Goal: Information Seeking & Learning: Learn about a topic

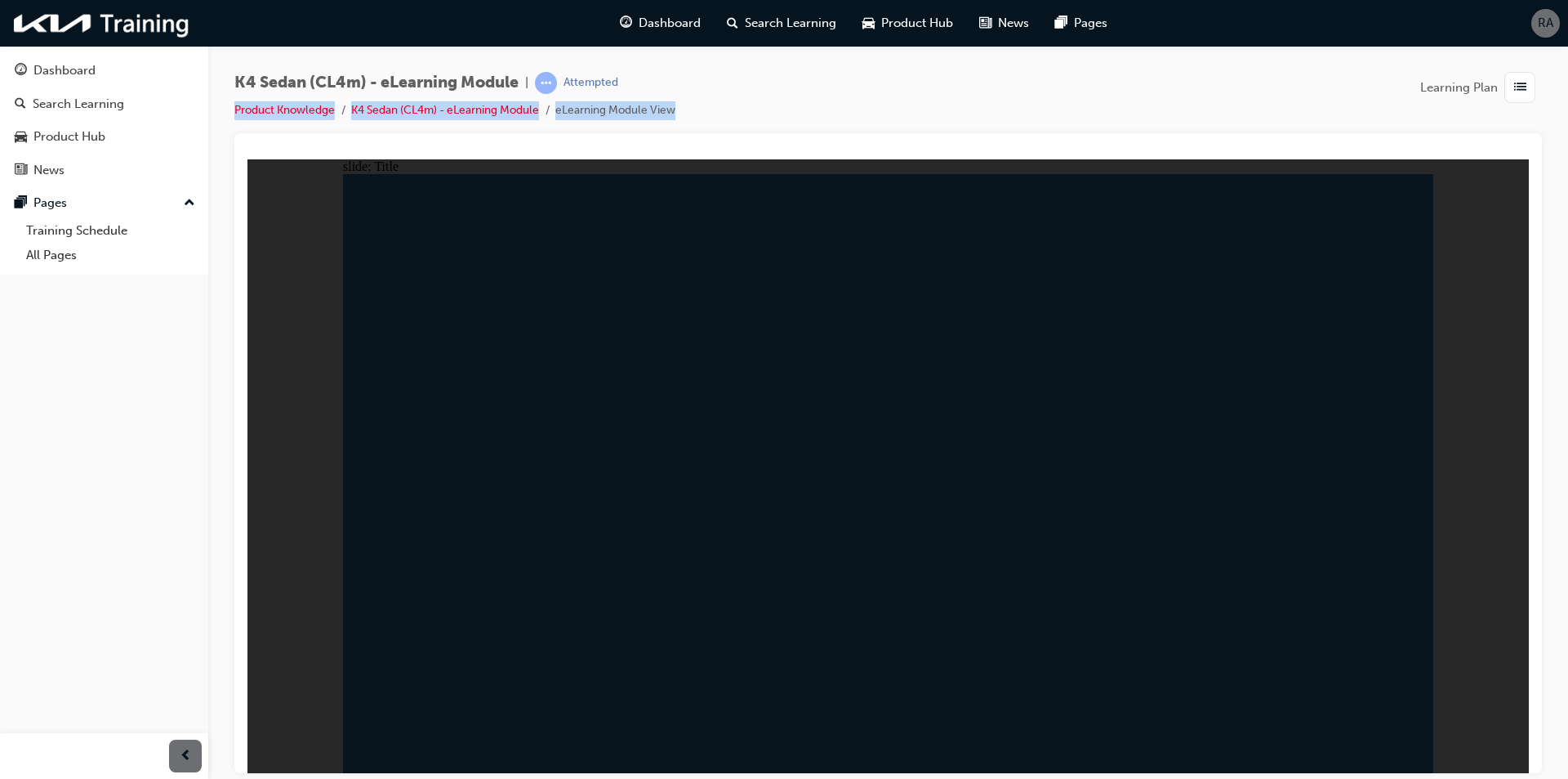
radio input "true"
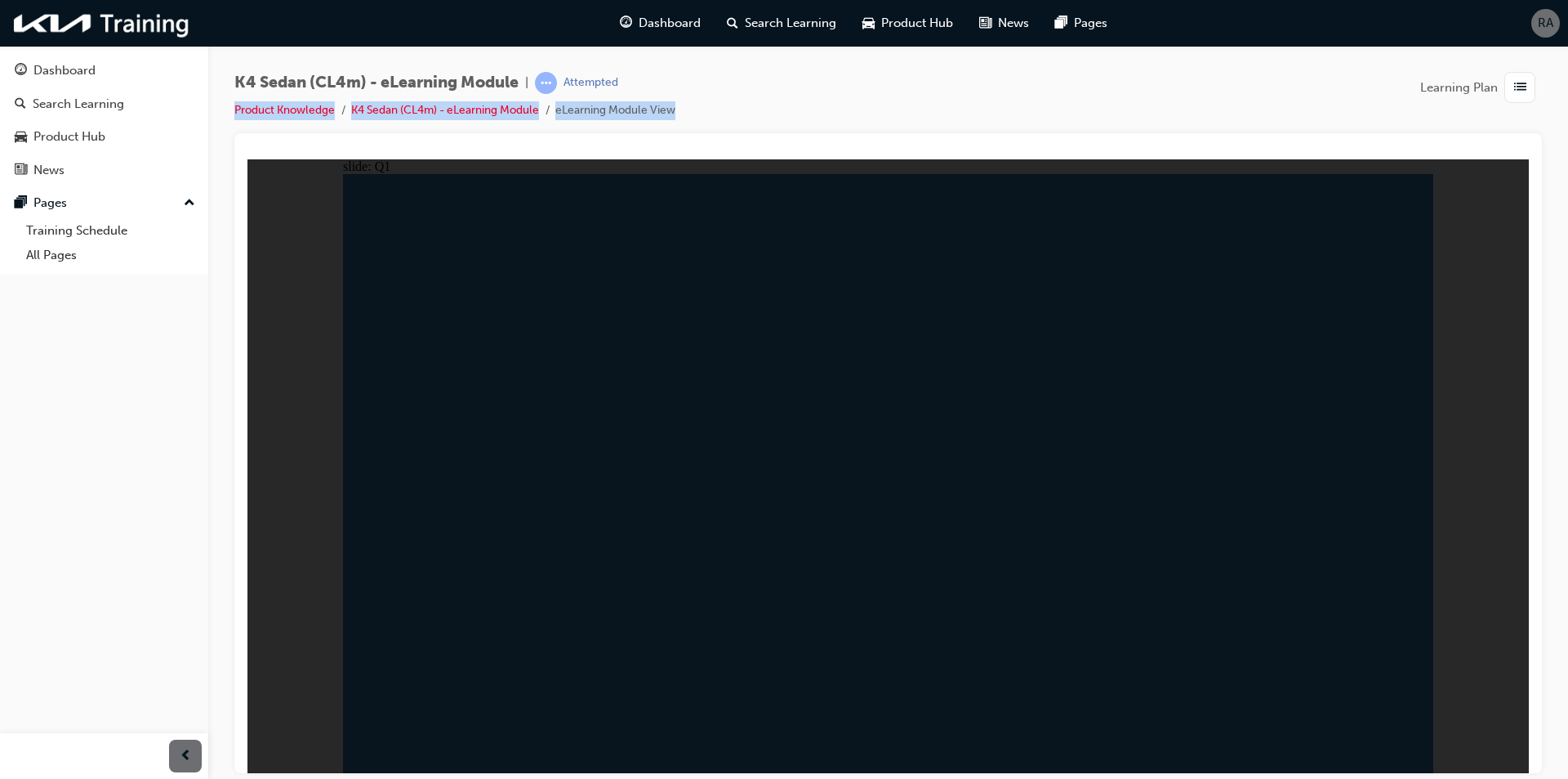
radio input "false"
radio input "true"
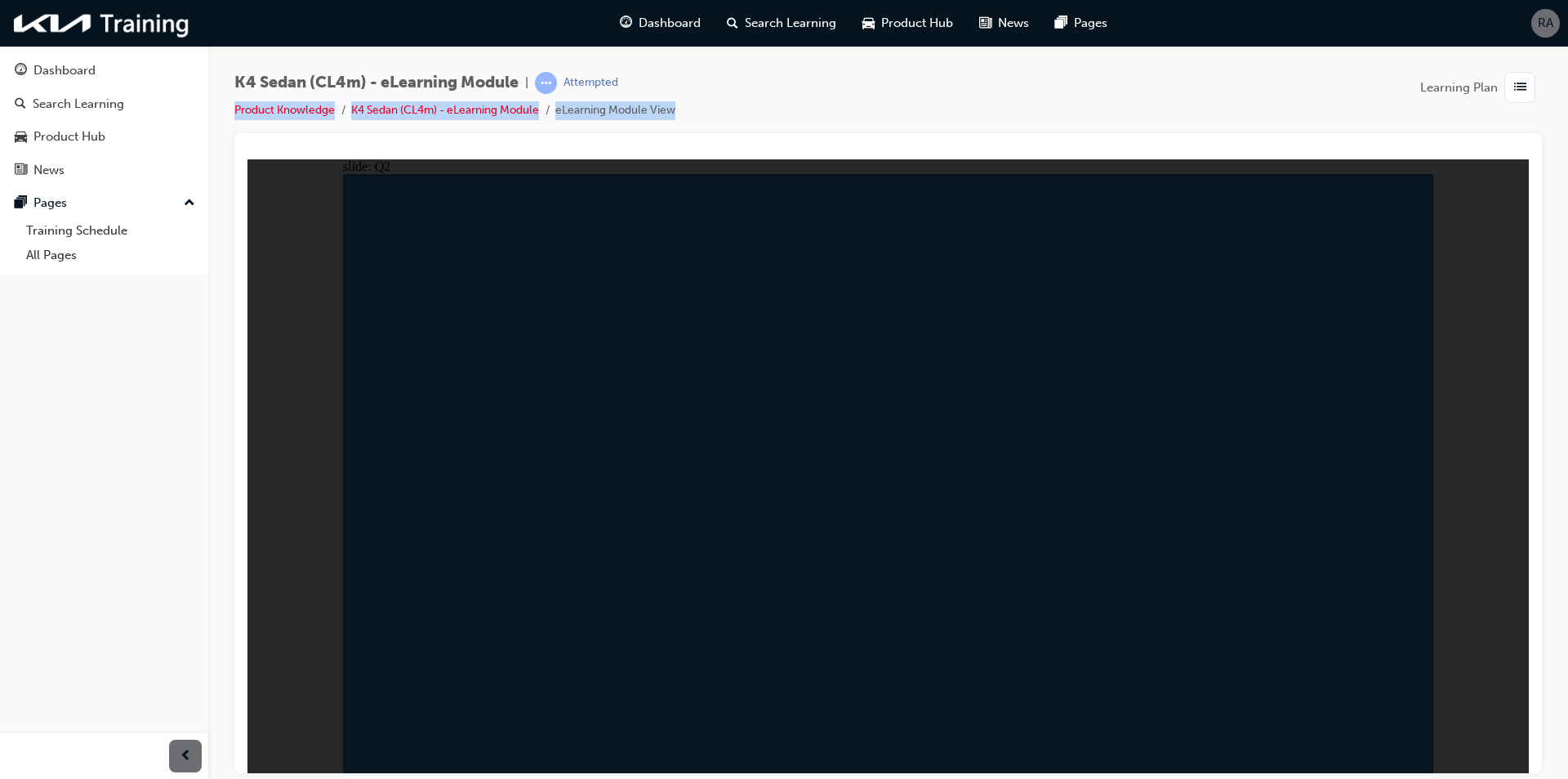
drag, startPoint x: 456, startPoint y: 387, endPoint x: 789, endPoint y: 388, distance: 333.0
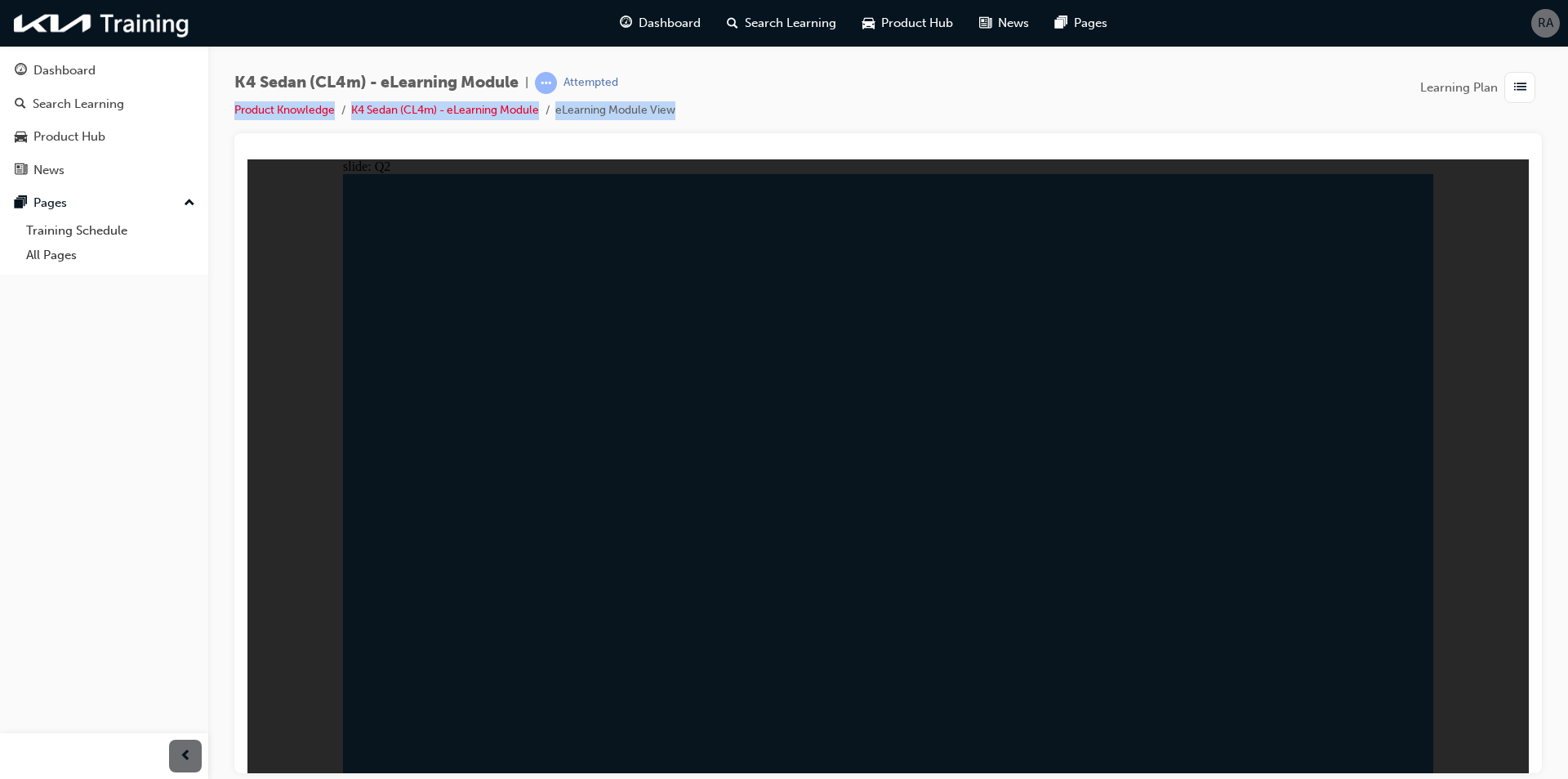
radio input "false"
radio input "true"
radio input "false"
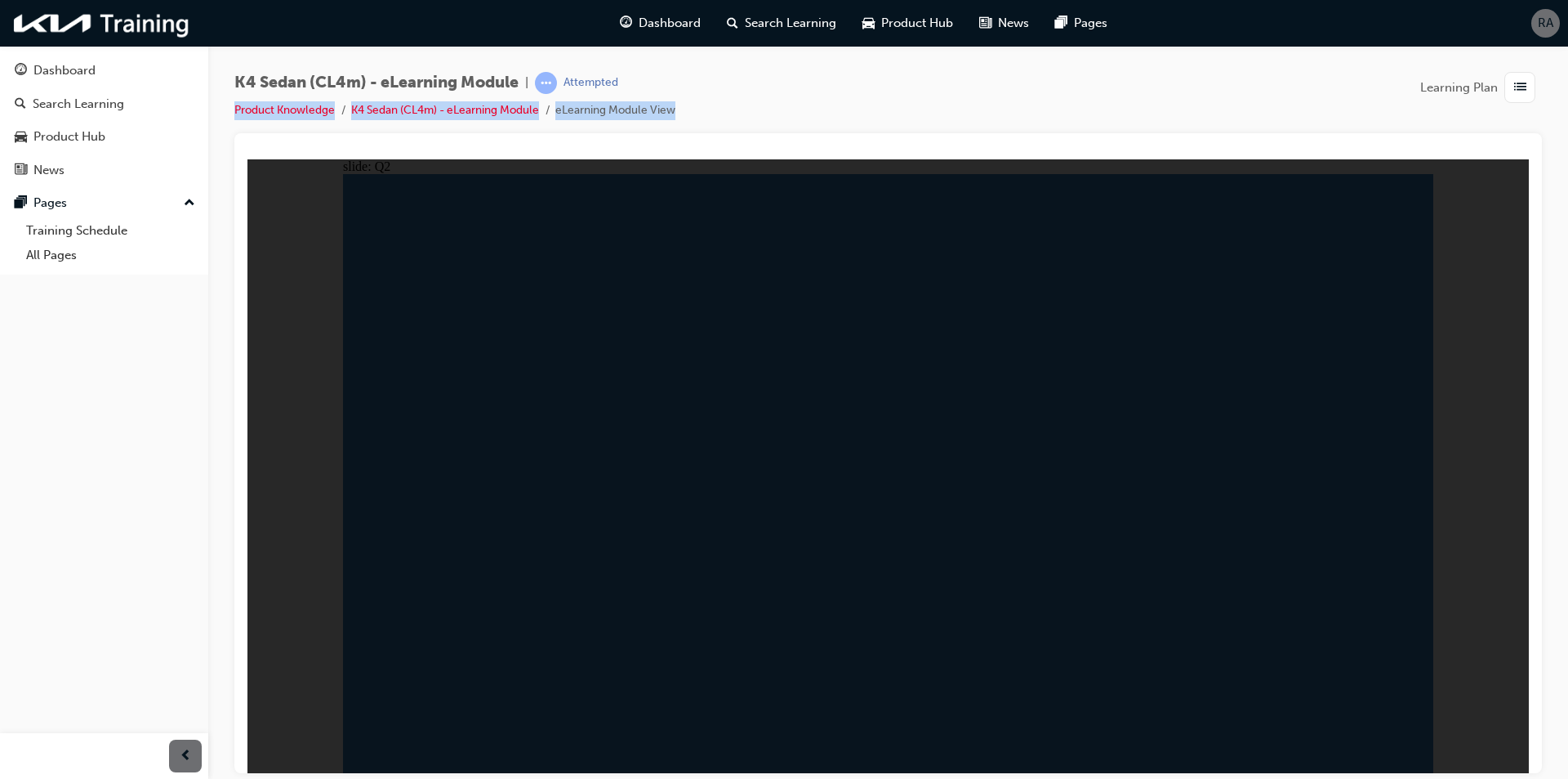
radio input "true"
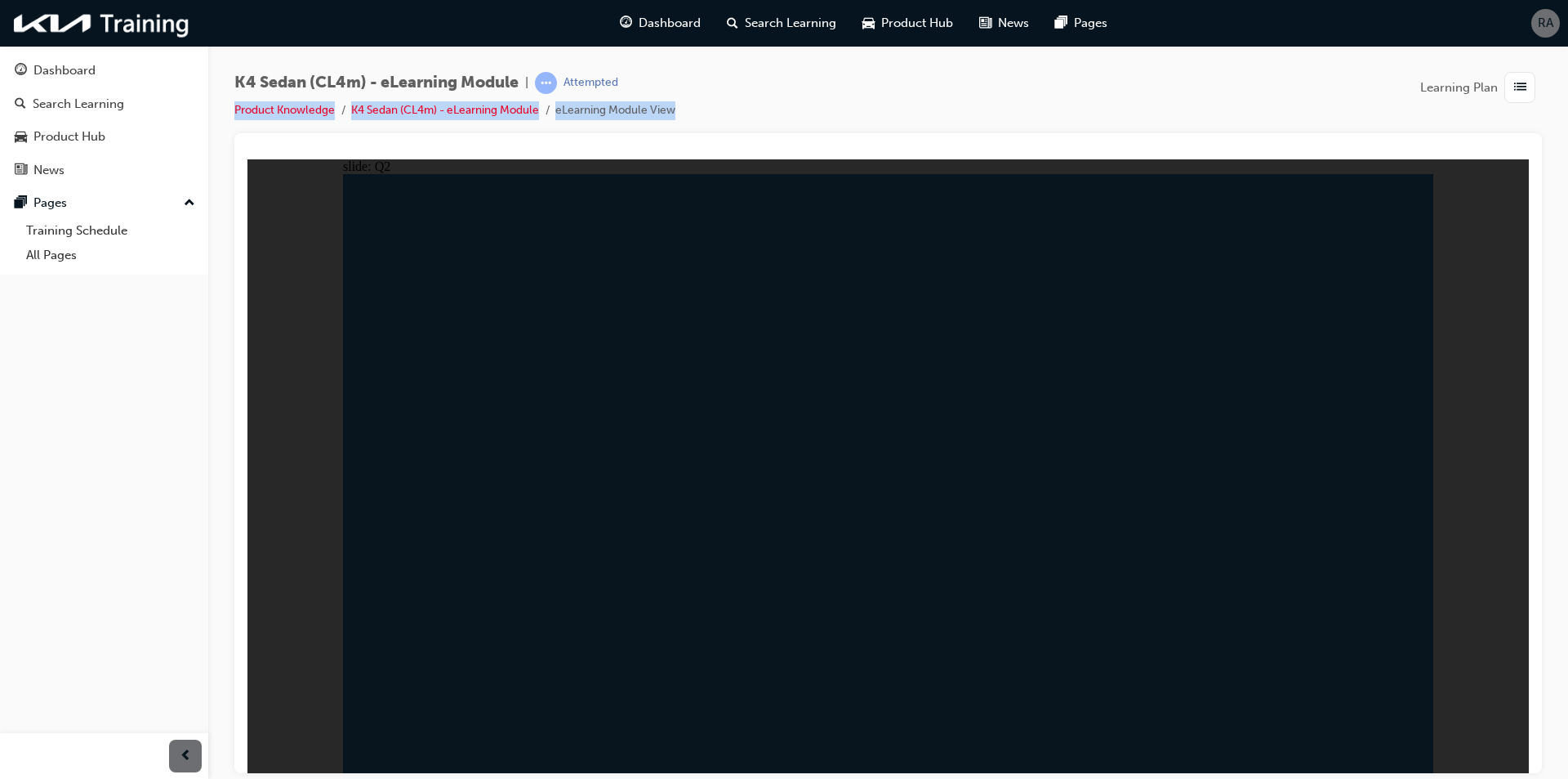
drag, startPoint x: 1124, startPoint y: 580, endPoint x: 1135, endPoint y: 586, distance: 12.5
radio input "false"
radio input "true"
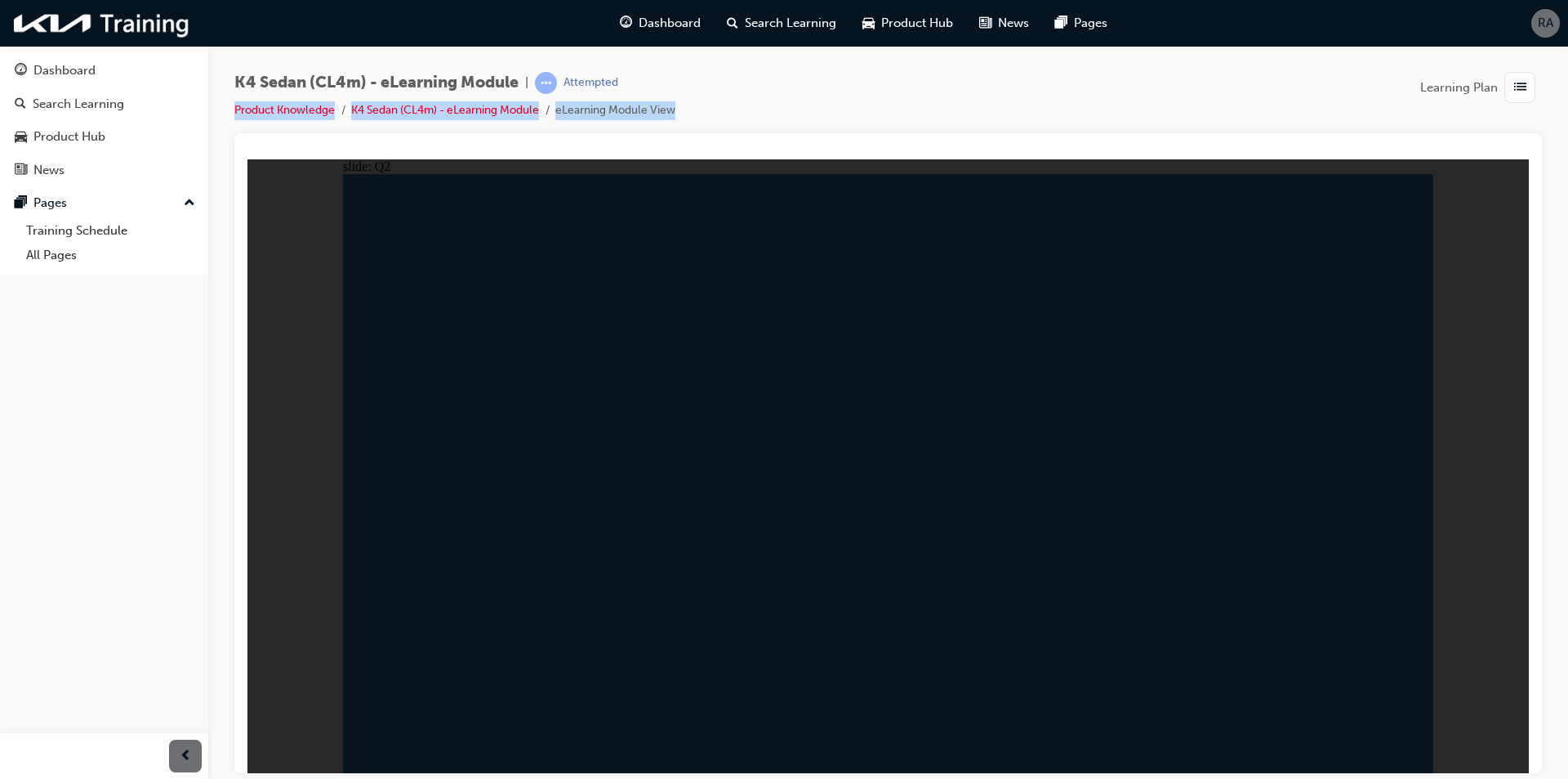
radio input "true"
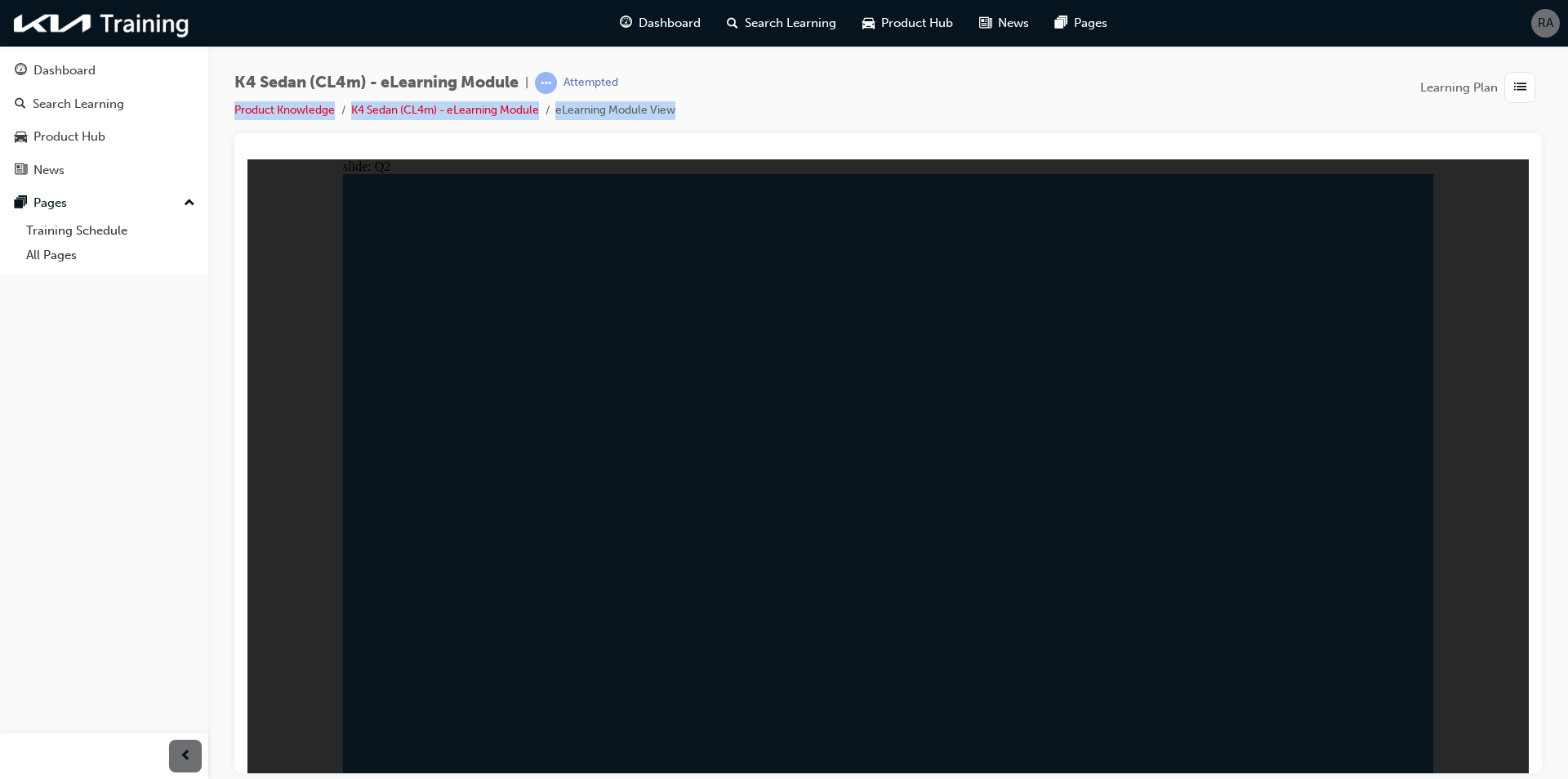
radio input "false"
radio input "true"
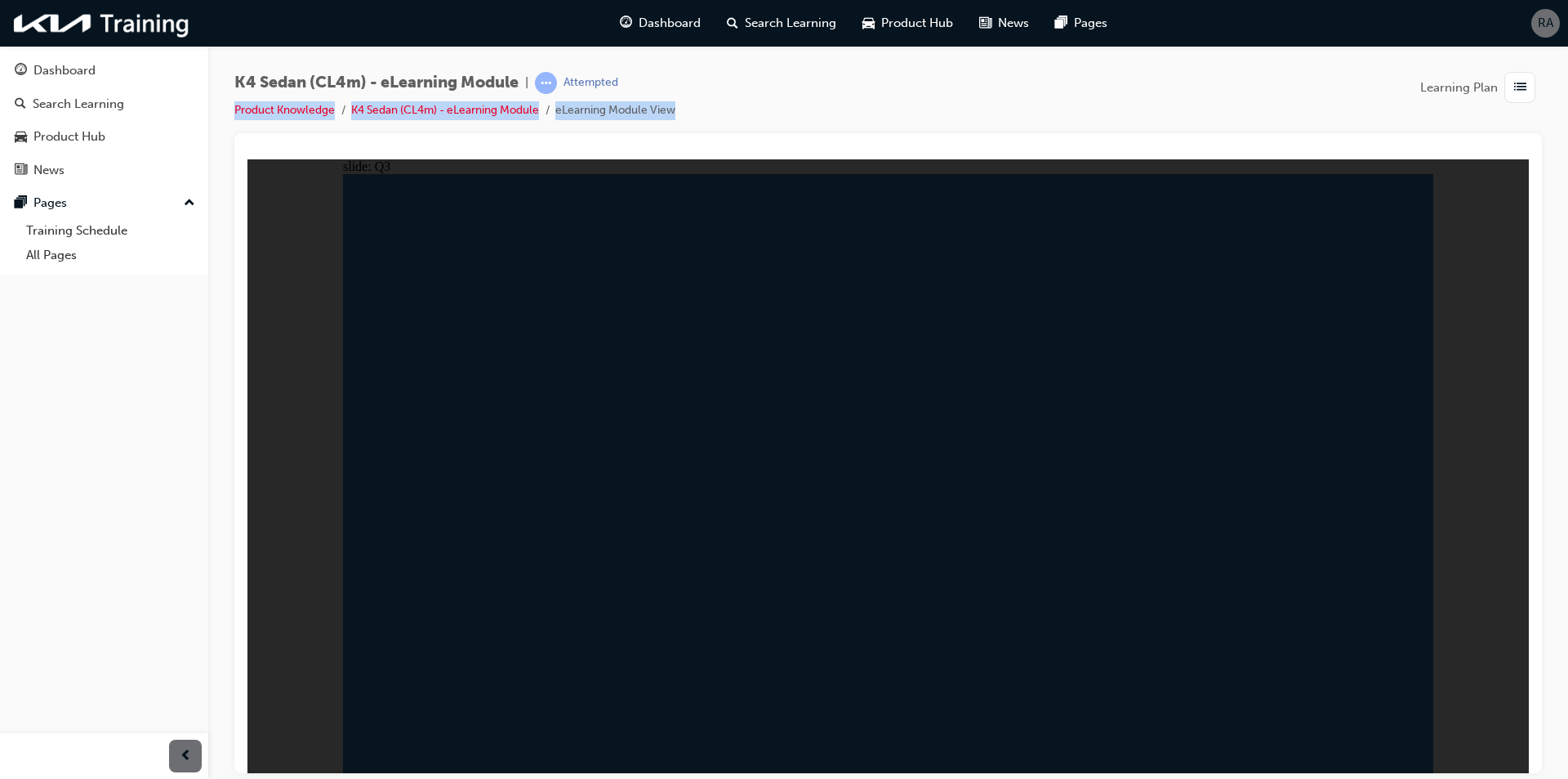
radio input "true"
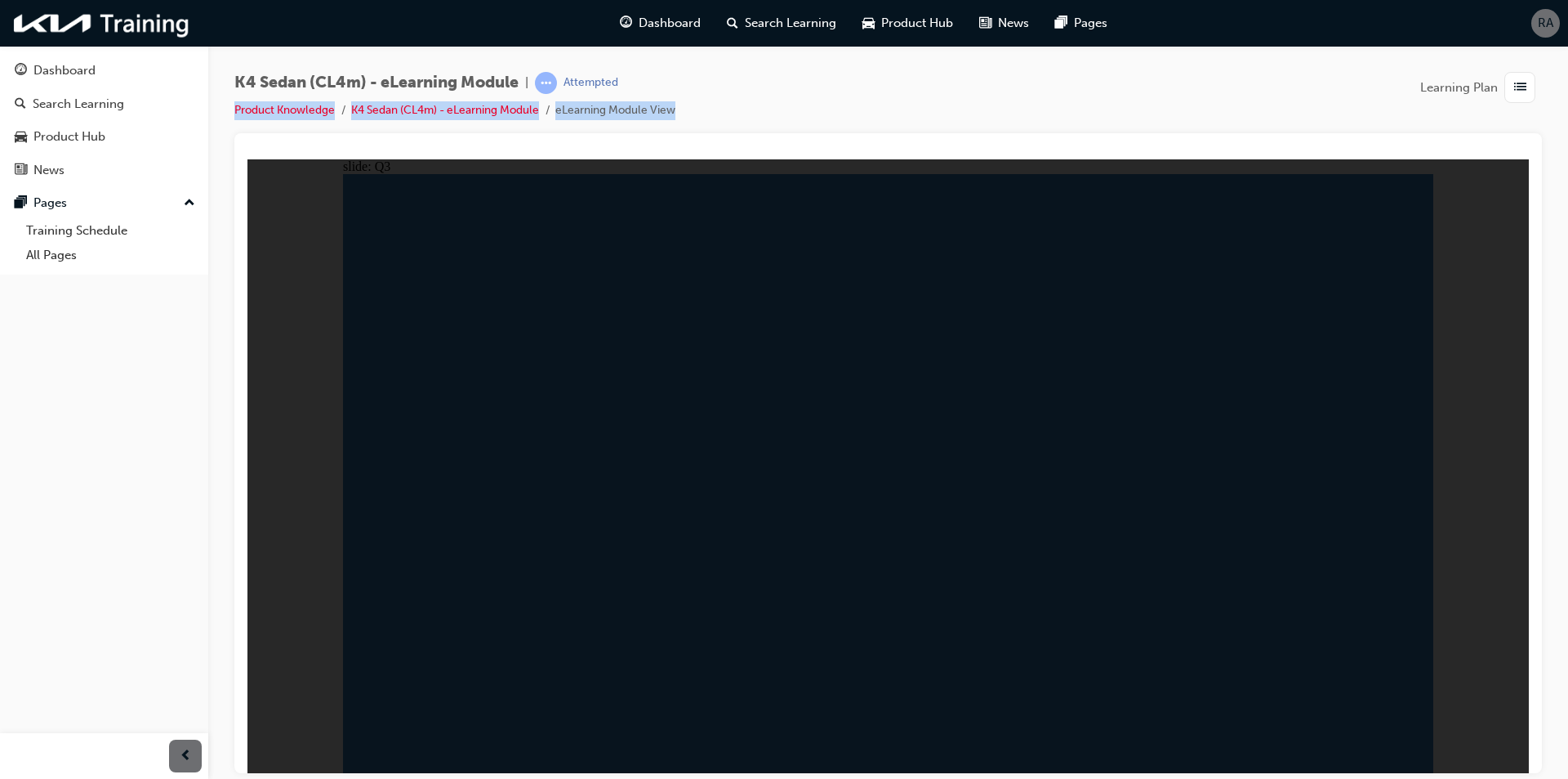
drag, startPoint x: 853, startPoint y: 484, endPoint x: 864, endPoint y: 499, distance: 18.6
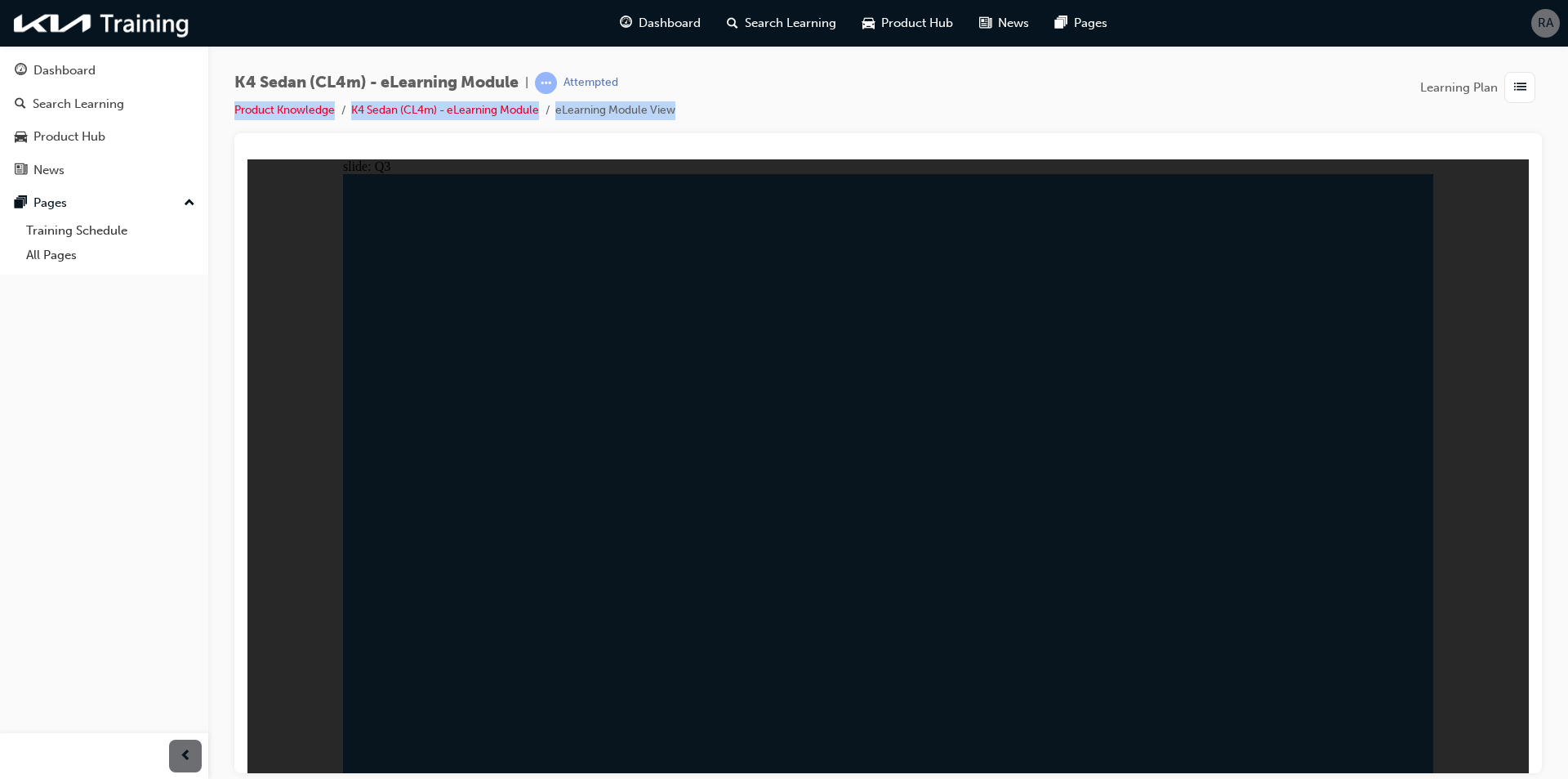
radio input "false"
radio input "true"
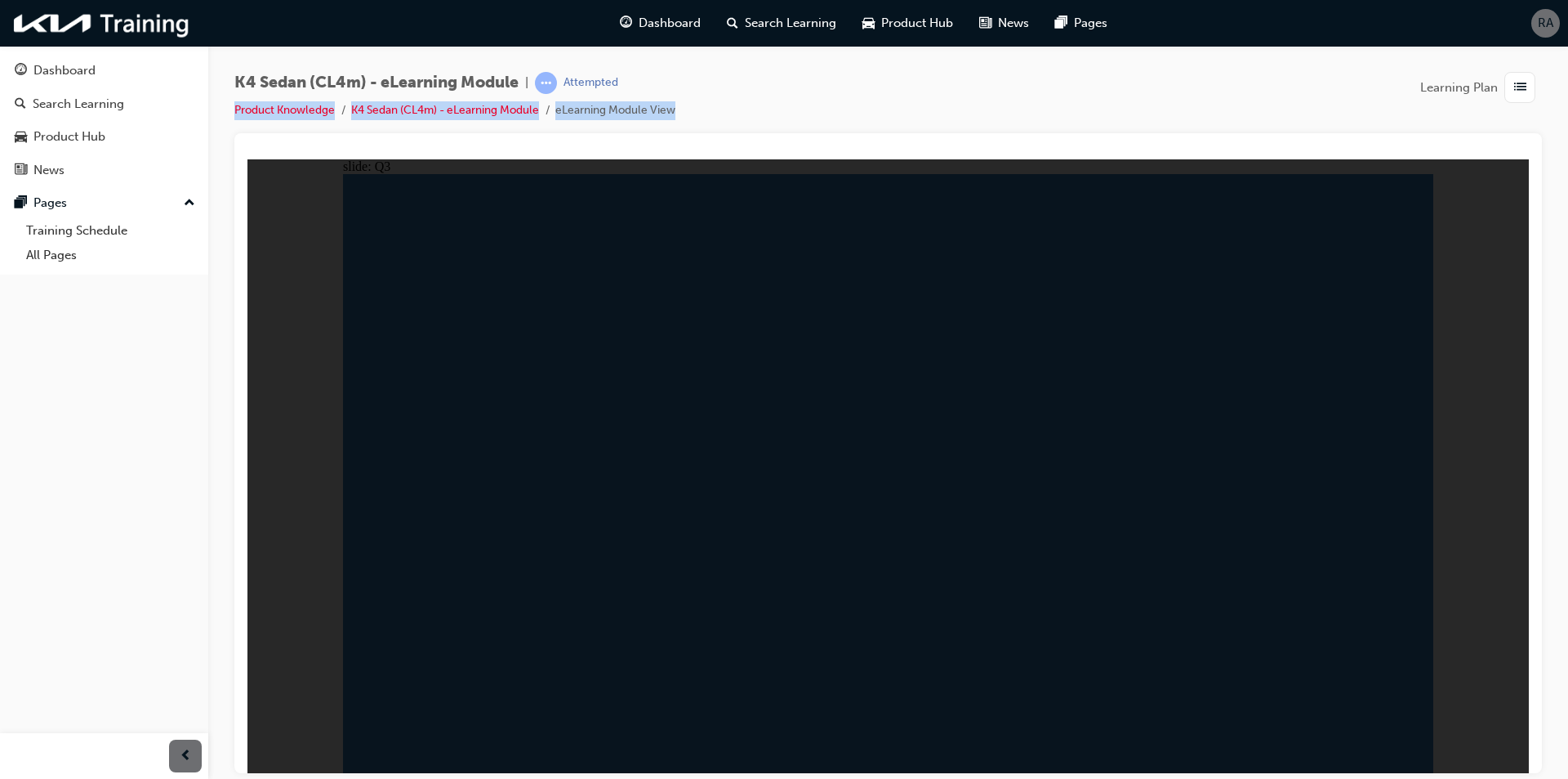
radio input "true"
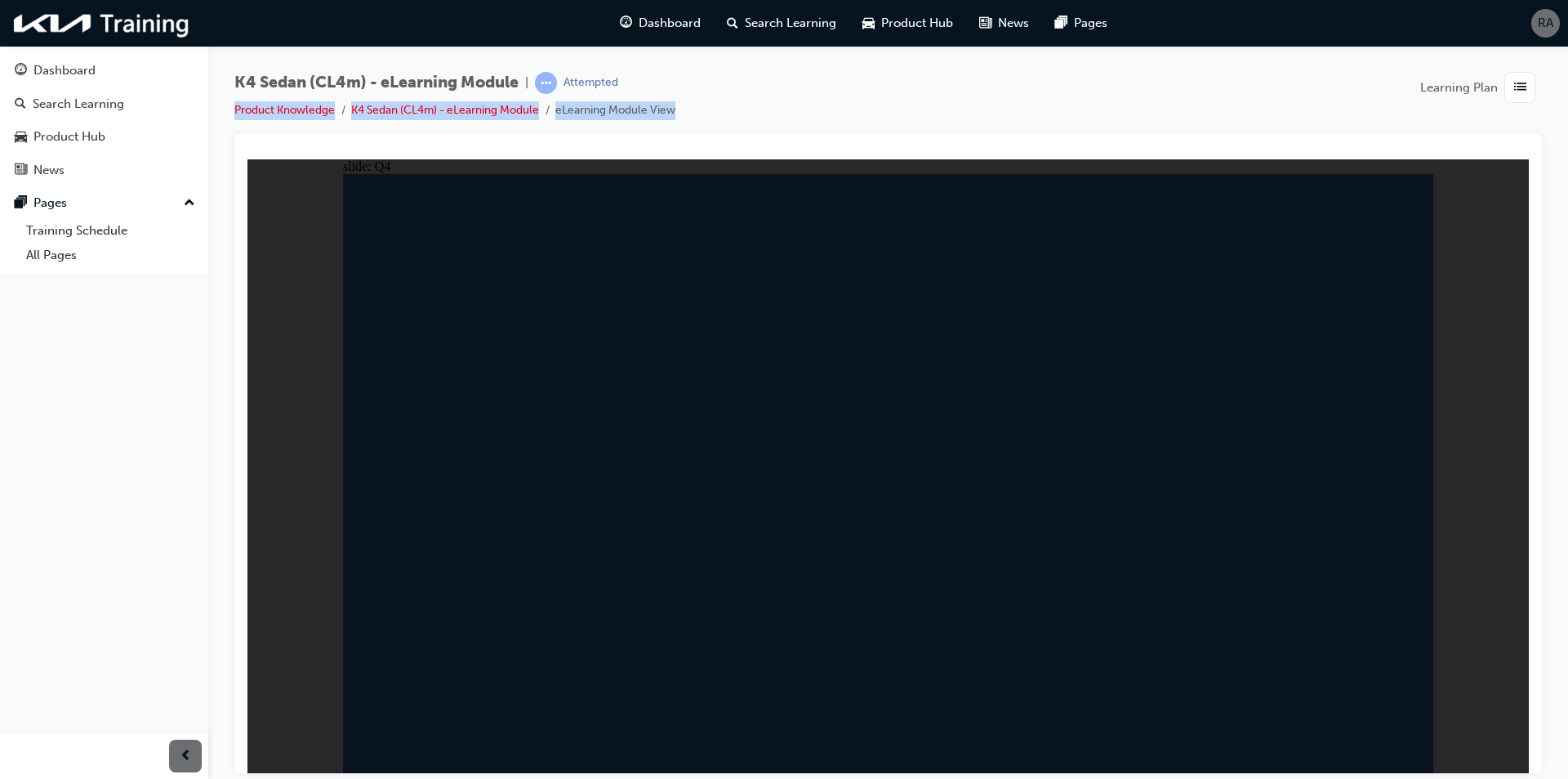
radio input "true"
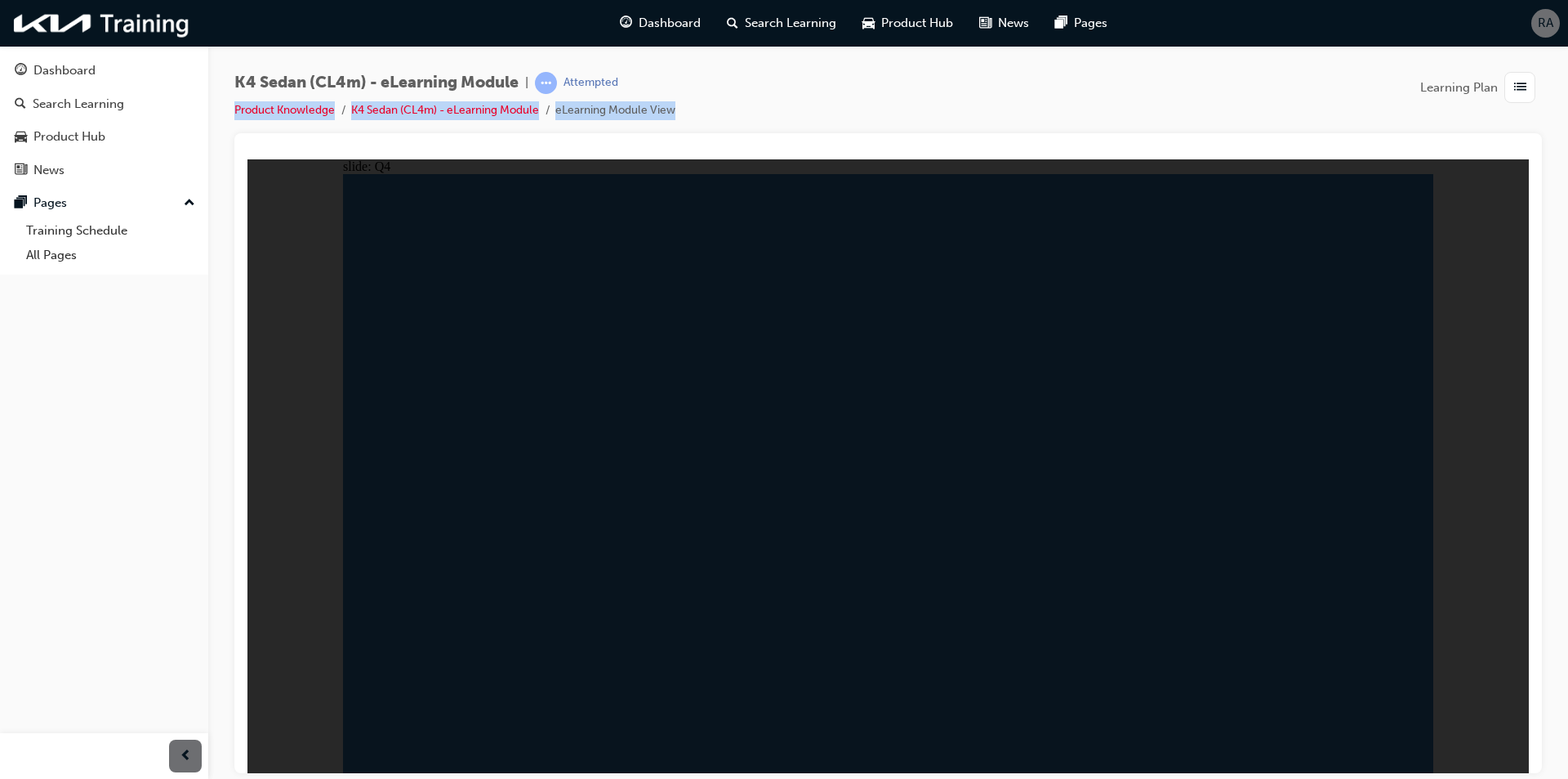
radio input "false"
radio input "true"
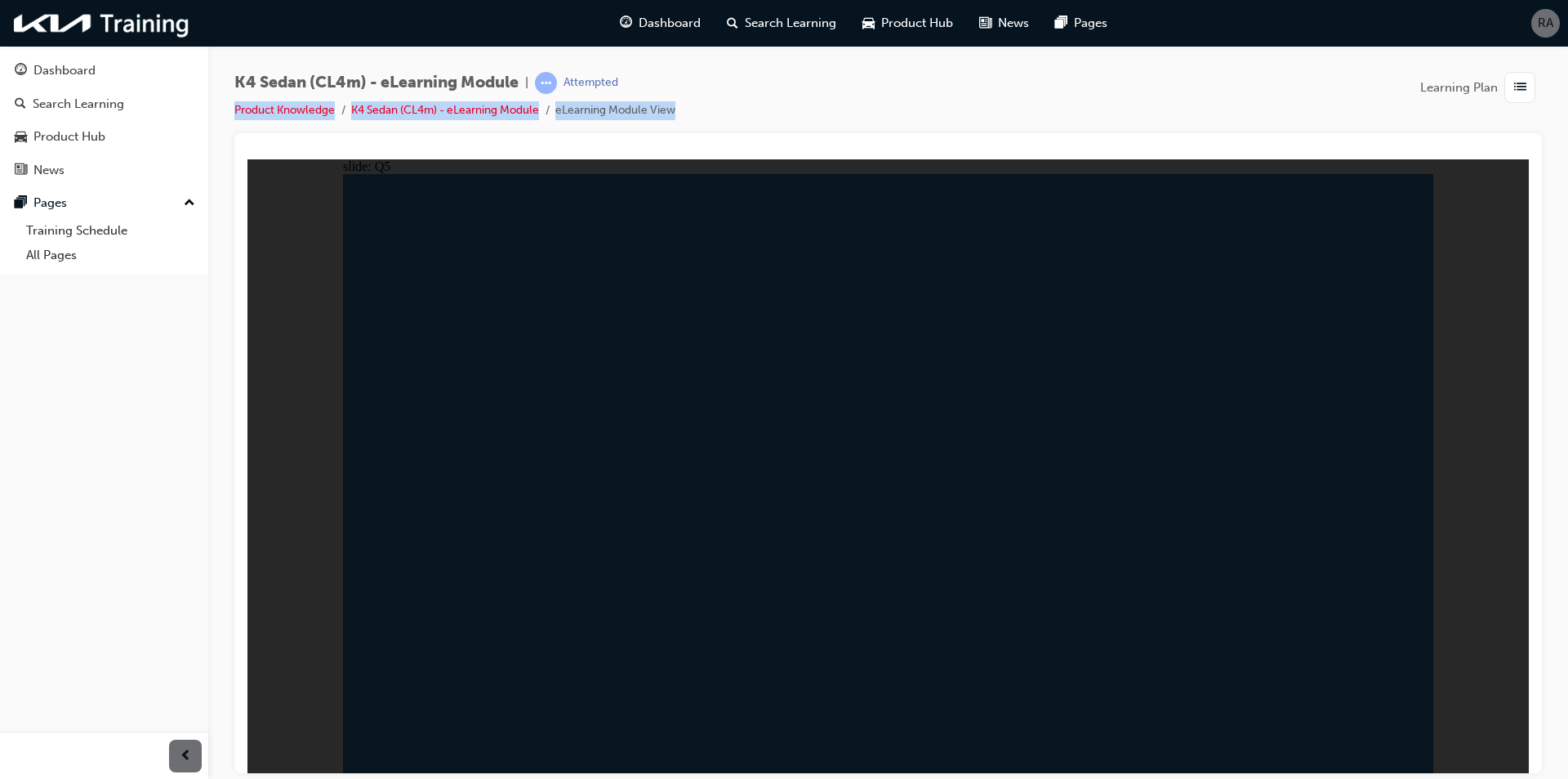
radio input "true"
drag, startPoint x: 838, startPoint y: 499, endPoint x: 944, endPoint y: 555, distance: 119.9
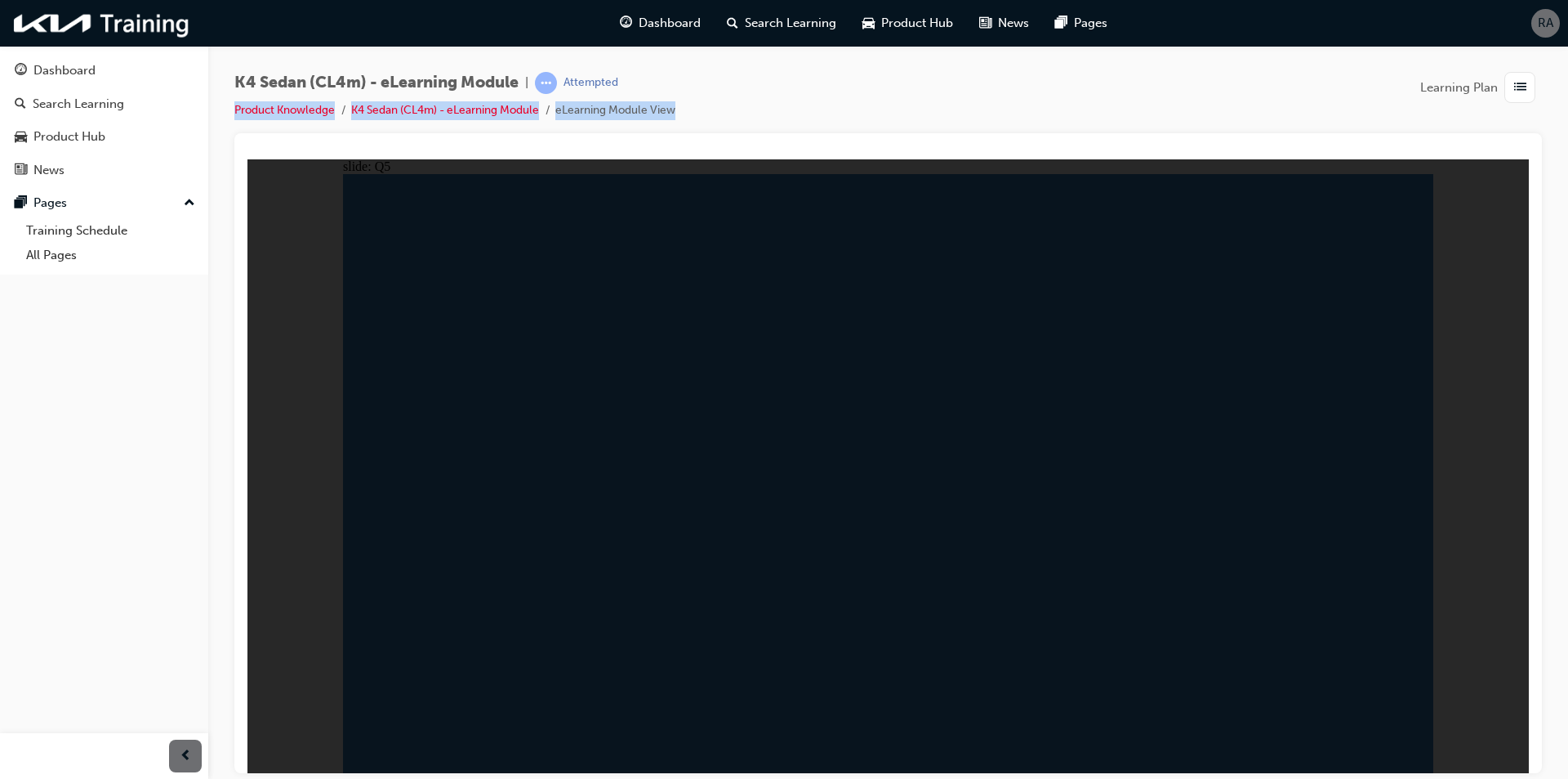
radio input "false"
radio input "true"
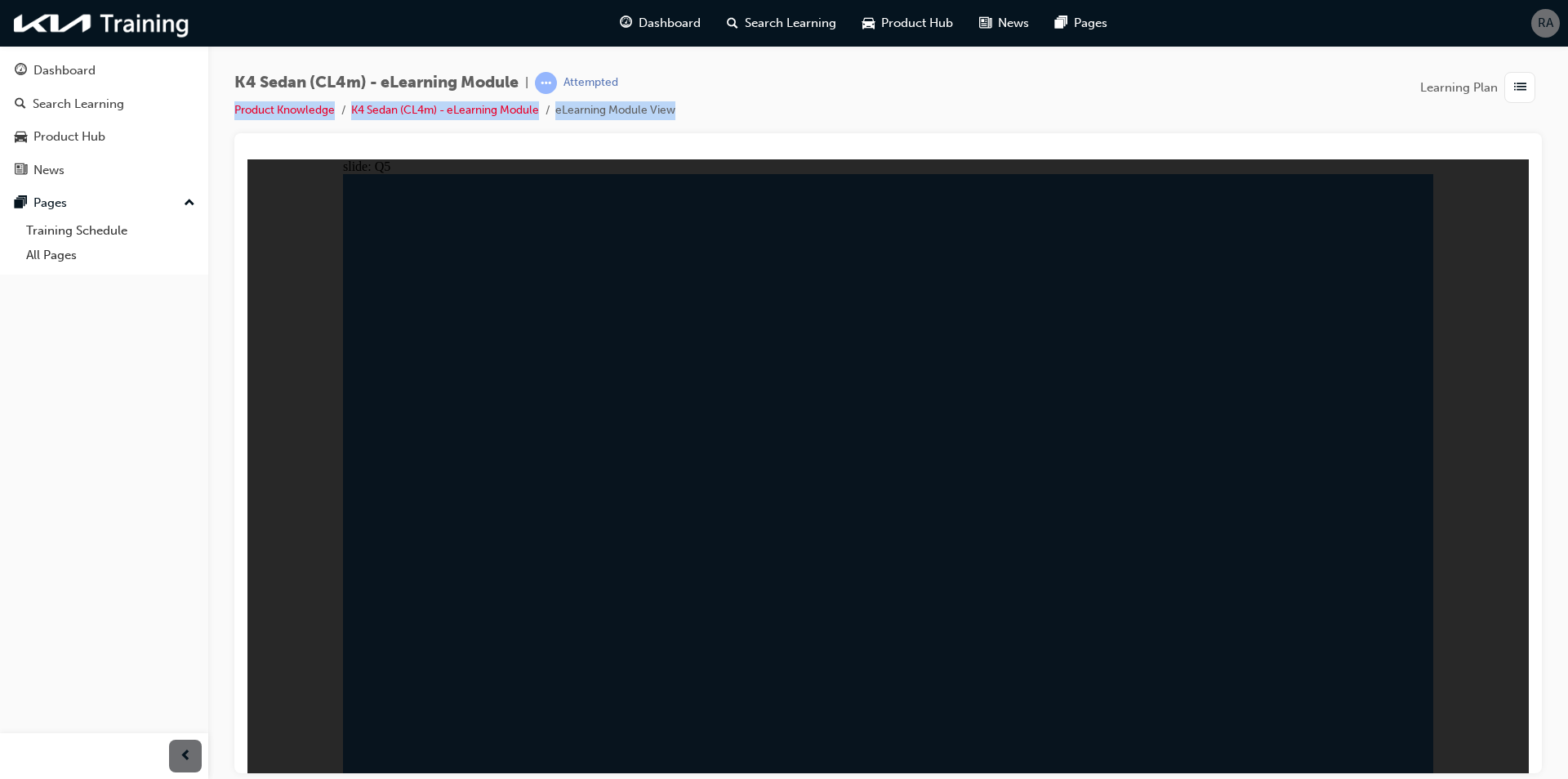
drag, startPoint x: 1015, startPoint y: 474, endPoint x: 1037, endPoint y: 491, distance: 27.8
radio input "true"
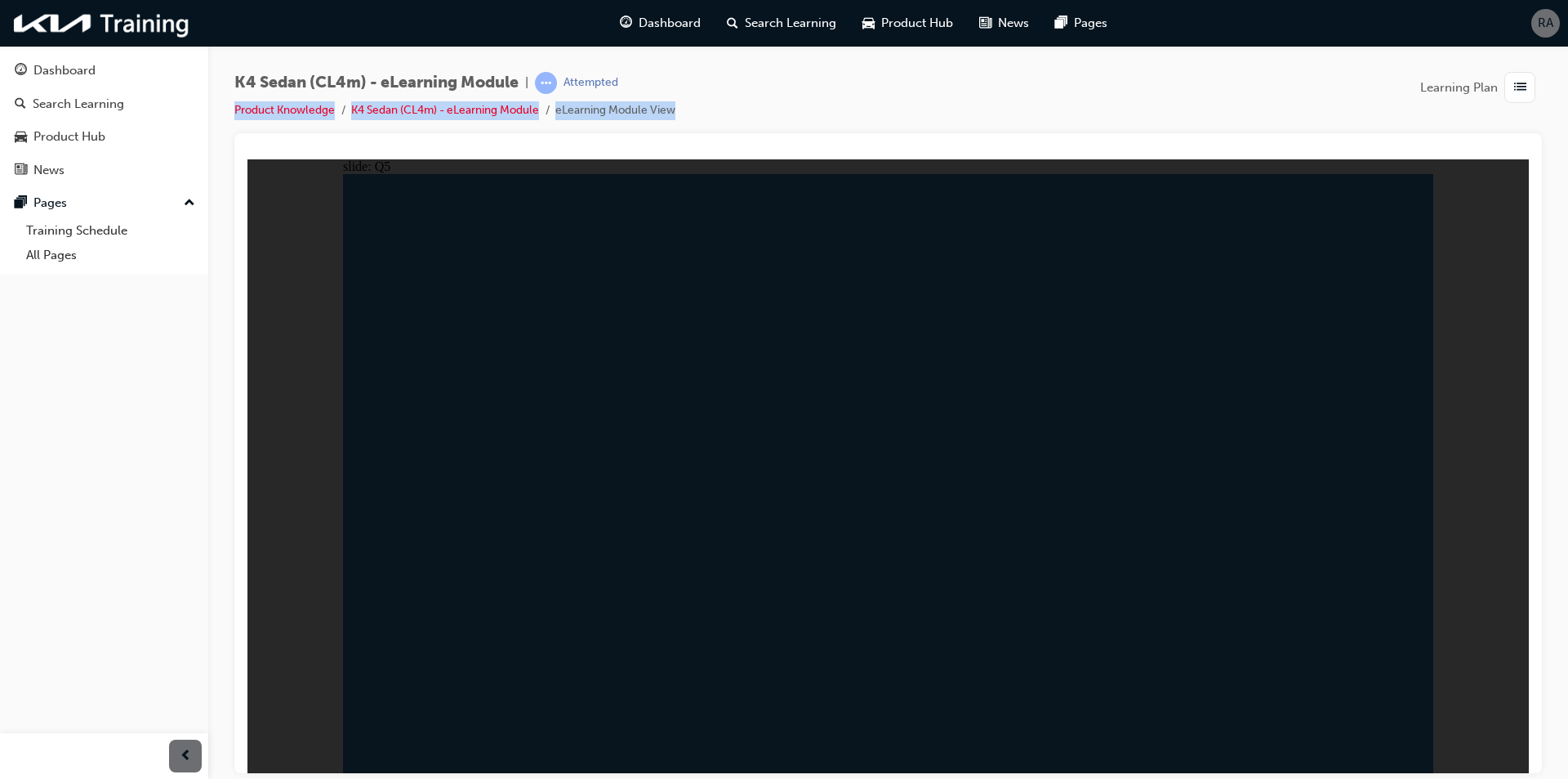
radio input "true"
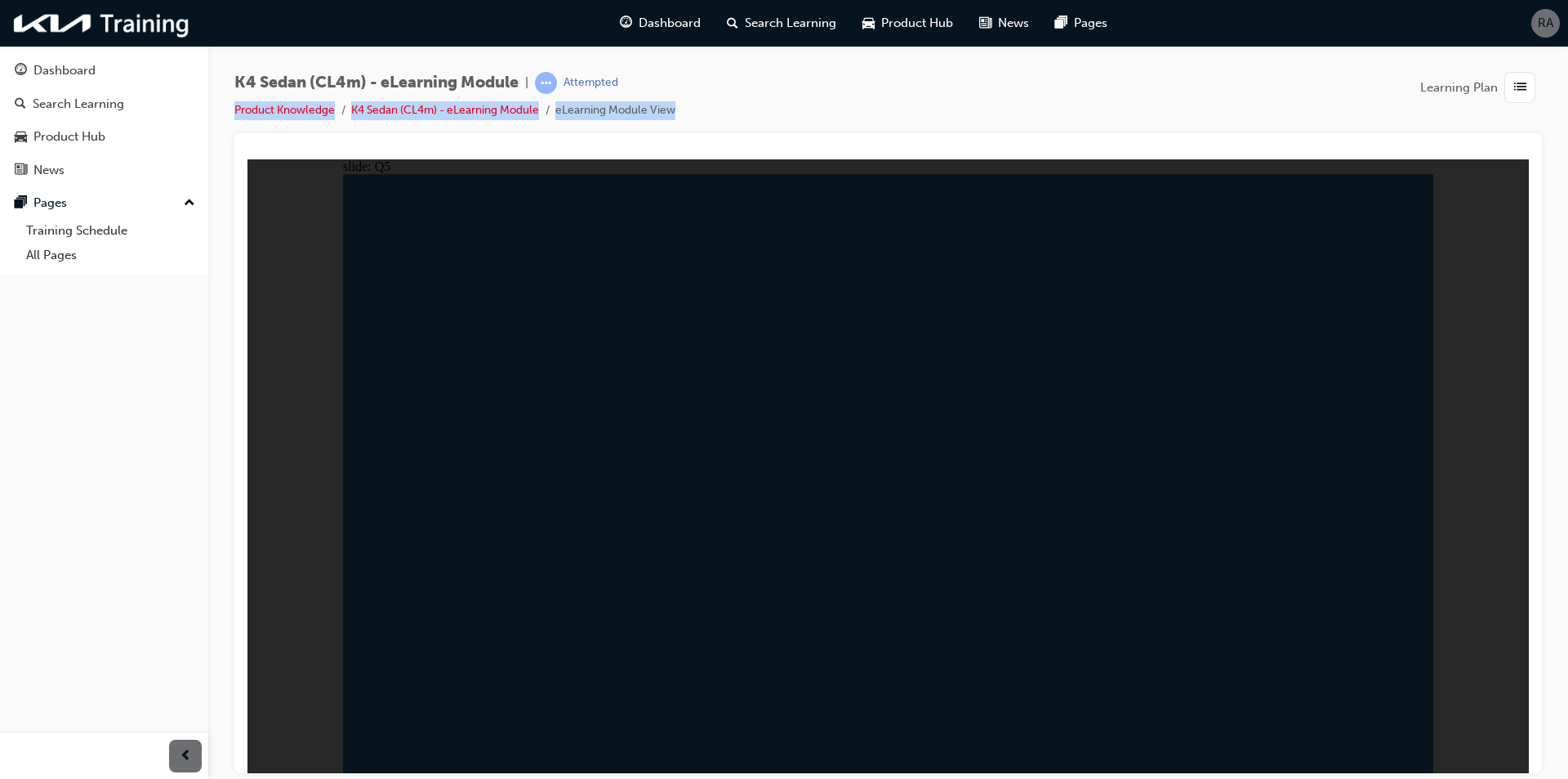
radio input "false"
drag, startPoint x: 959, startPoint y: 521, endPoint x: 1055, endPoint y: 566, distance: 106.0
radio input "false"
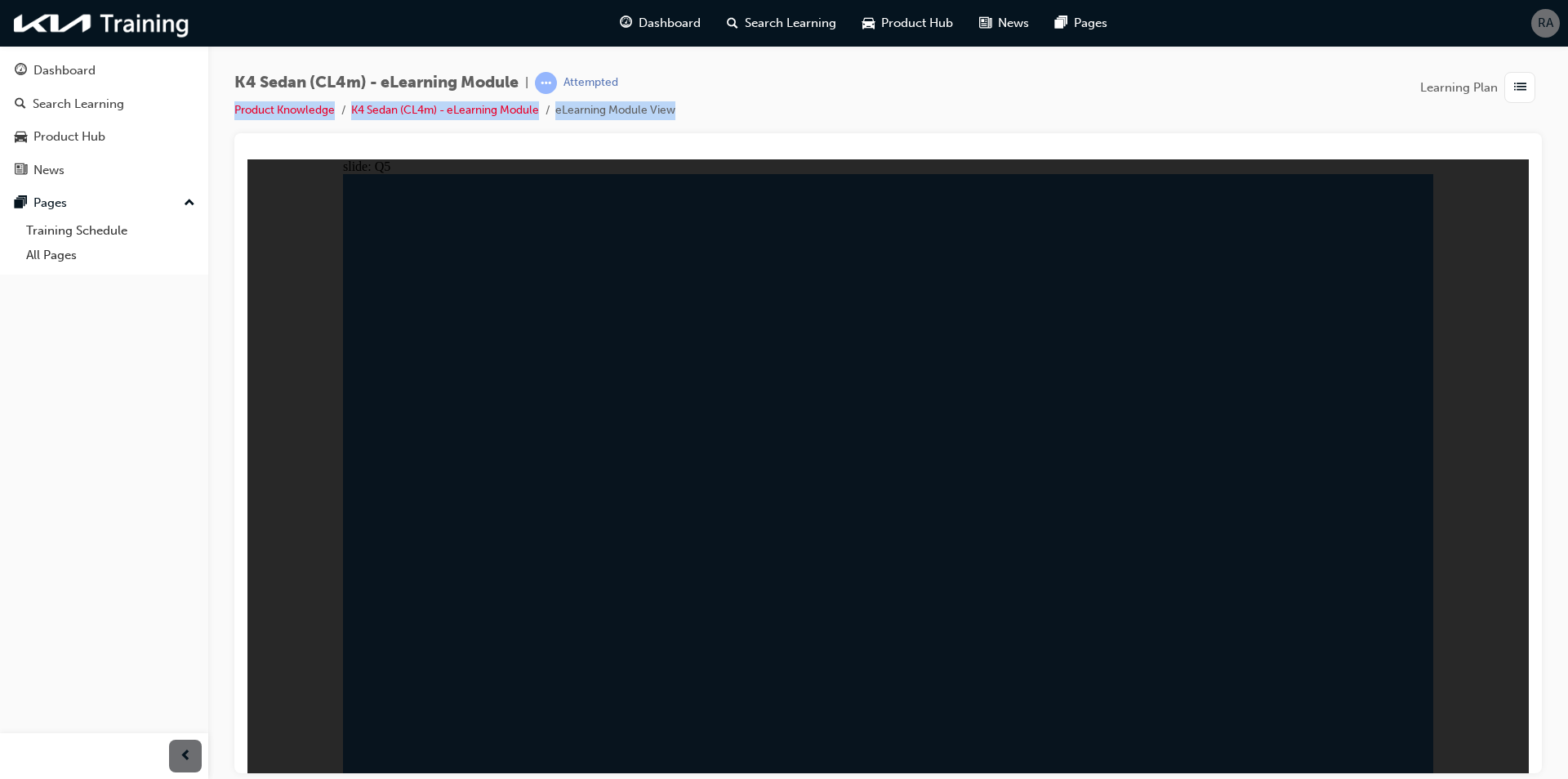
radio input "false"
radio input "true"
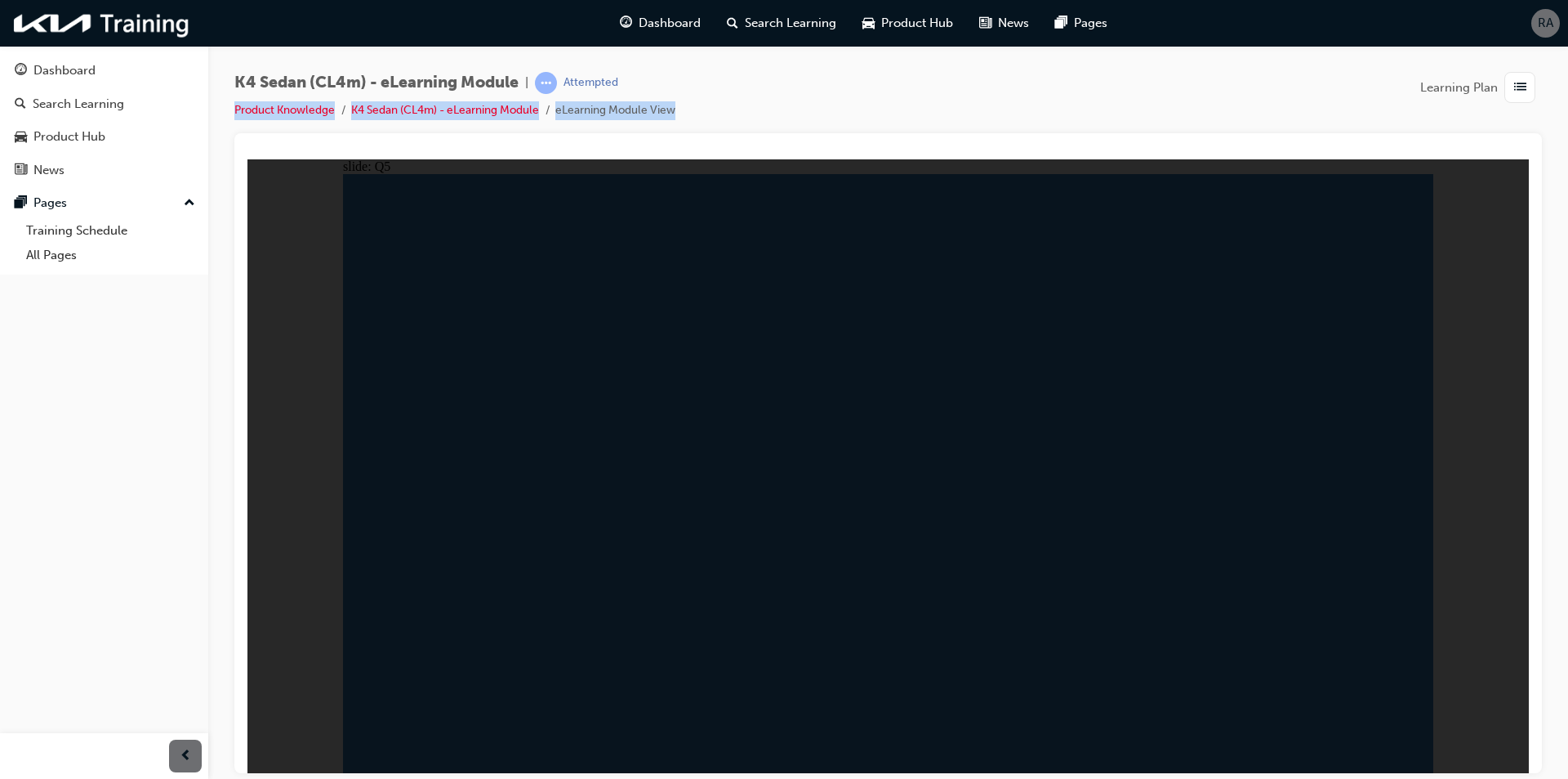
drag, startPoint x: 1021, startPoint y: 604, endPoint x: 1025, endPoint y: 591, distance: 13.6
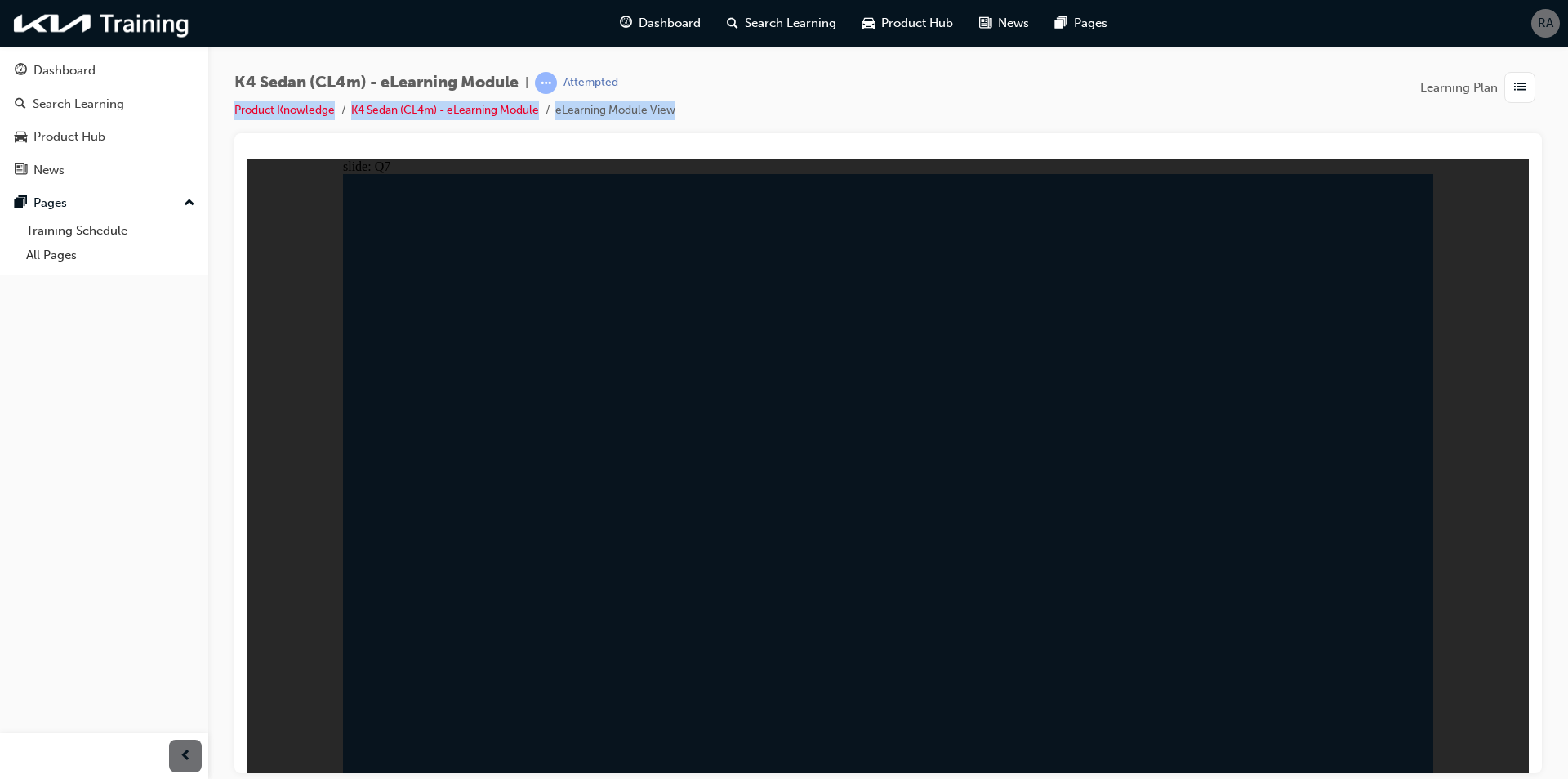
radio input "true"
drag, startPoint x: 825, startPoint y: 510, endPoint x: 858, endPoint y: 511, distance: 33.0
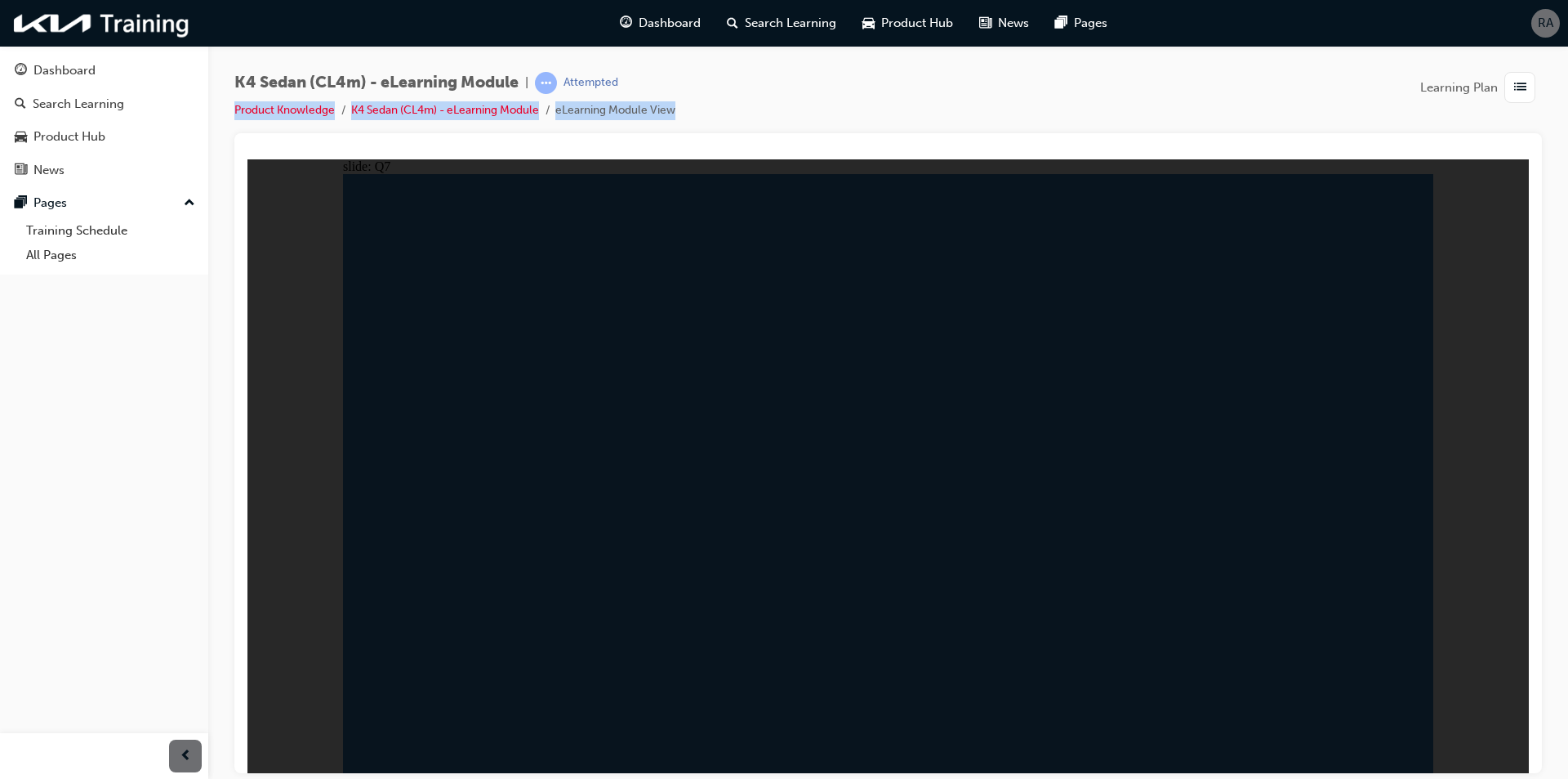
radio input "true"
drag, startPoint x: 884, startPoint y: 504, endPoint x: 894, endPoint y: 491, distance: 16.4
drag, startPoint x: 897, startPoint y: 483, endPoint x: 1082, endPoint y: 548, distance: 196.1
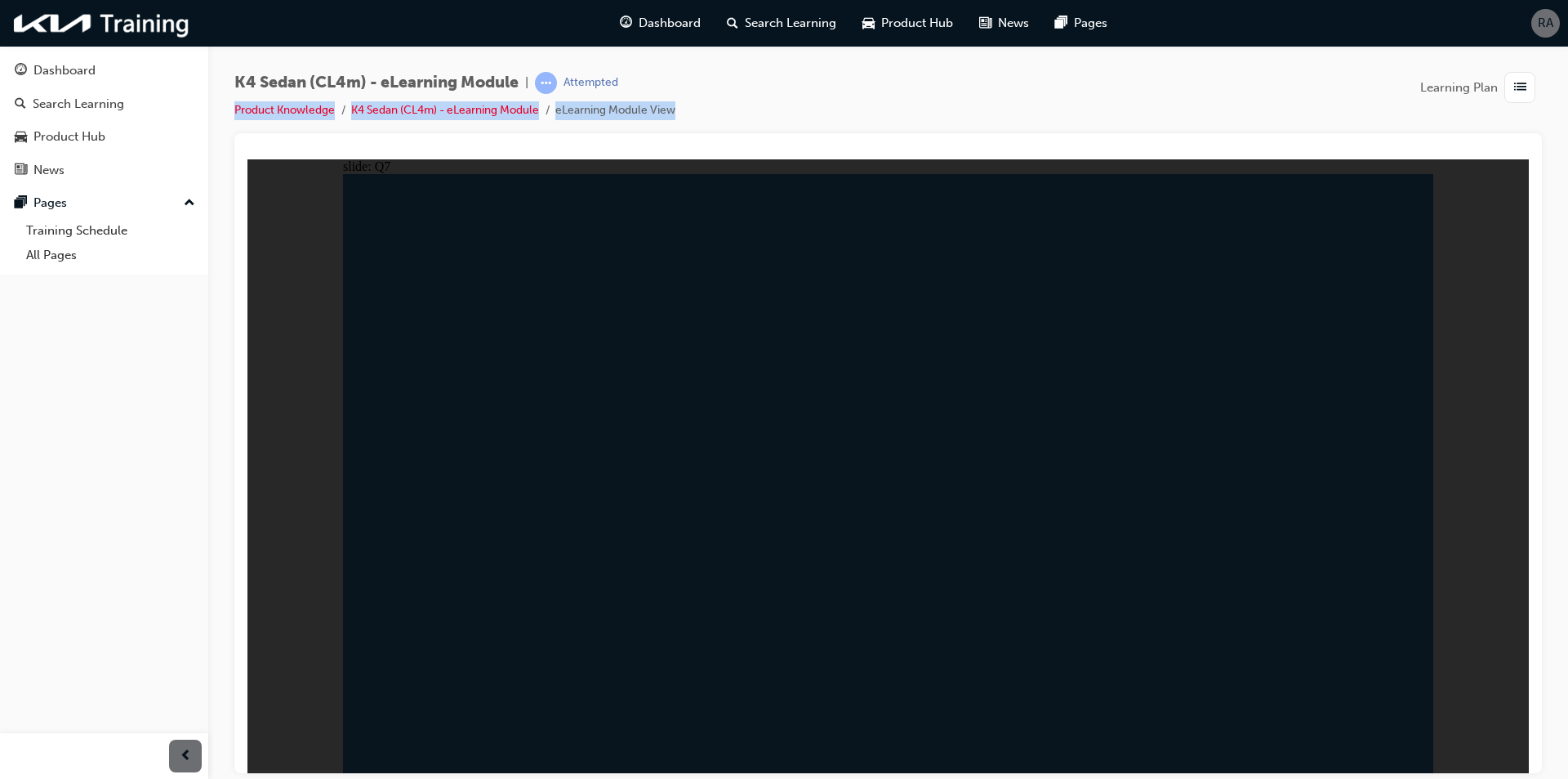
radio input "true"
drag, startPoint x: 883, startPoint y: 493, endPoint x: 894, endPoint y: 483, distance: 14.9
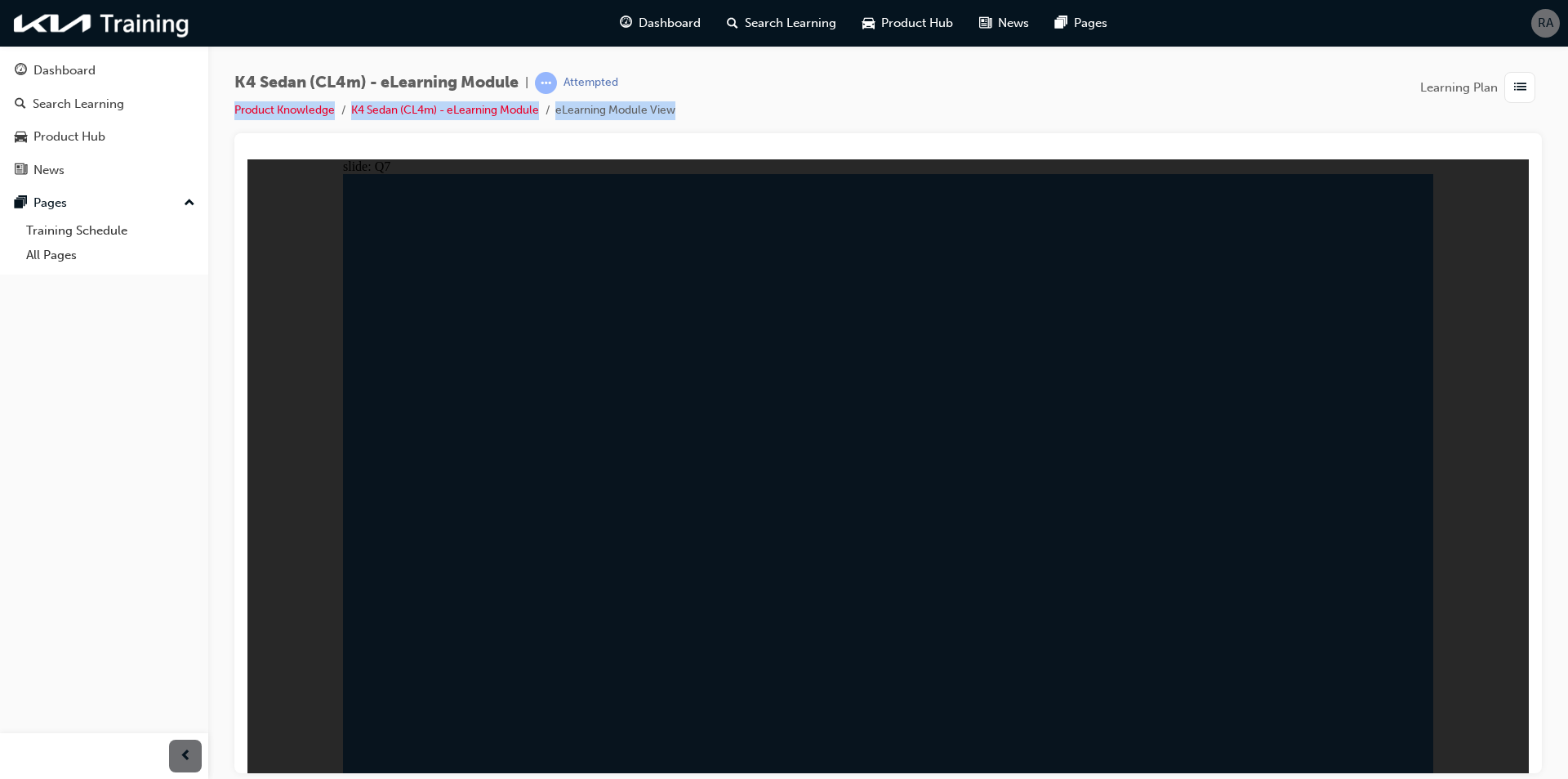
drag, startPoint x: 897, startPoint y: 415, endPoint x: 907, endPoint y: 415, distance: 10.0
radio input "true"
drag, startPoint x: 1312, startPoint y: 704, endPoint x: 1317, endPoint y: 681, distance: 23.5
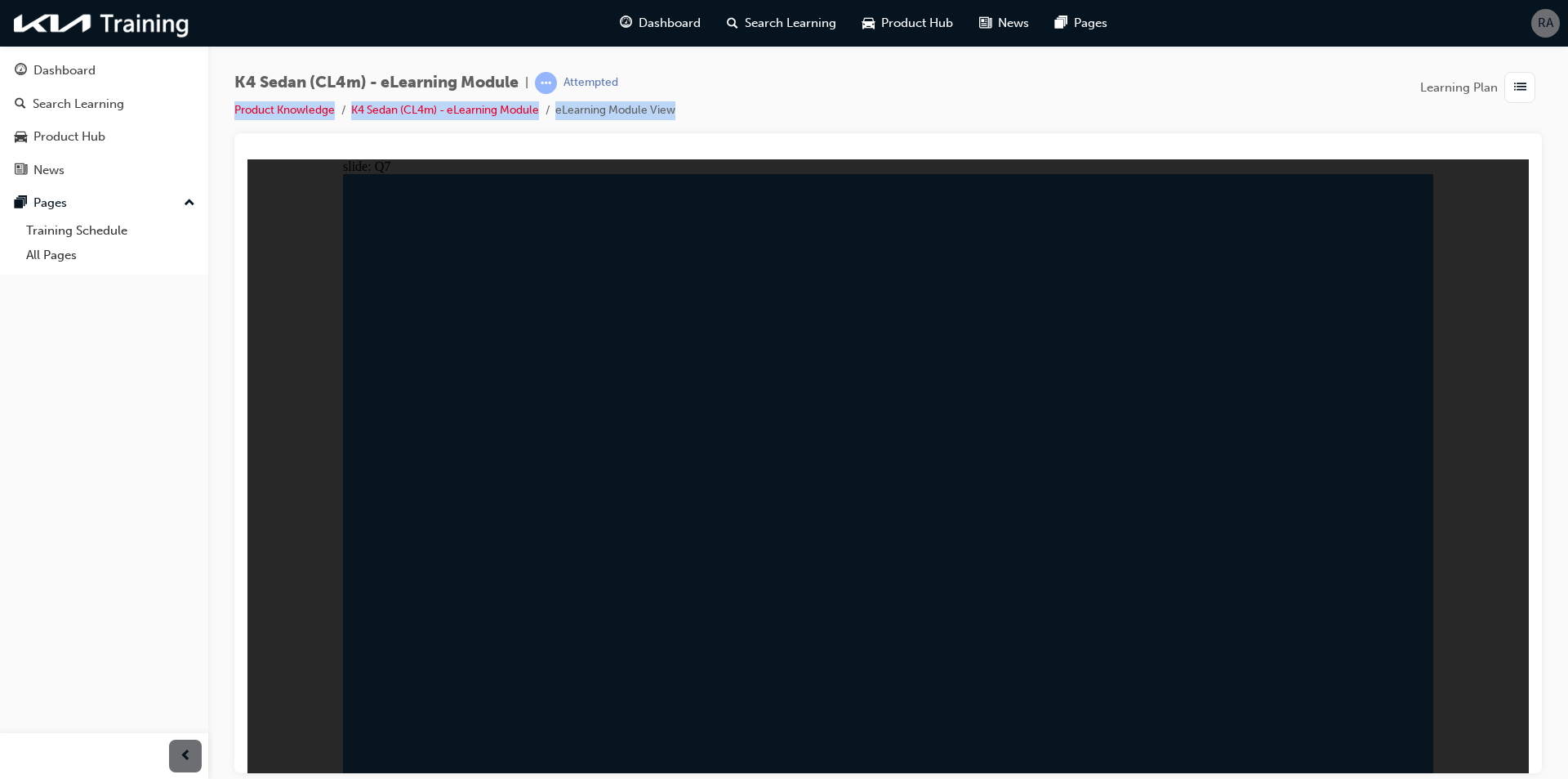
radio input "true"
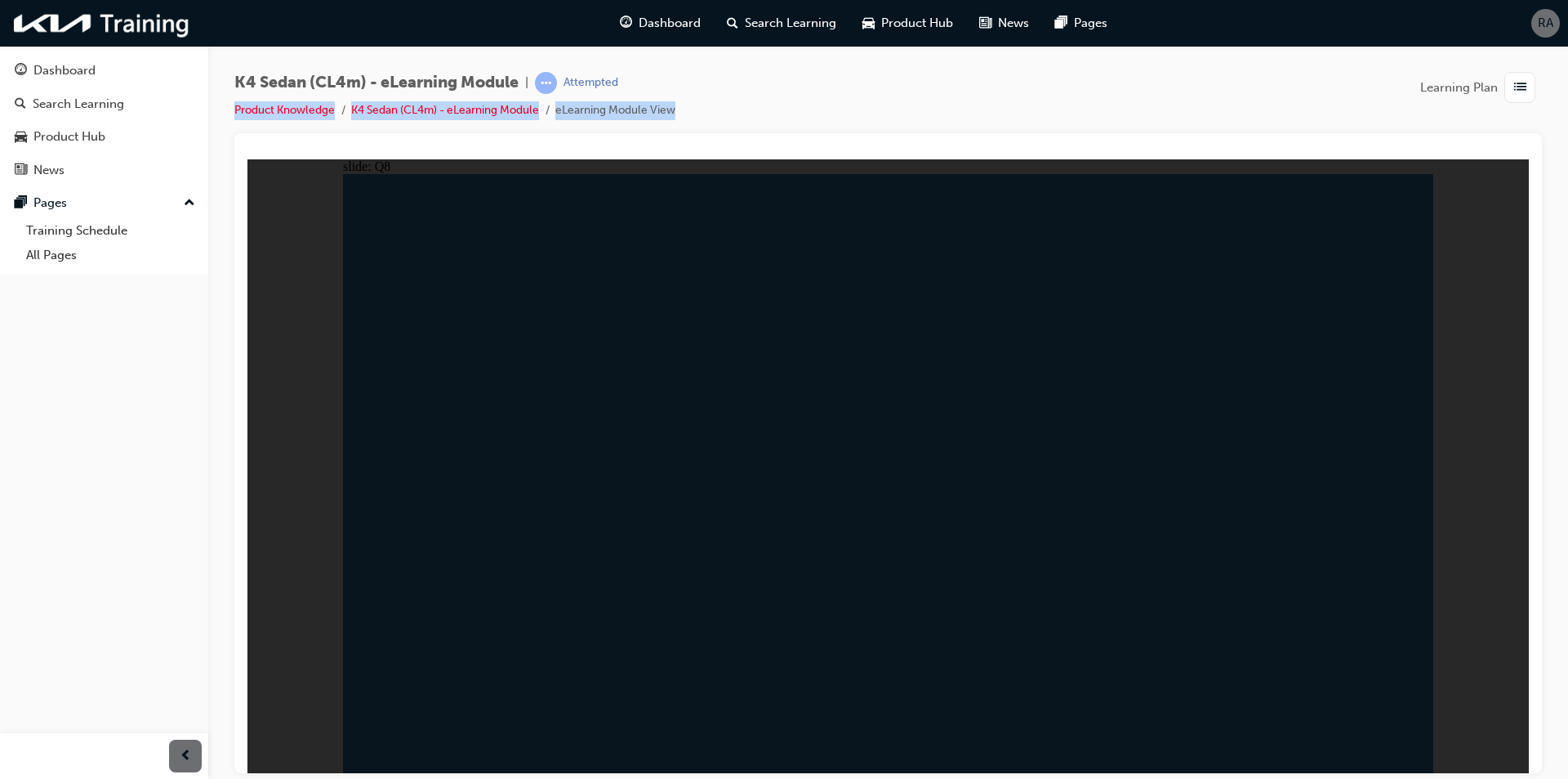
radio input "false"
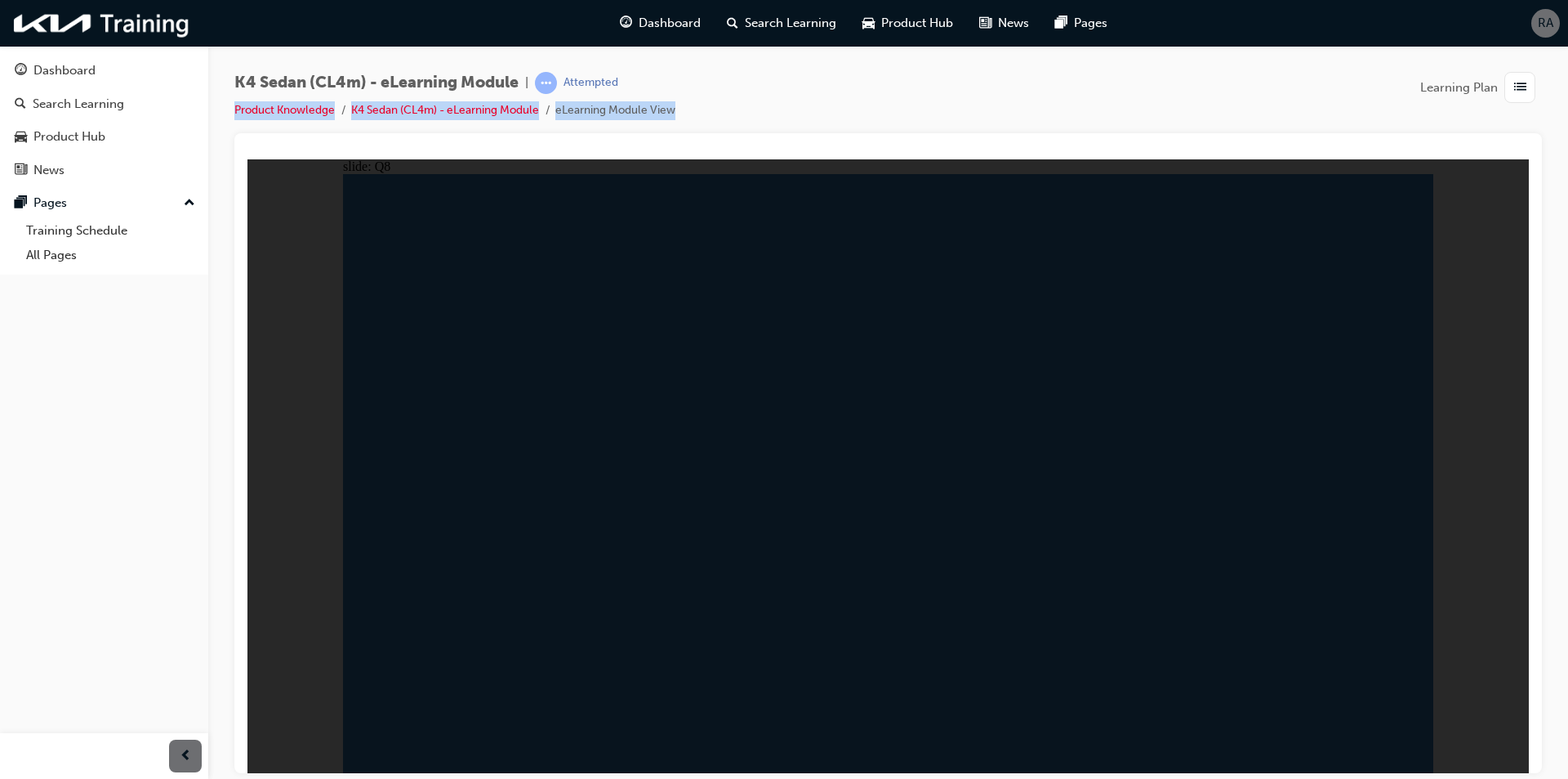
radio input "true"
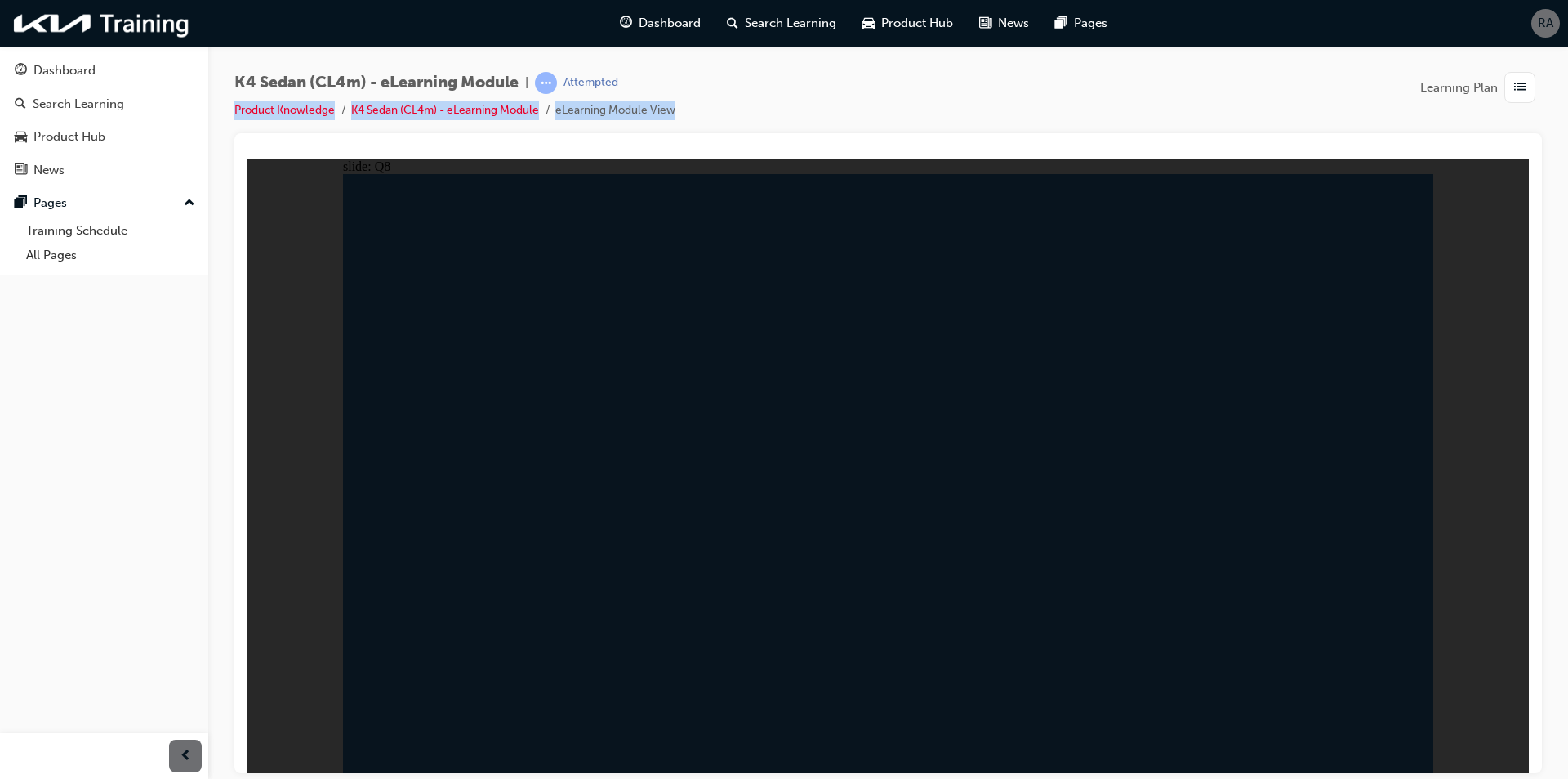
drag, startPoint x: 420, startPoint y: 399, endPoint x: 665, endPoint y: 429, distance: 246.8
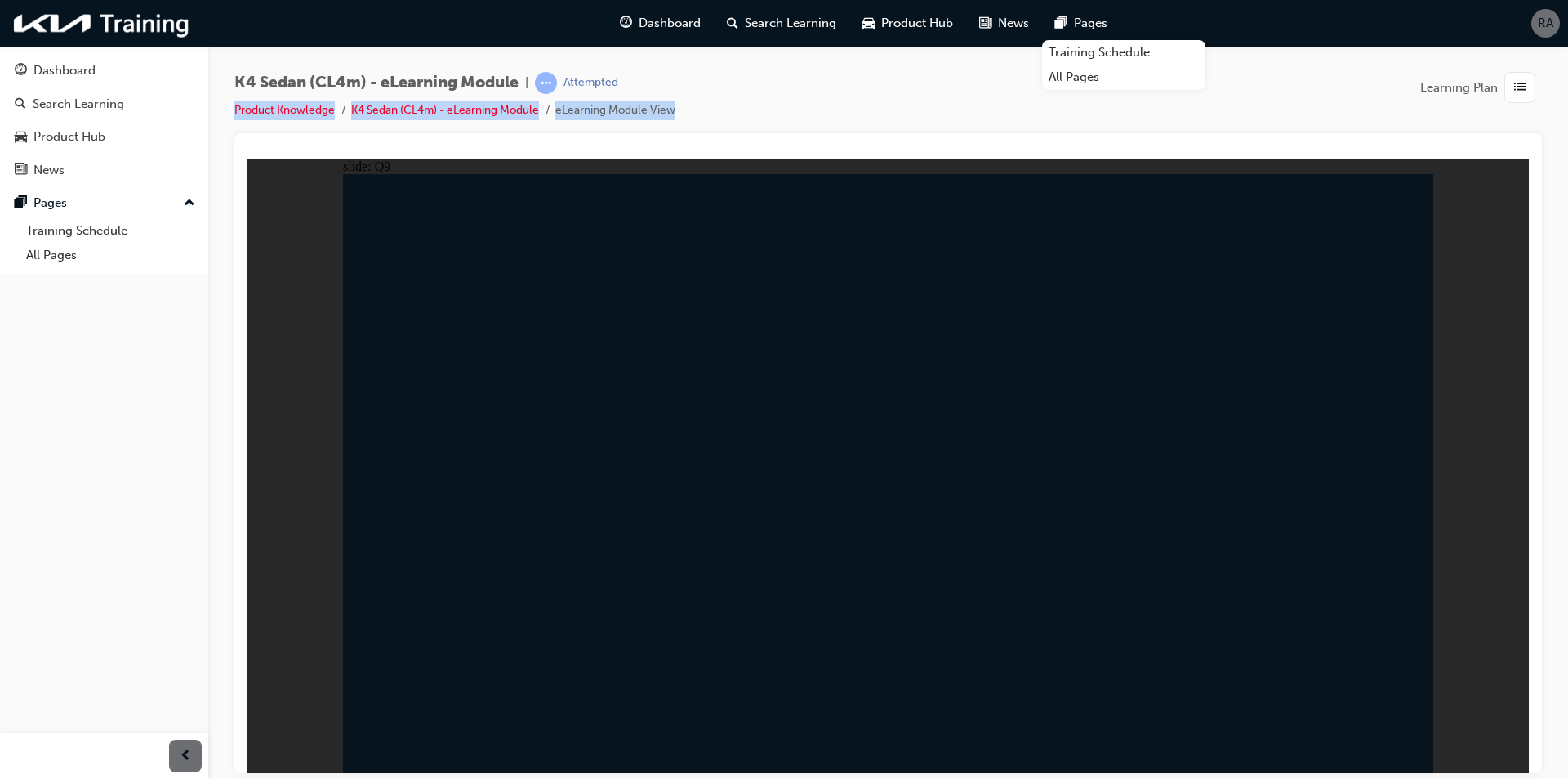
radio input "true"
drag, startPoint x: 937, startPoint y: 518, endPoint x: 918, endPoint y: 508, distance: 21.5
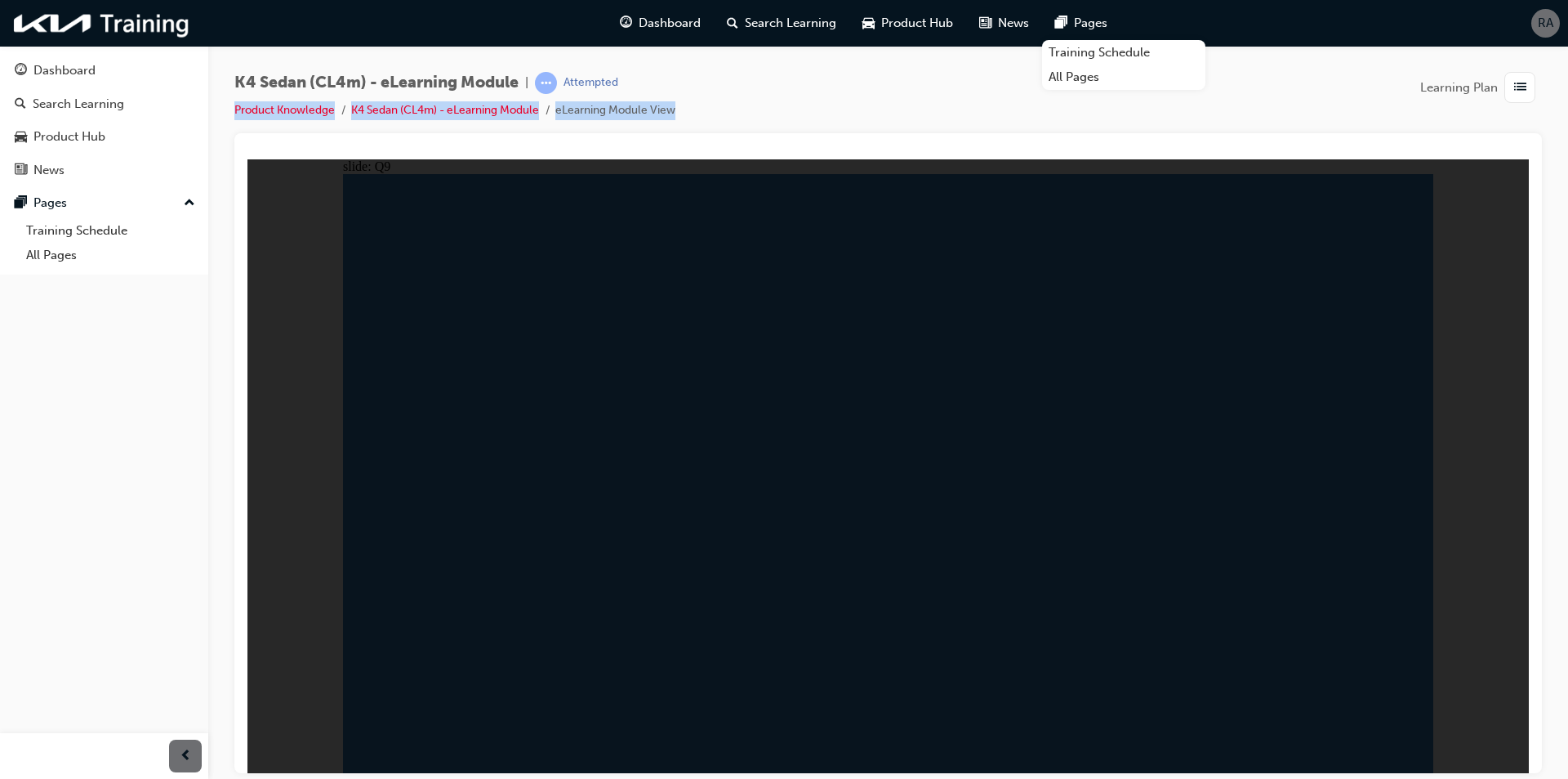
radio input "true"
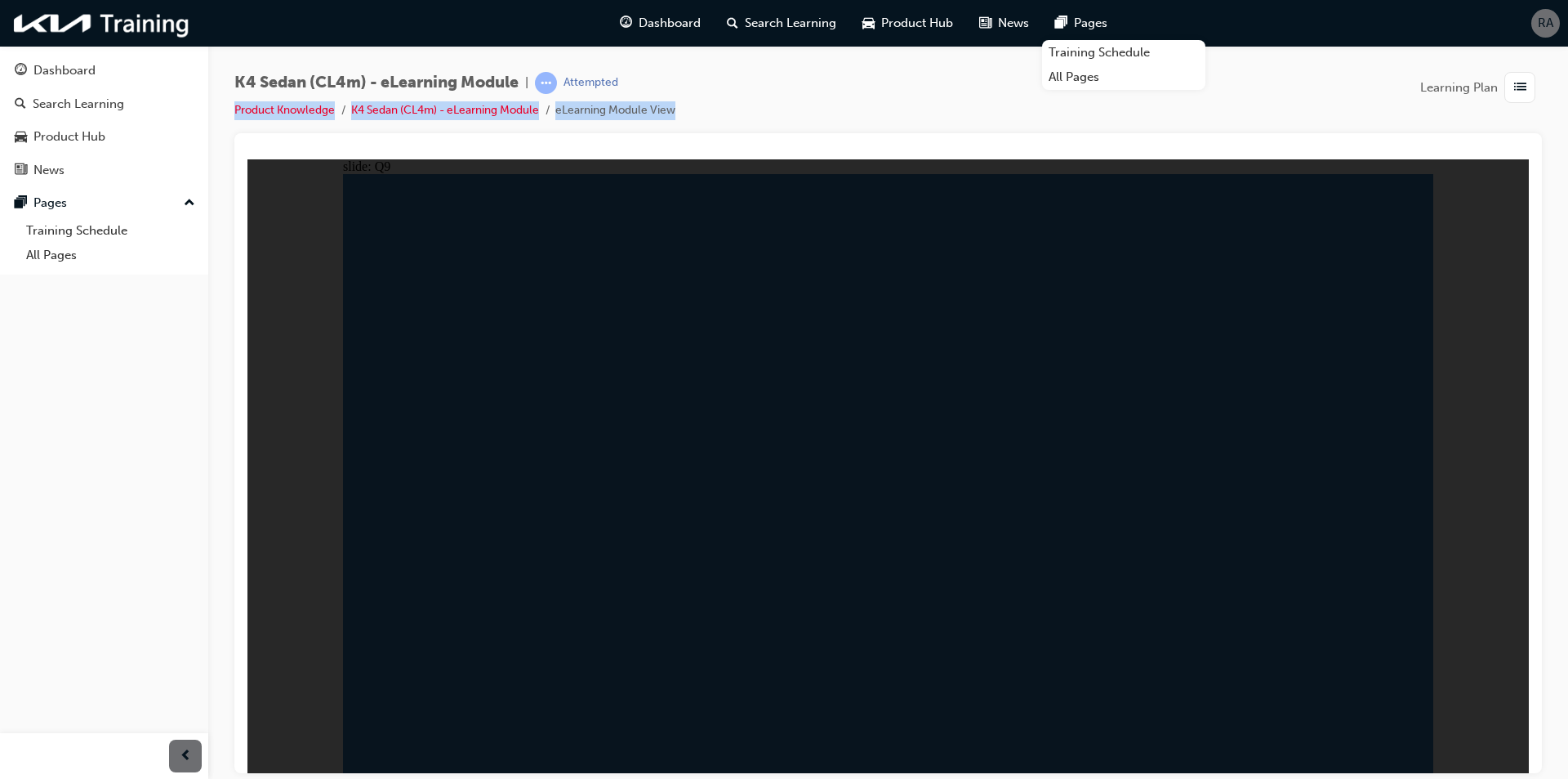
radio input "true"
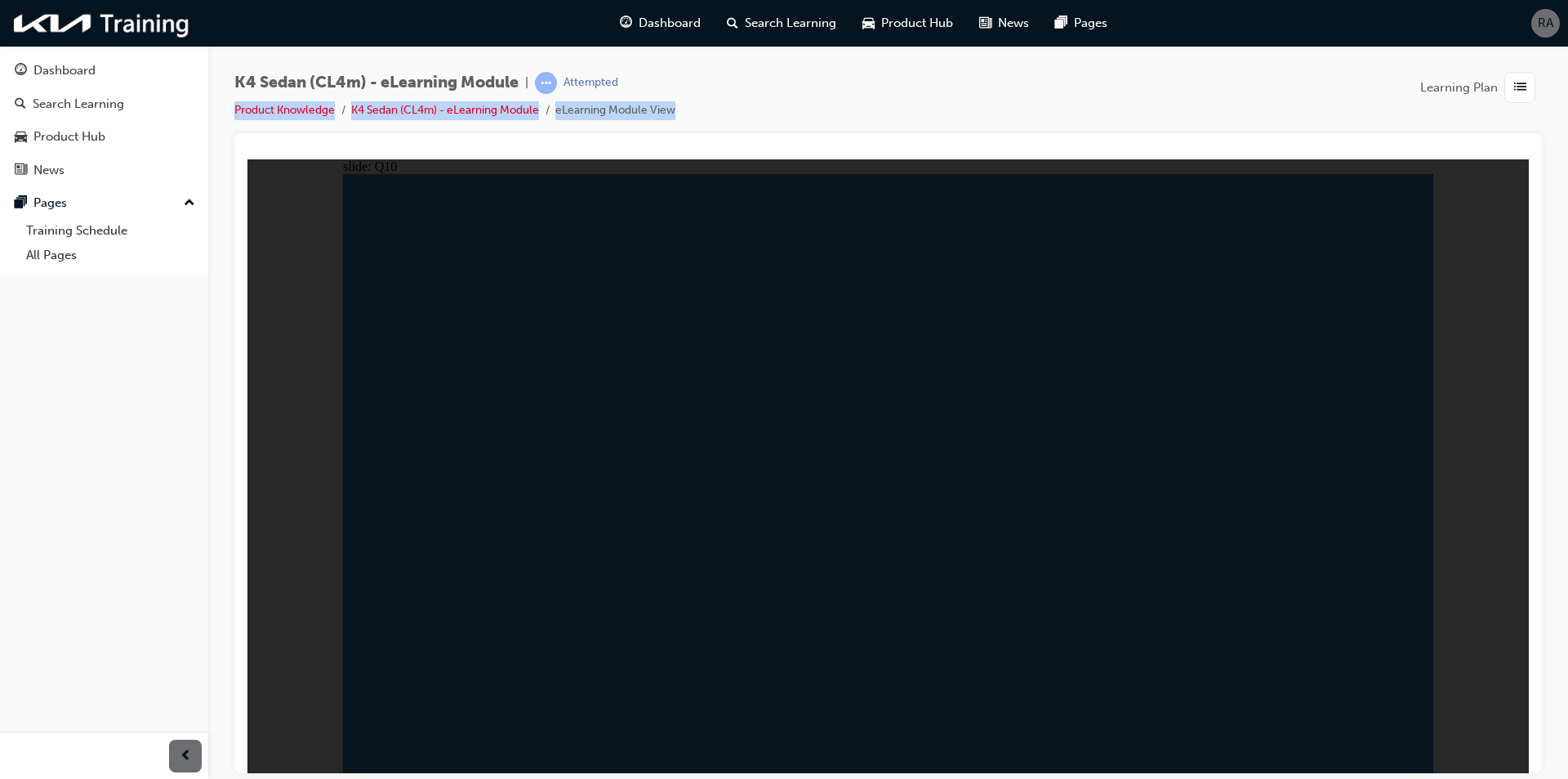
drag, startPoint x: 1406, startPoint y: 712, endPoint x: 1396, endPoint y: 709, distance: 10.4
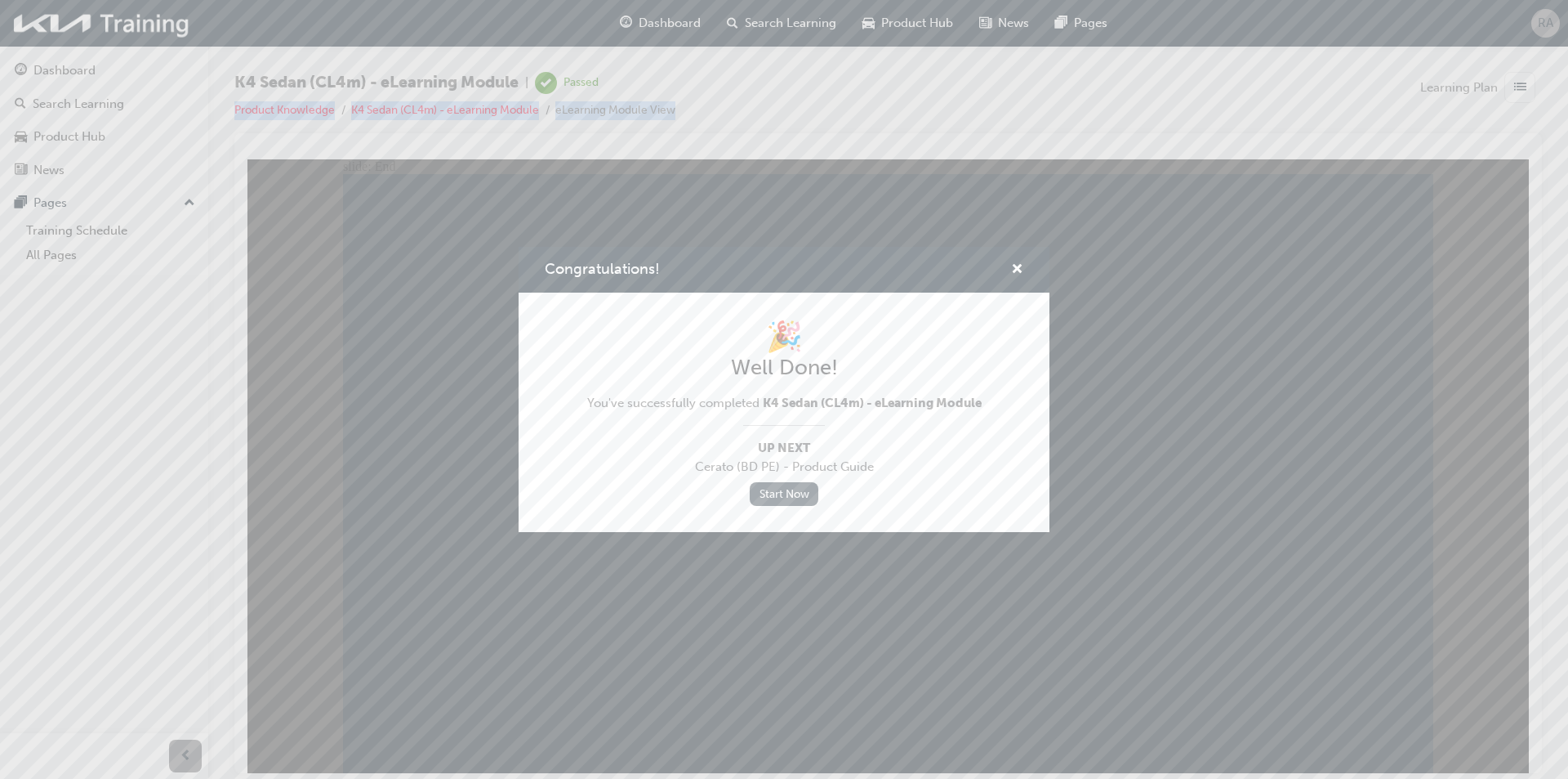
click at [783, 495] on link "Start Now" at bounding box center [784, 494] width 69 height 23
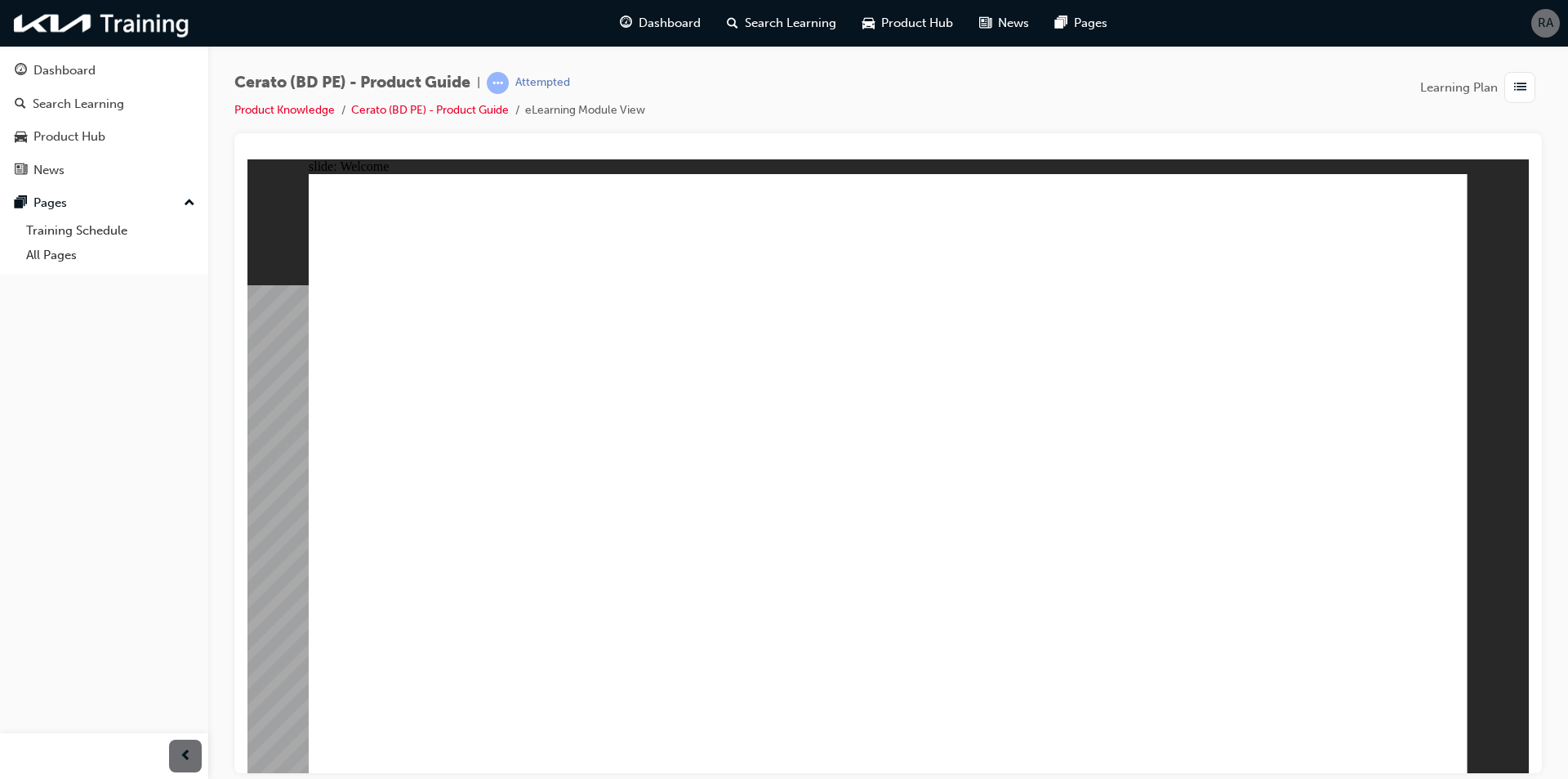
click at [248, 159] on image at bounding box center [248, 159] width 0 height 0
drag, startPoint x: 352, startPoint y: 746, endPoint x: 618, endPoint y: 466, distance: 386.2
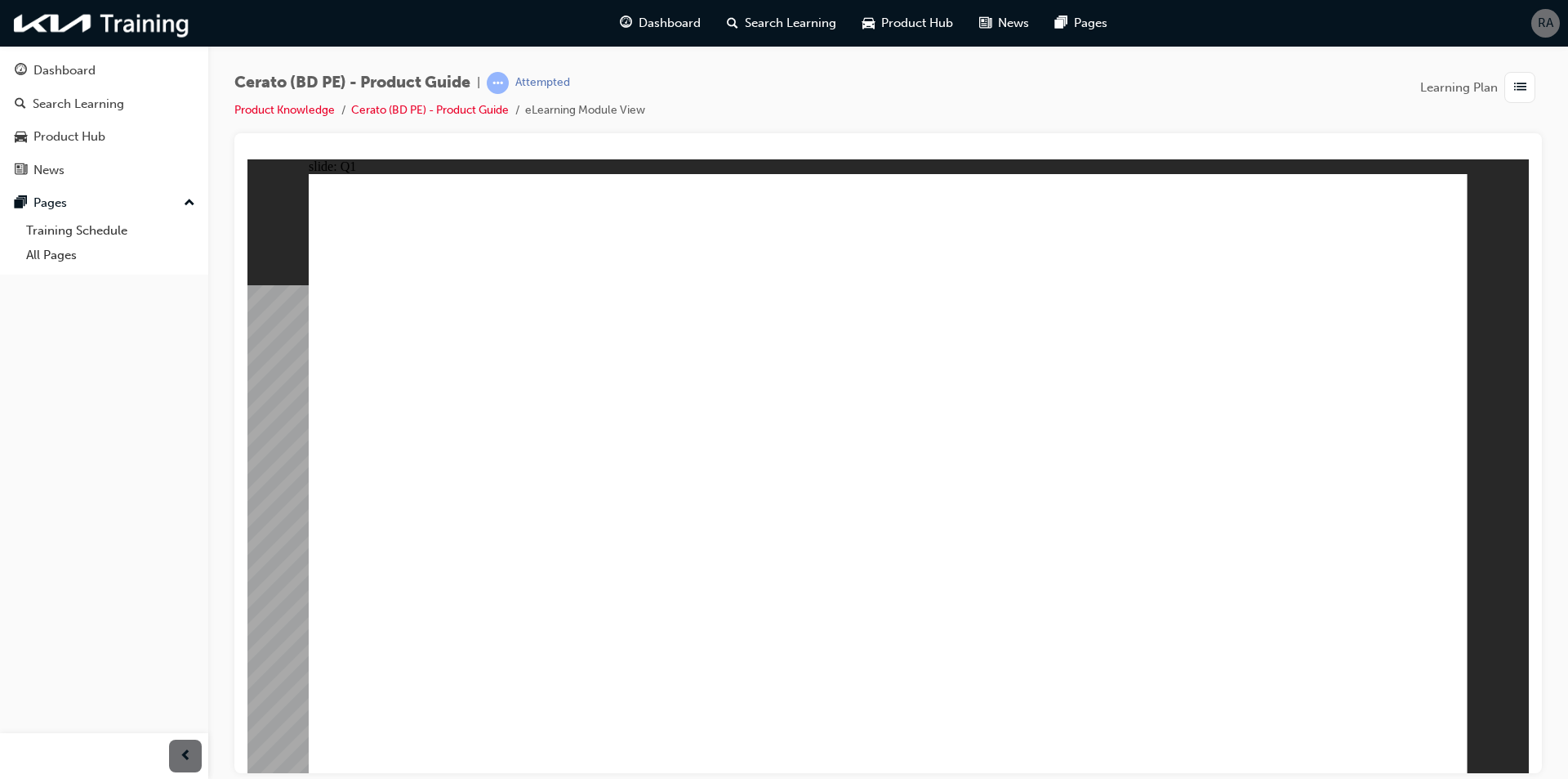
click at [474, 112] on link "Cerato (BD PE) - Product Guide" at bounding box center [430, 109] width 158 height 14
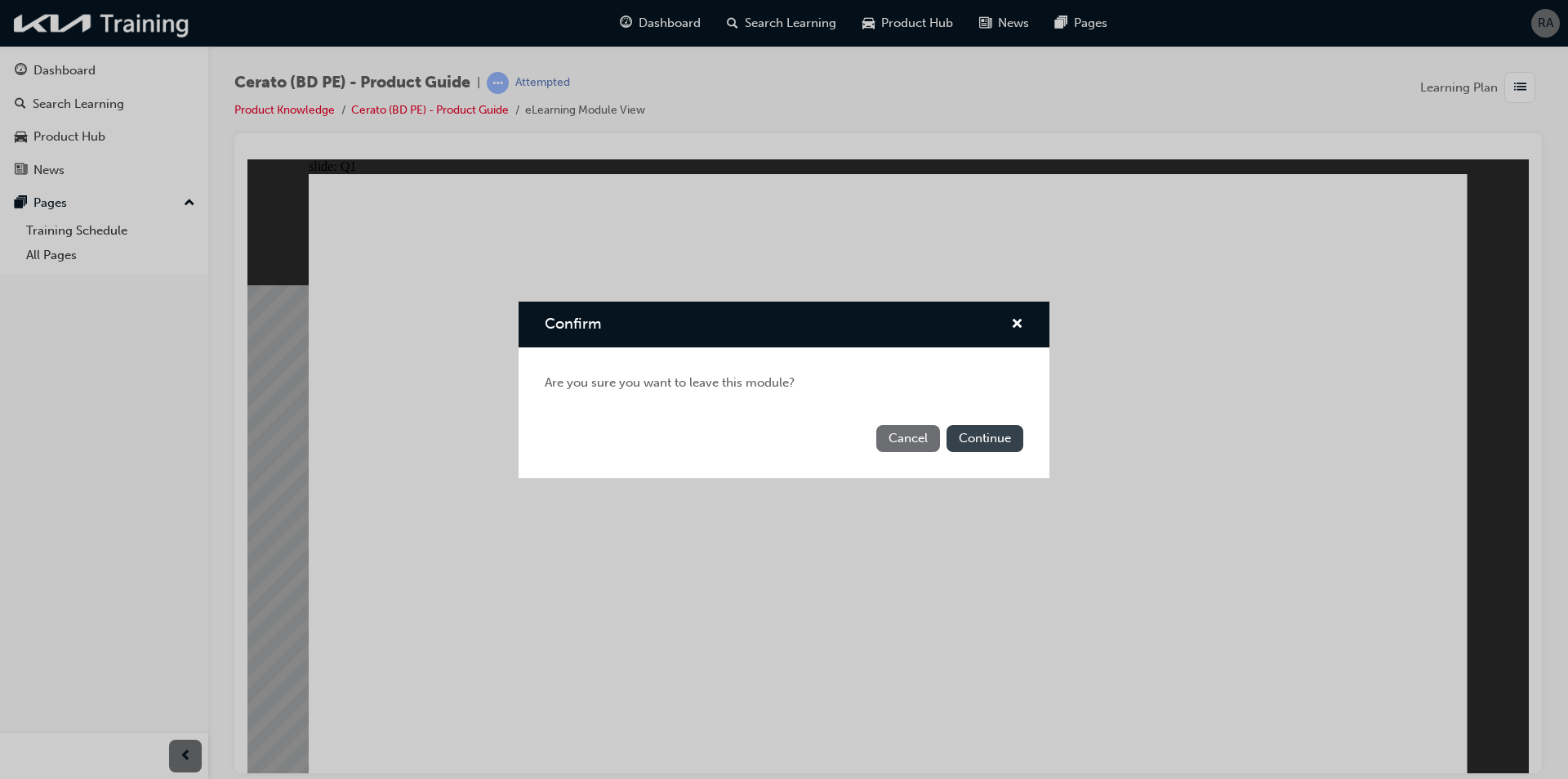
click at [968, 427] on button "Continue" at bounding box center [985, 439] width 77 height 27
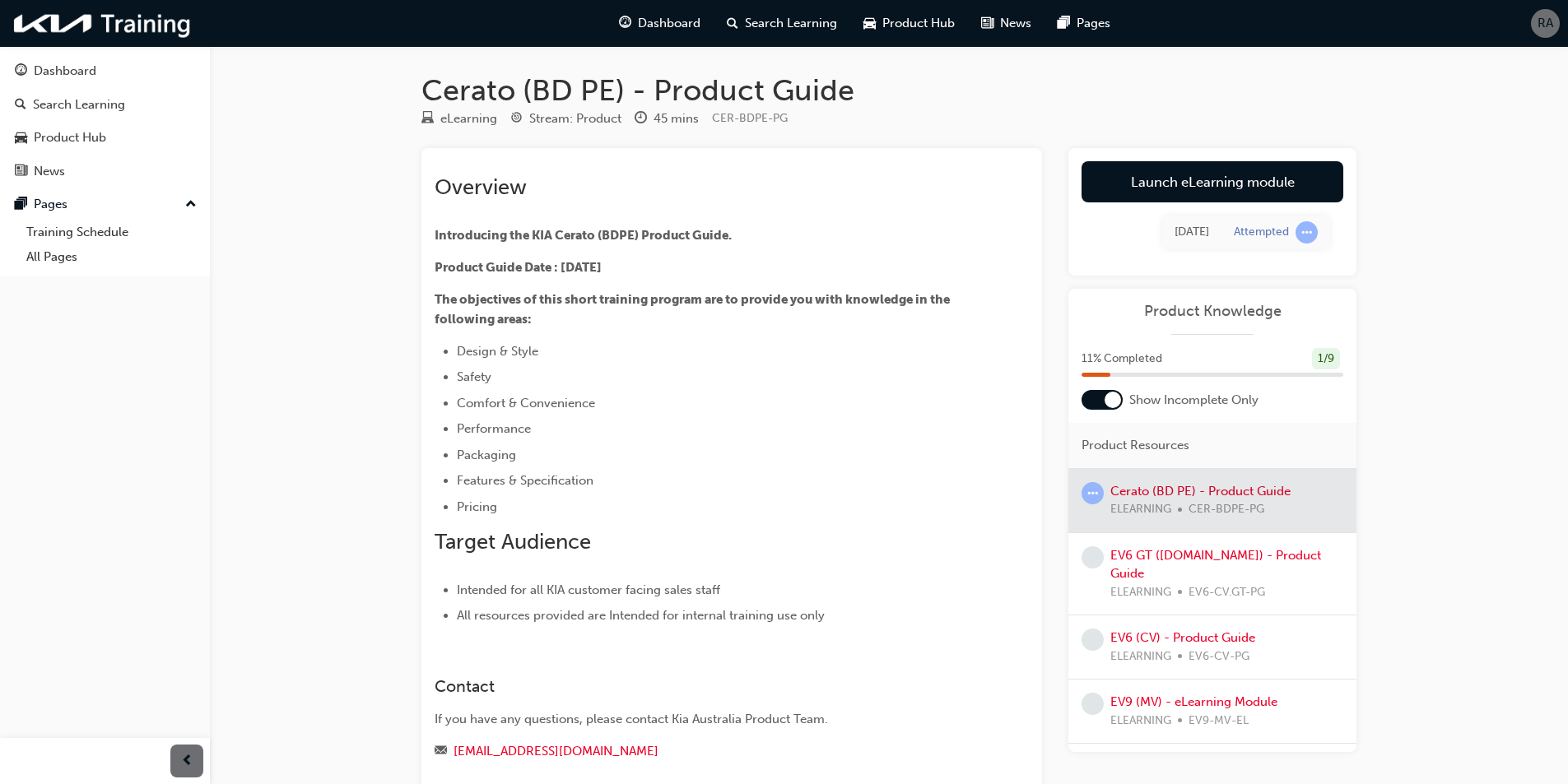
click at [1220, 408] on span "Show Incomplete Only" at bounding box center [1193, 400] width 129 height 19
click at [1217, 396] on span "Show Incomplete Only" at bounding box center [1193, 400] width 129 height 19
click at [1179, 526] on div at bounding box center [1212, 500] width 288 height 63
click at [1222, 496] on div at bounding box center [1212, 500] width 288 height 63
click at [1223, 496] on div at bounding box center [1212, 500] width 288 height 63
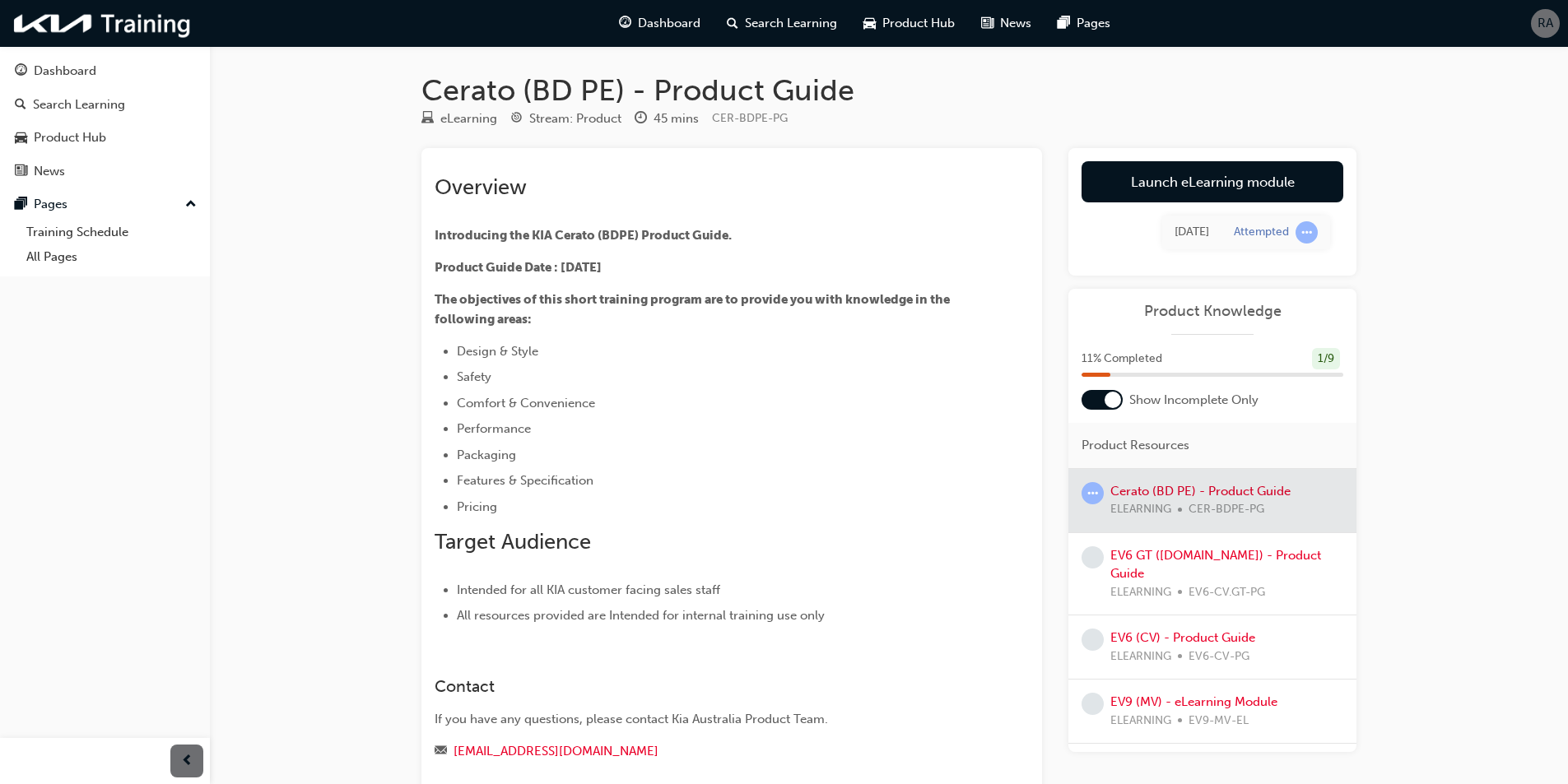
click at [1226, 497] on div at bounding box center [1212, 500] width 288 height 63
click at [1143, 502] on div at bounding box center [1212, 500] width 288 height 63
click at [1142, 502] on div at bounding box center [1212, 500] width 288 height 63
click at [1143, 501] on div at bounding box center [1212, 500] width 288 height 63
click at [1269, 405] on div "Show Incomplete Only" at bounding box center [1212, 400] width 288 height 20
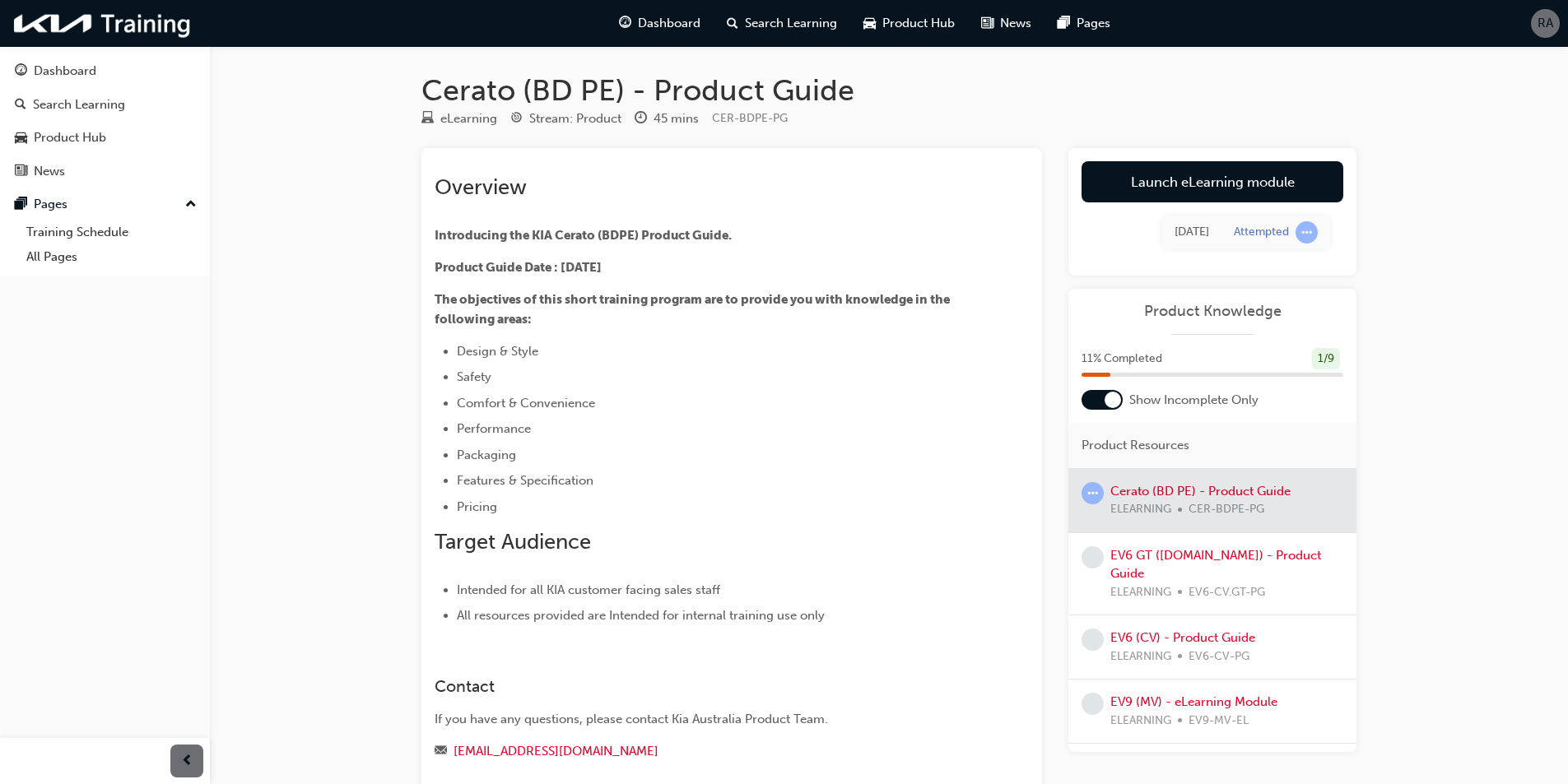
click at [1123, 495] on div at bounding box center [1212, 500] width 288 height 63
click at [1088, 493] on span "learningRecordVerb_ATTEMPT-icon" at bounding box center [1092, 492] width 22 height 22
click at [1096, 484] on span "learningRecordVerb_ATTEMPT-icon" at bounding box center [1092, 492] width 22 height 22
click at [1308, 237] on span "learningRecordVerb_ATTEMPT-icon" at bounding box center [1307, 232] width 22 height 22
click at [1262, 234] on div "Attempted" at bounding box center [1261, 232] width 56 height 16
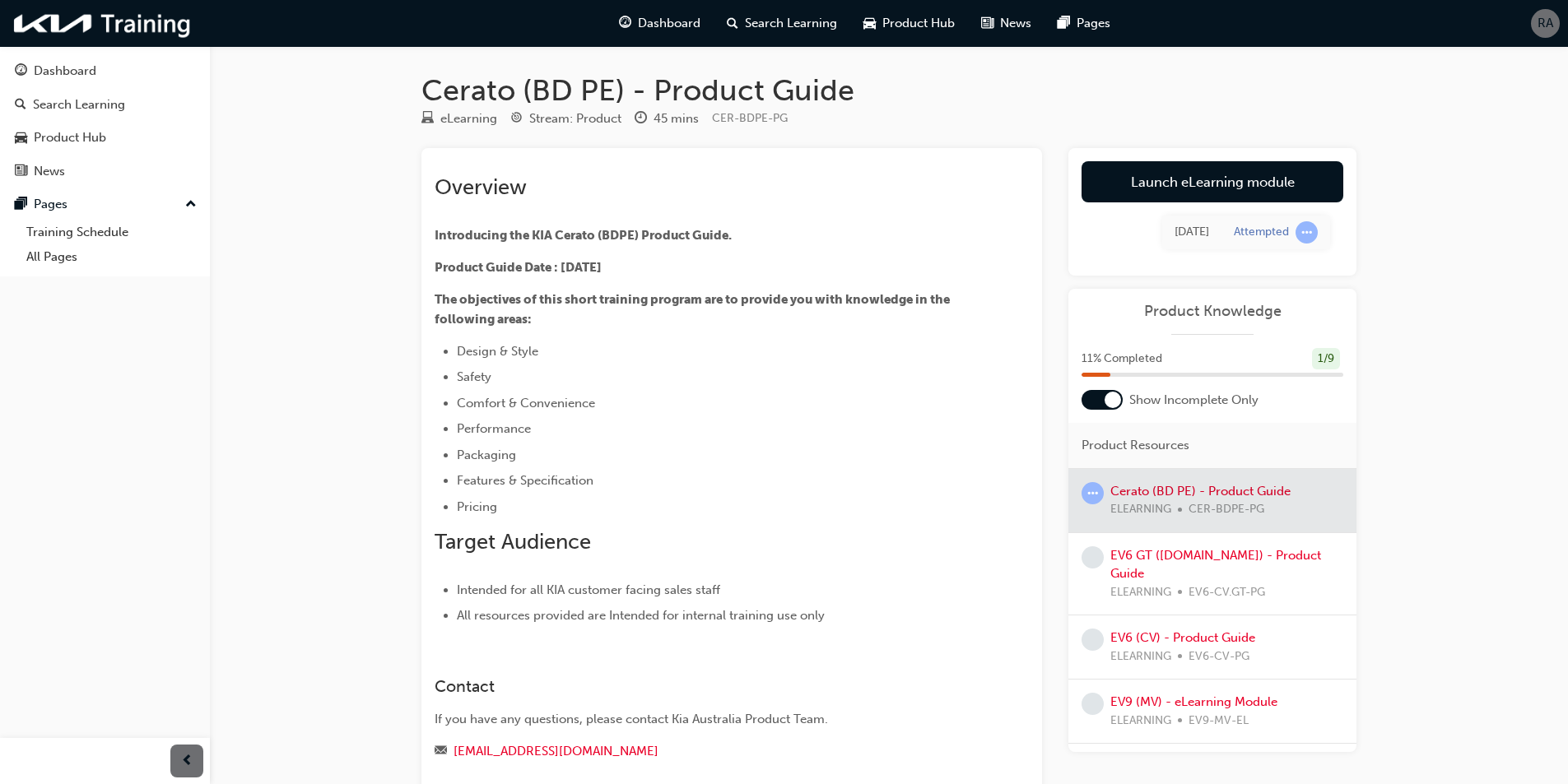
click at [1200, 244] on td "[DATE]" at bounding box center [1191, 232] width 60 height 34
click at [1200, 238] on div "[DATE]" at bounding box center [1191, 232] width 34 height 19
click at [1203, 239] on div "[DATE]" at bounding box center [1191, 232] width 34 height 19
click at [1206, 240] on div "[DATE]" at bounding box center [1191, 232] width 34 height 19
click at [1163, 479] on div at bounding box center [1212, 500] width 288 height 63
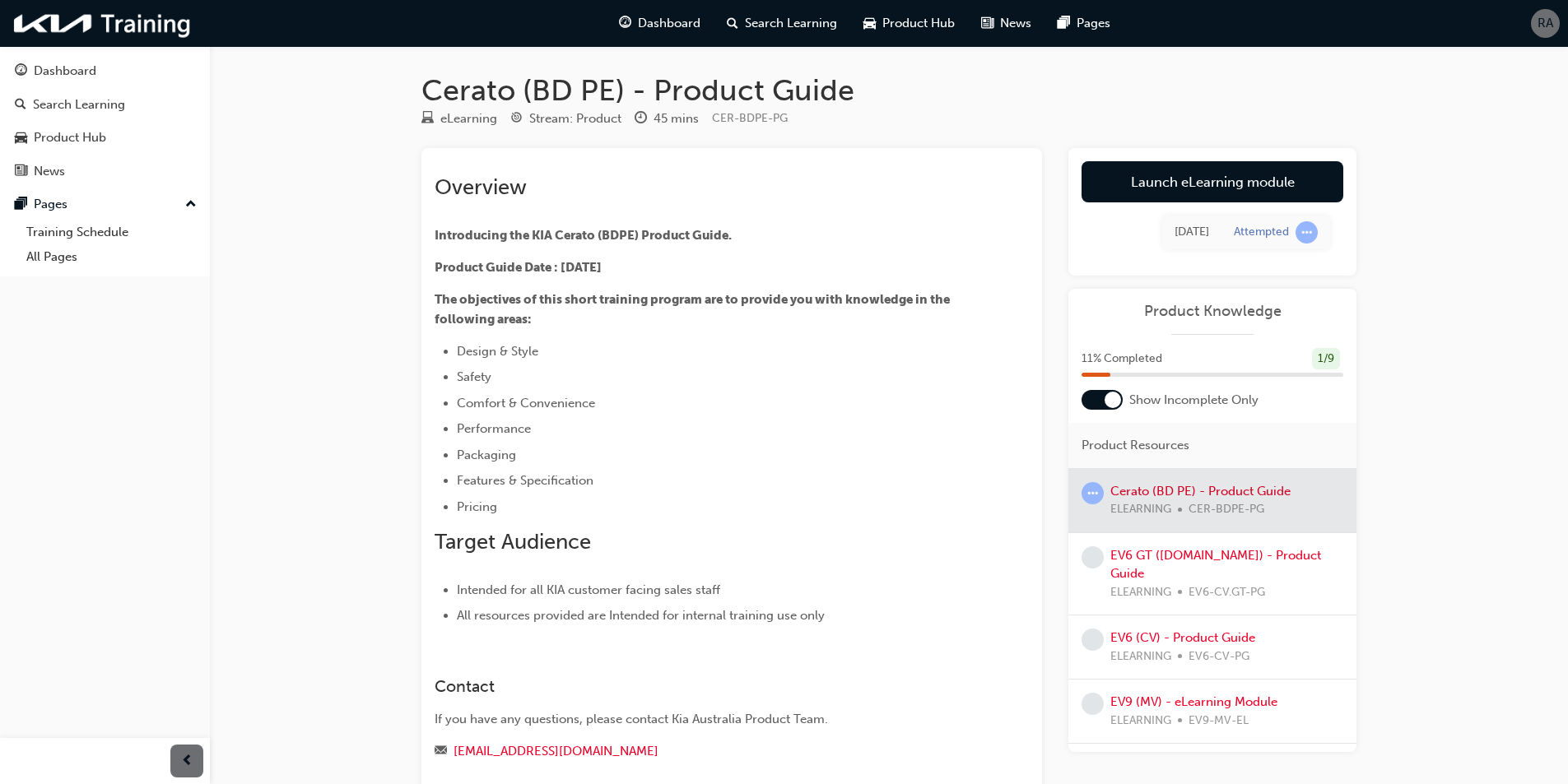
click at [1163, 491] on div at bounding box center [1212, 500] width 288 height 63
click at [1147, 498] on div at bounding box center [1212, 500] width 288 height 63
click at [1201, 510] on div at bounding box center [1212, 500] width 288 height 63
click at [1266, 507] on div at bounding box center [1212, 500] width 288 height 63
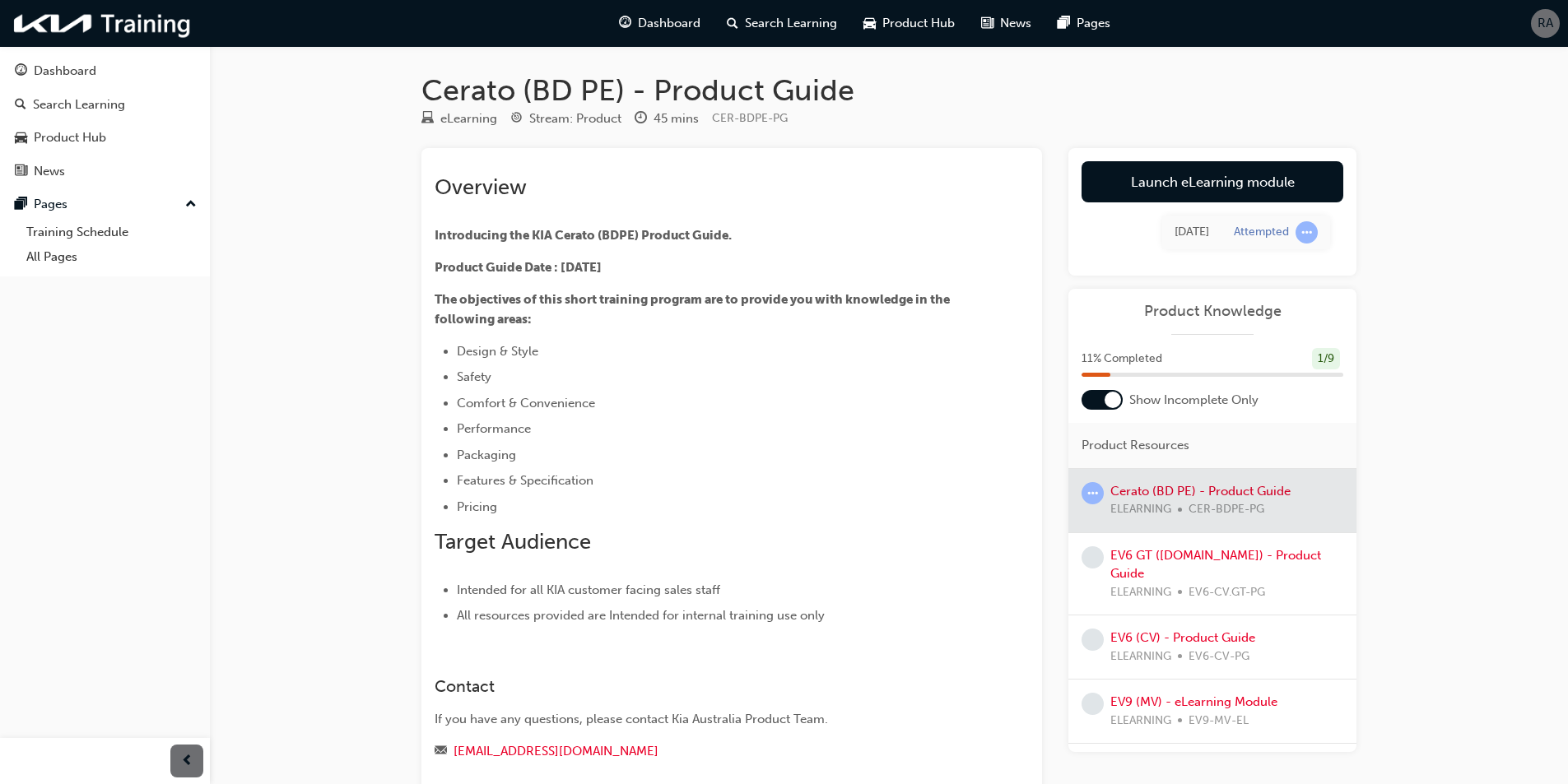
click at [1266, 507] on div at bounding box center [1212, 500] width 288 height 63
click at [1243, 489] on div at bounding box center [1212, 500] width 288 height 63
click at [723, 421] on li "Performance" at bounding box center [712, 428] width 512 height 20
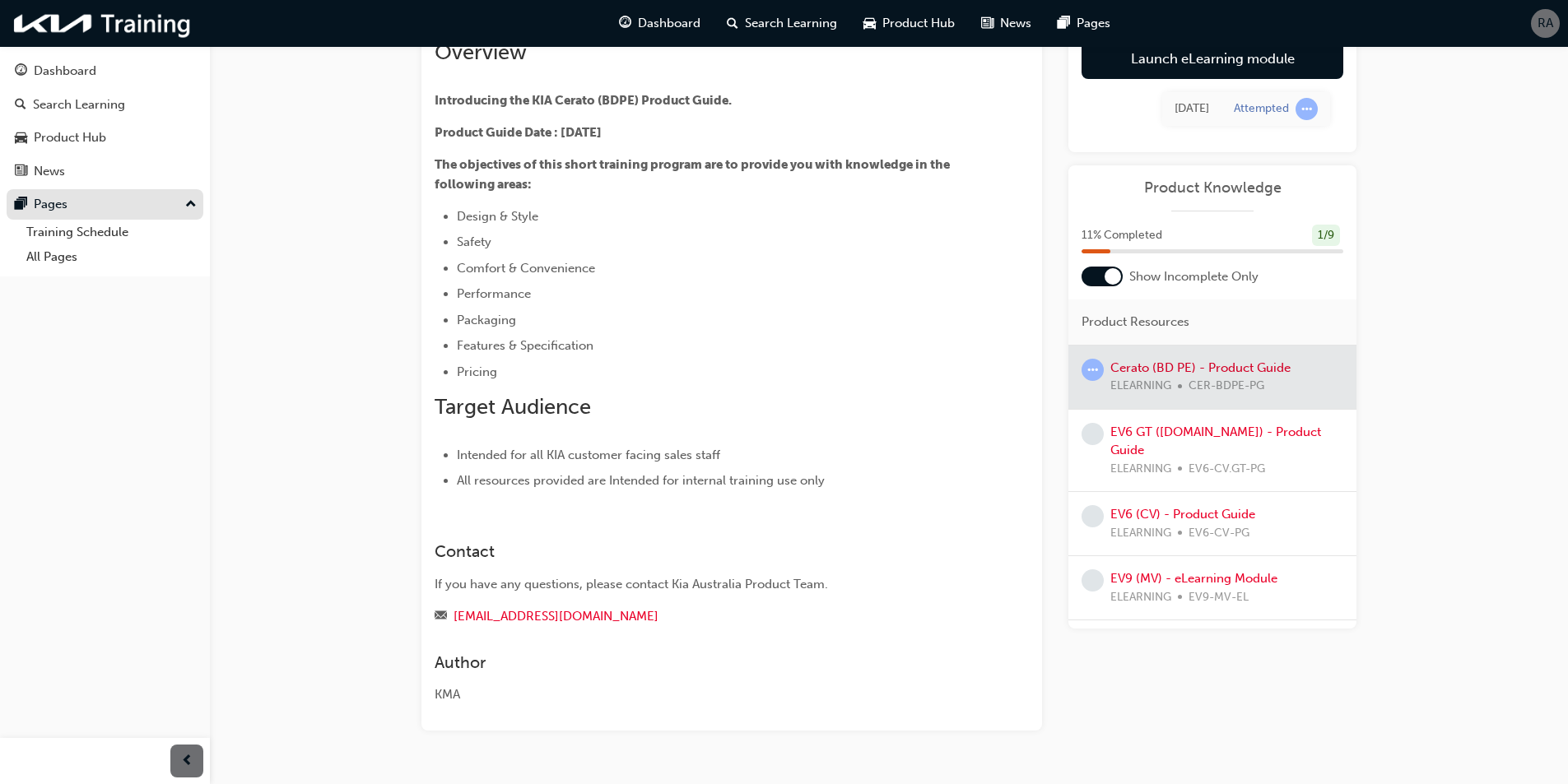
scroll to position [165, 0]
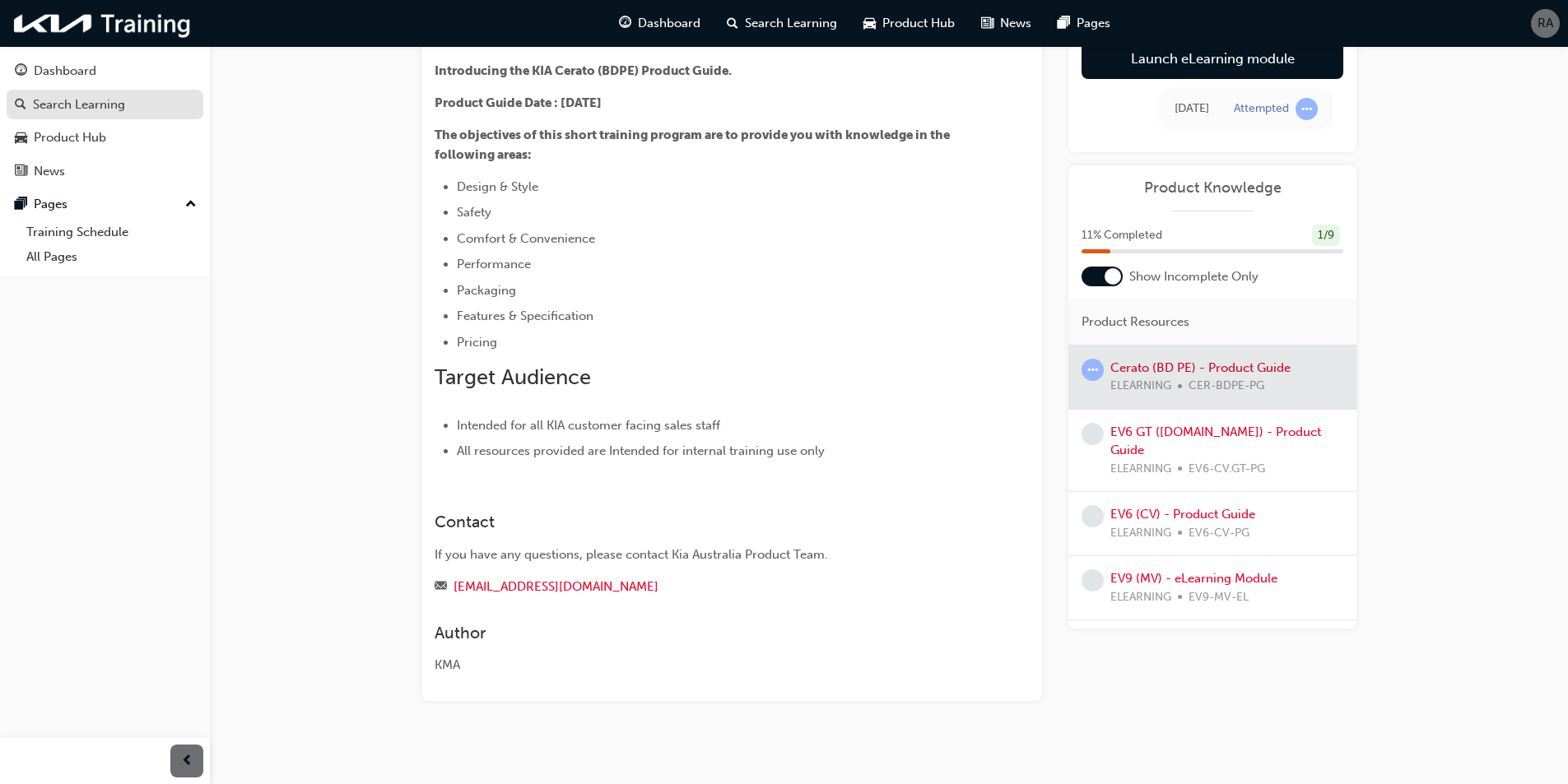
click at [31, 95] on div "Search Learning" at bounding box center [104, 104] width 181 height 20
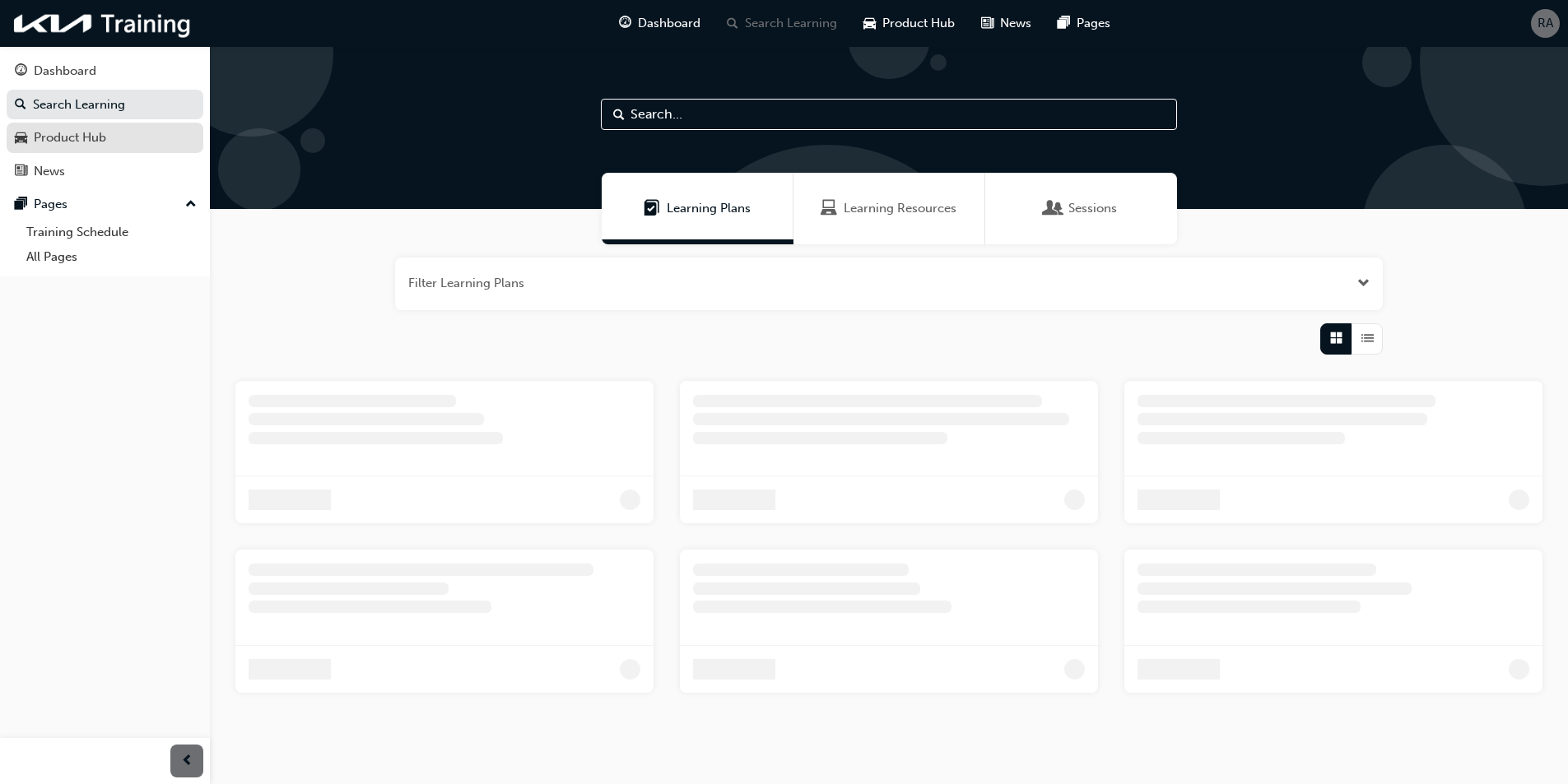
click at [38, 125] on link "Product Hub" at bounding box center [105, 137] width 197 height 30
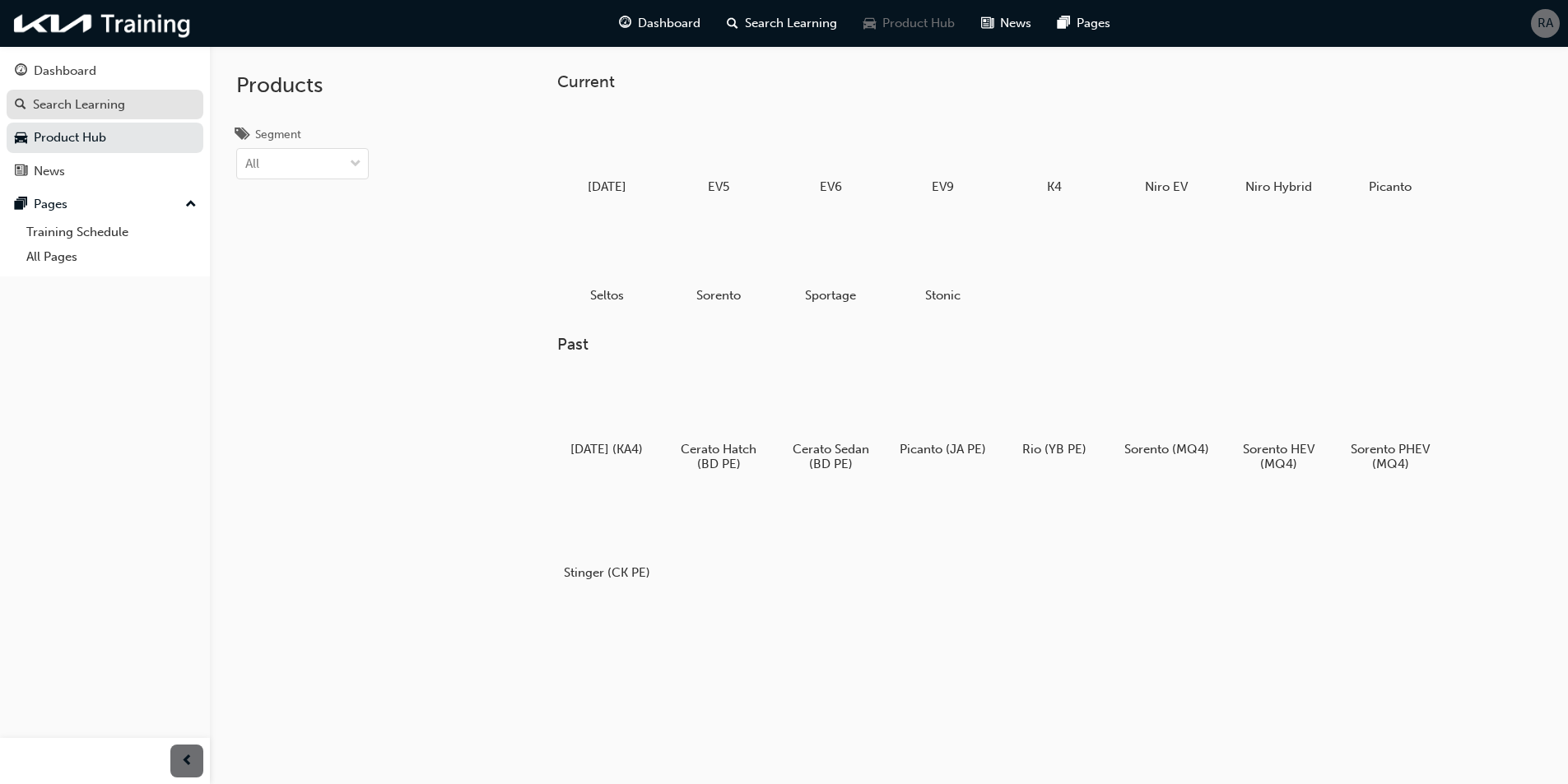
click at [62, 108] on div "Search Learning" at bounding box center [79, 104] width 92 height 19
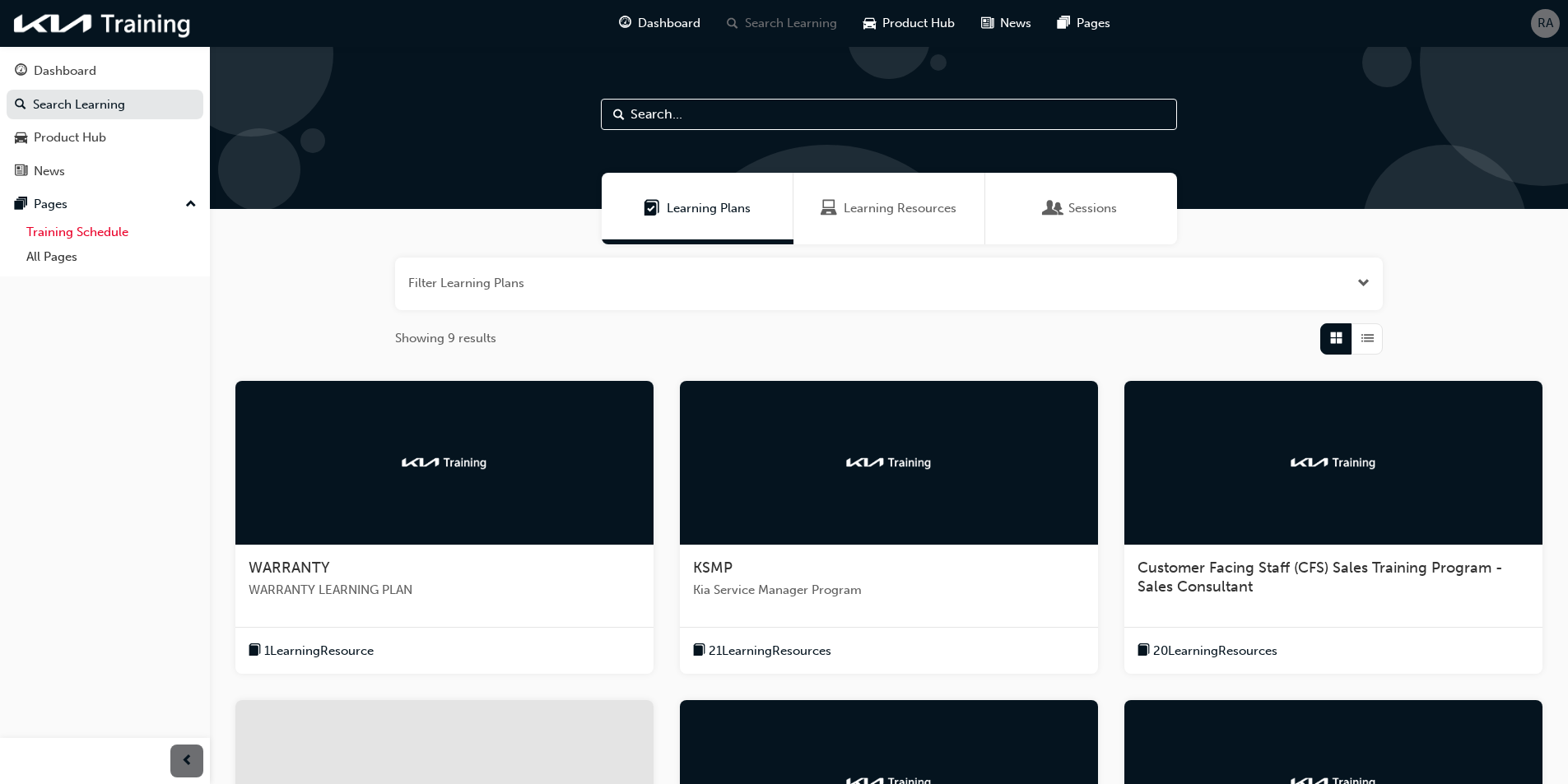
click at [50, 223] on link "Training Schedule" at bounding box center [111, 232] width 183 height 25
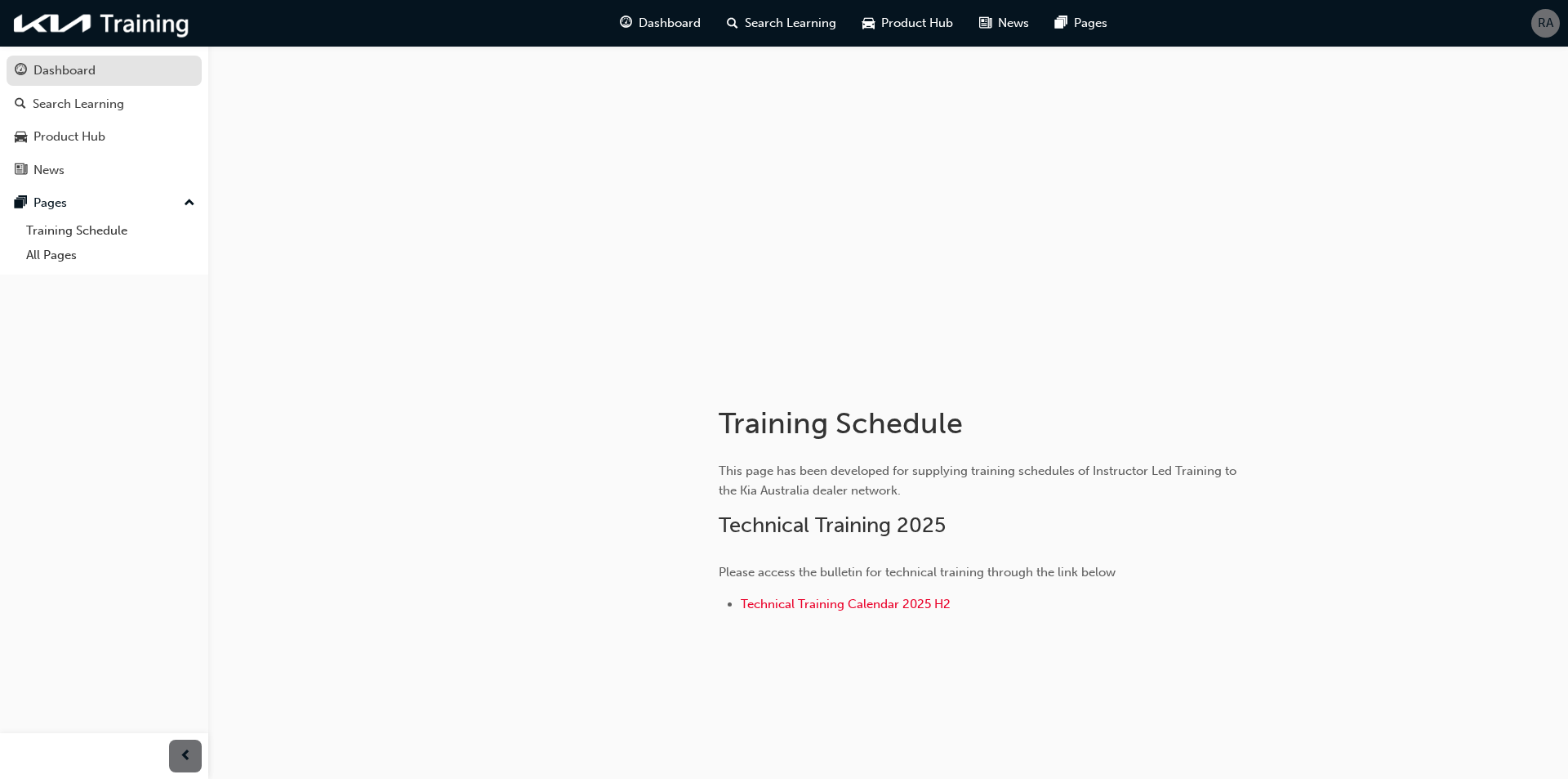
click at [95, 73] on div "Dashboard" at bounding box center [65, 70] width 62 height 18
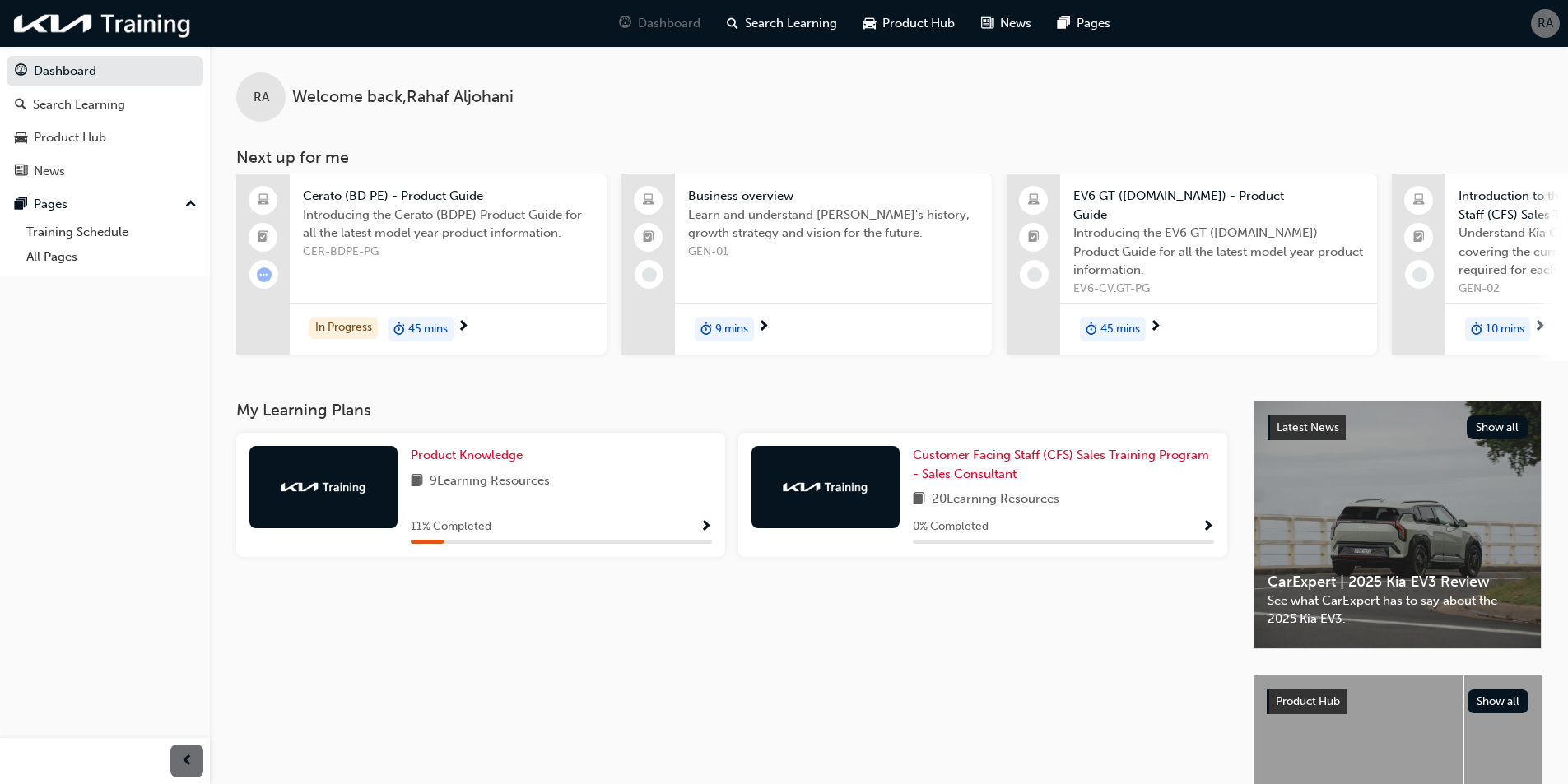
click at [511, 488] on span "9 Learning Resources" at bounding box center [489, 481] width 120 height 20
click at [497, 461] on span "Product Knowledge" at bounding box center [466, 454] width 112 height 15
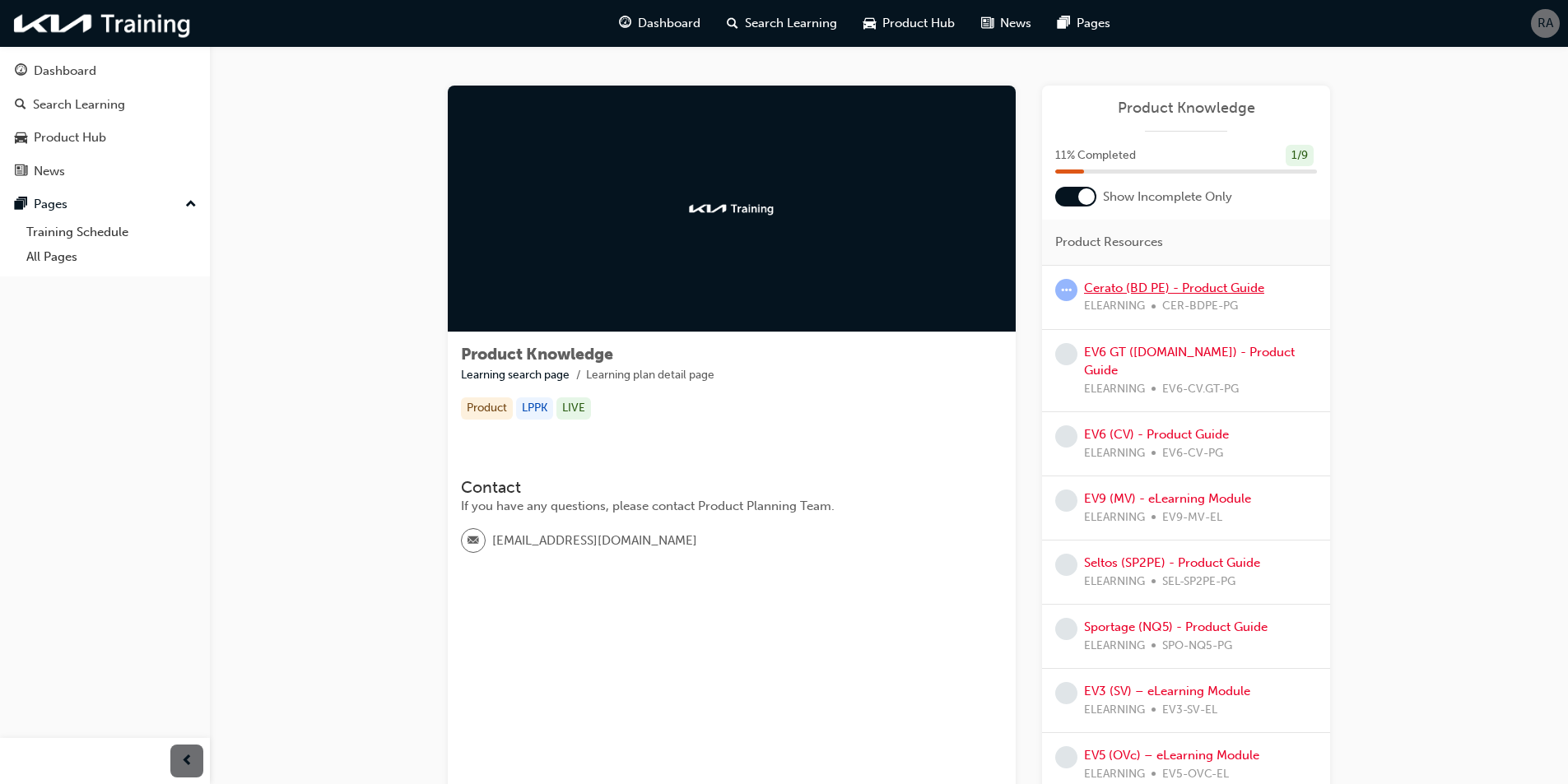
click at [1111, 288] on link "Cerato (BD PE) - Product Guide" at bounding box center [1174, 288] width 181 height 15
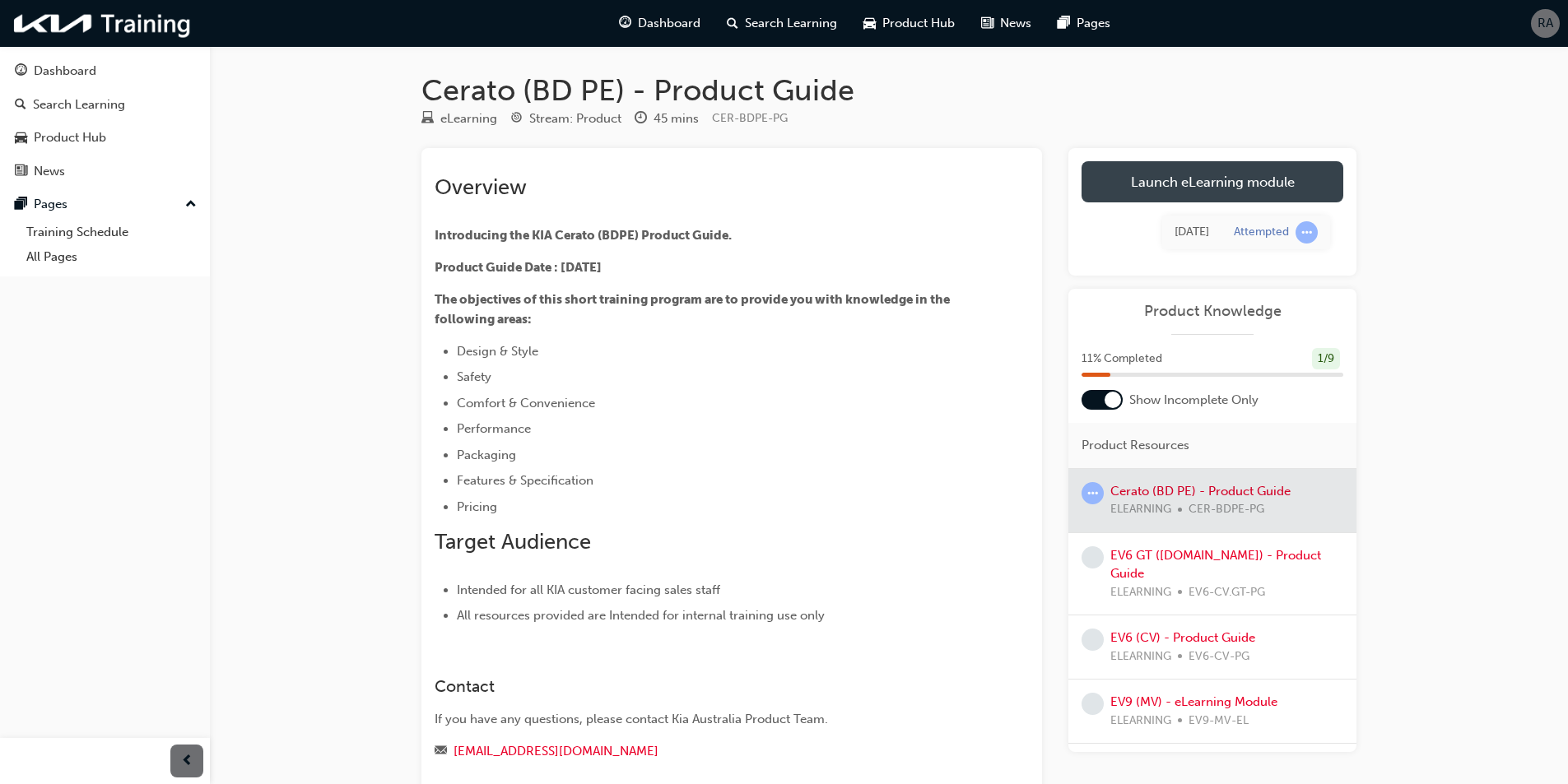
click at [1267, 180] on link "Launch eLearning module" at bounding box center [1212, 181] width 261 height 41
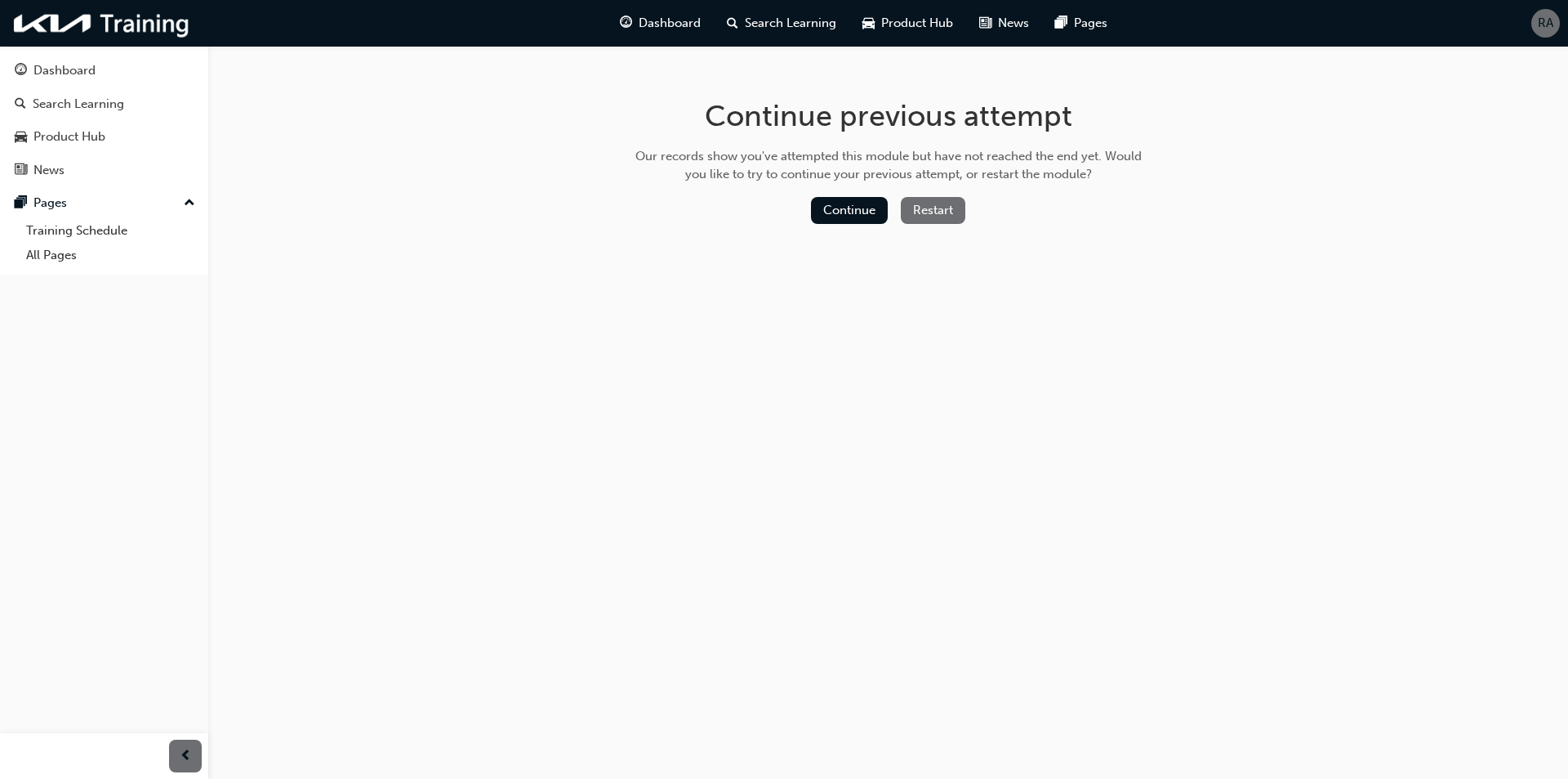
click at [936, 208] on button "Restart" at bounding box center [933, 210] width 65 height 27
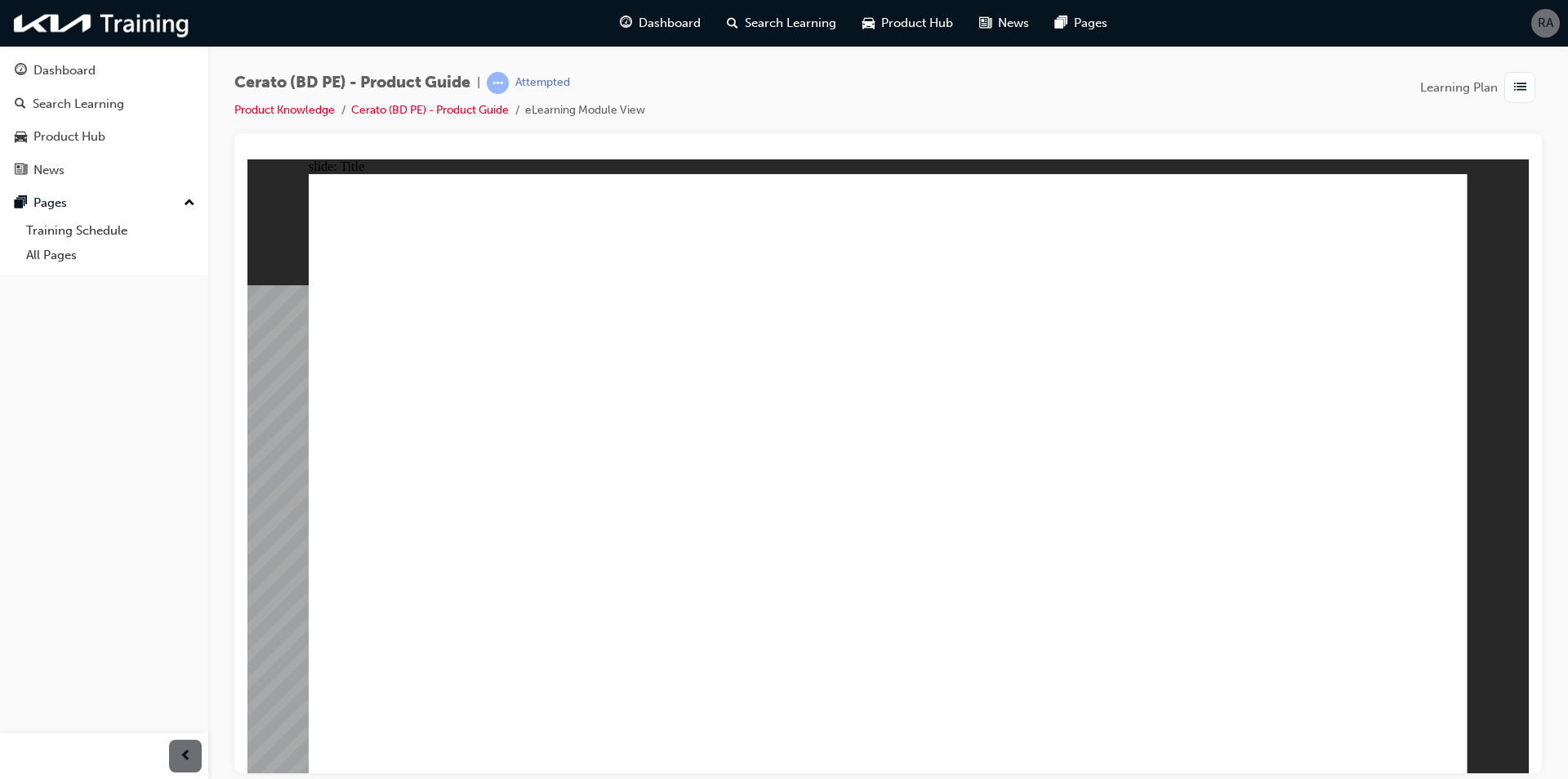
drag, startPoint x: 1191, startPoint y: 624, endPoint x: 1146, endPoint y: 565, distance: 74.2
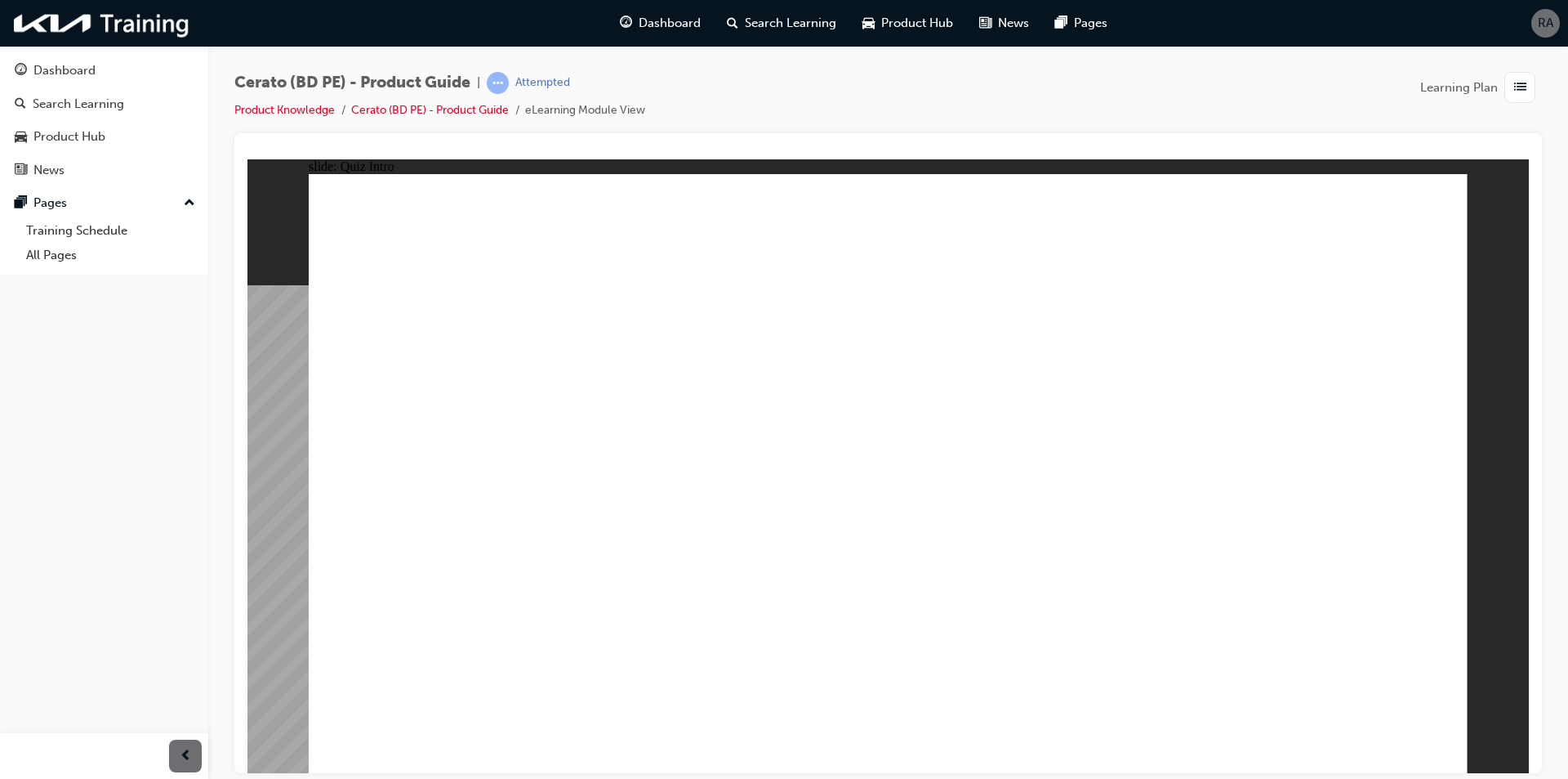
radio input "true"
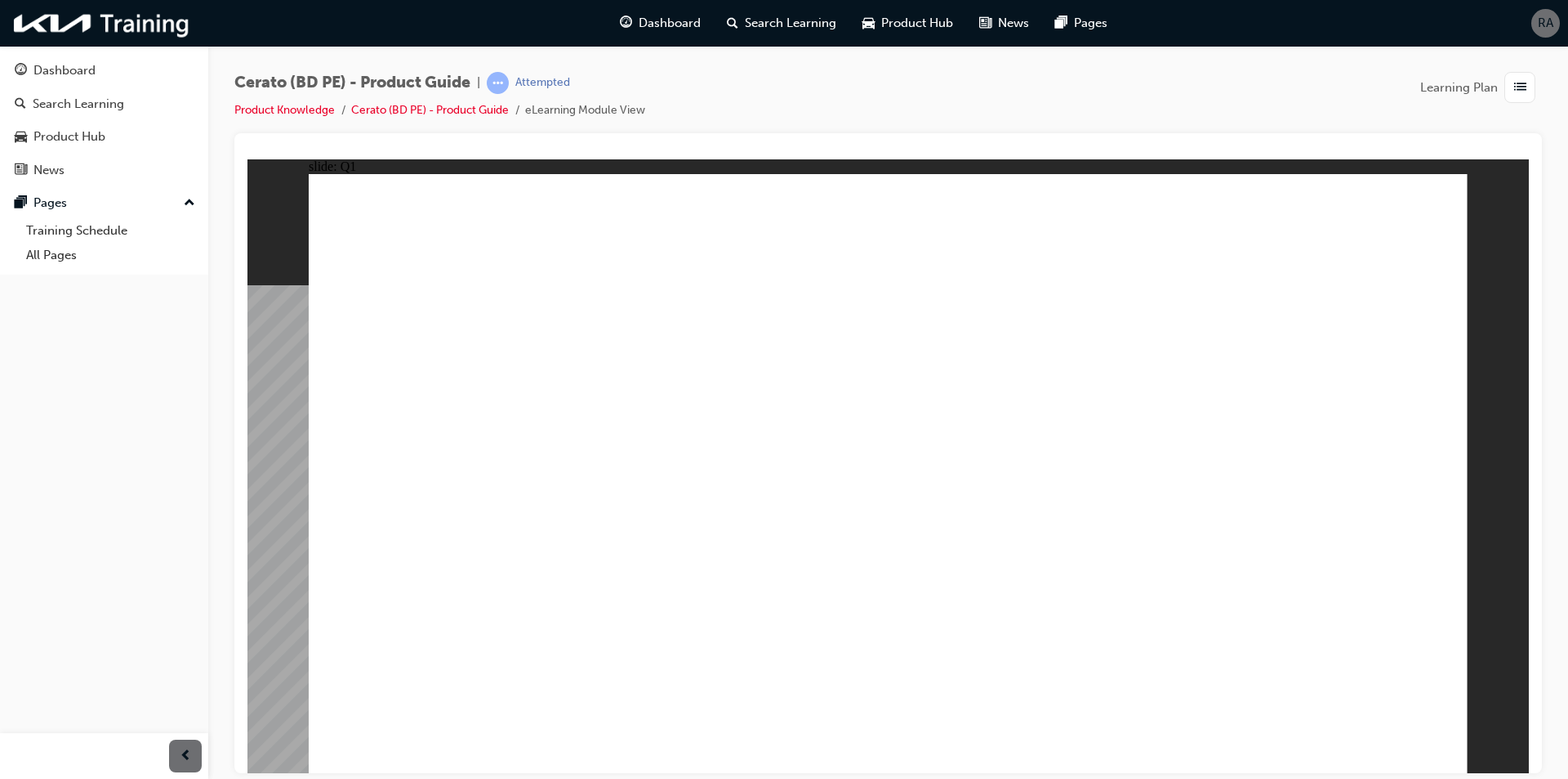
radio input "true"
drag, startPoint x: 1338, startPoint y: 752, endPoint x: 1345, endPoint y: 735, distance: 18.4
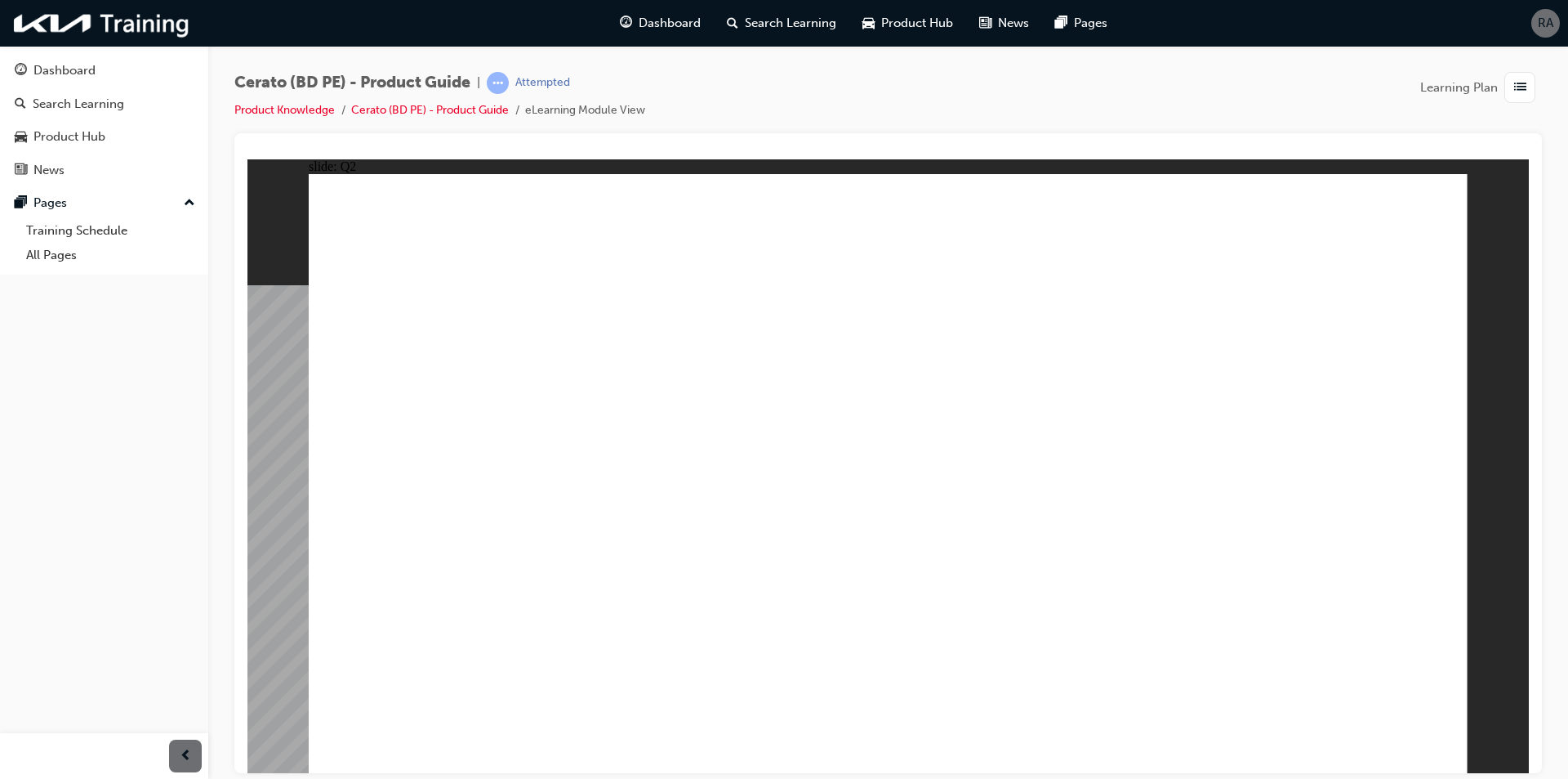
click at [1342, 749] on div "Rectangle Group Rectangle 2 Line 2 Menu Resources Question 2 Line 3 Rectangle 3…" at bounding box center [888, 480] width 1159 height 613
drag, startPoint x: 485, startPoint y: 642, endPoint x: 334, endPoint y: 502, distance: 205.9
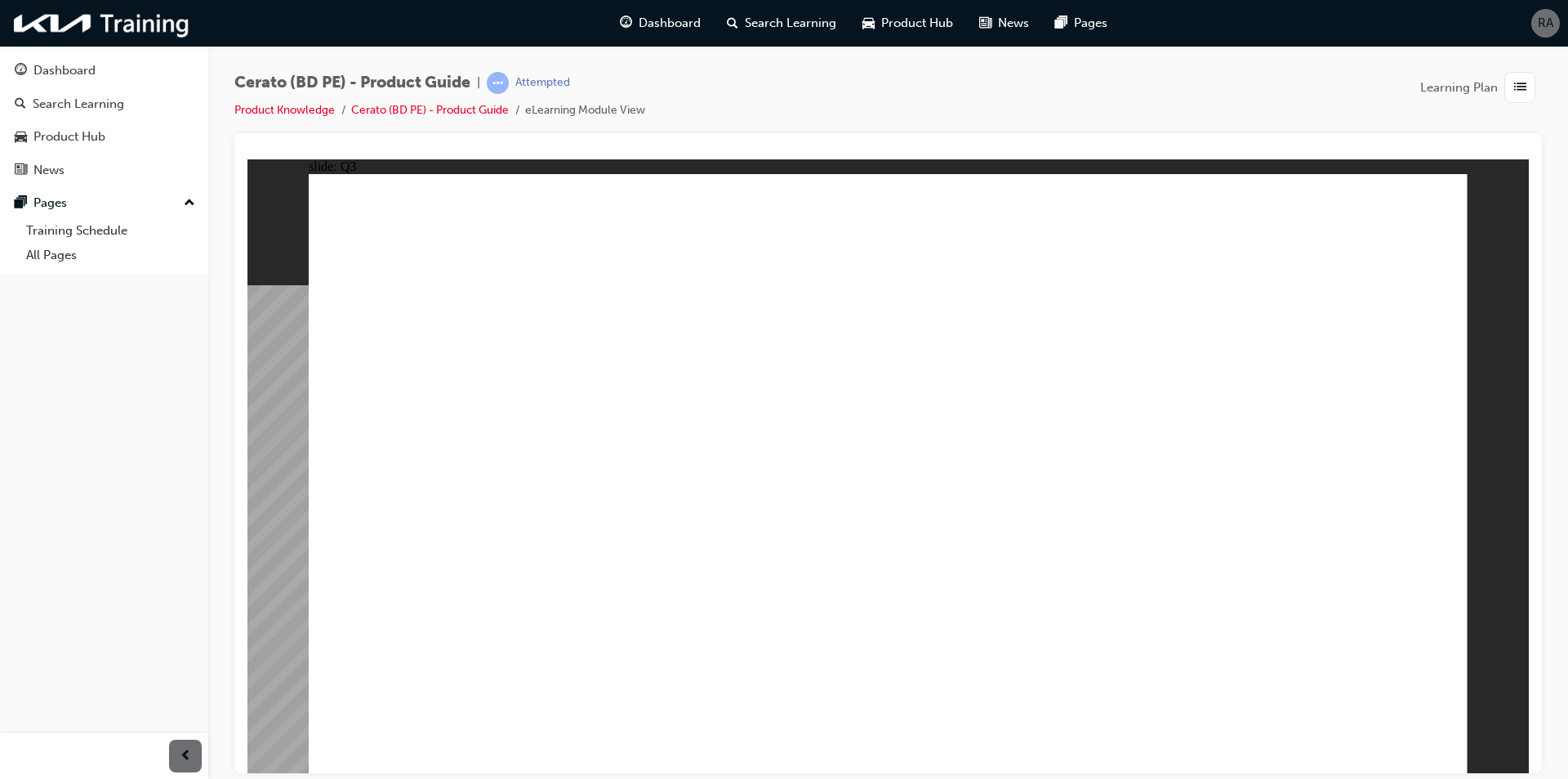
radio input "true"
click at [1315, 724] on div "Rectangle Group Rectangle 2 Line 2 Menu Resources Question 3 Line 3 Rectangle 3…" at bounding box center [888, 480] width 1159 height 613
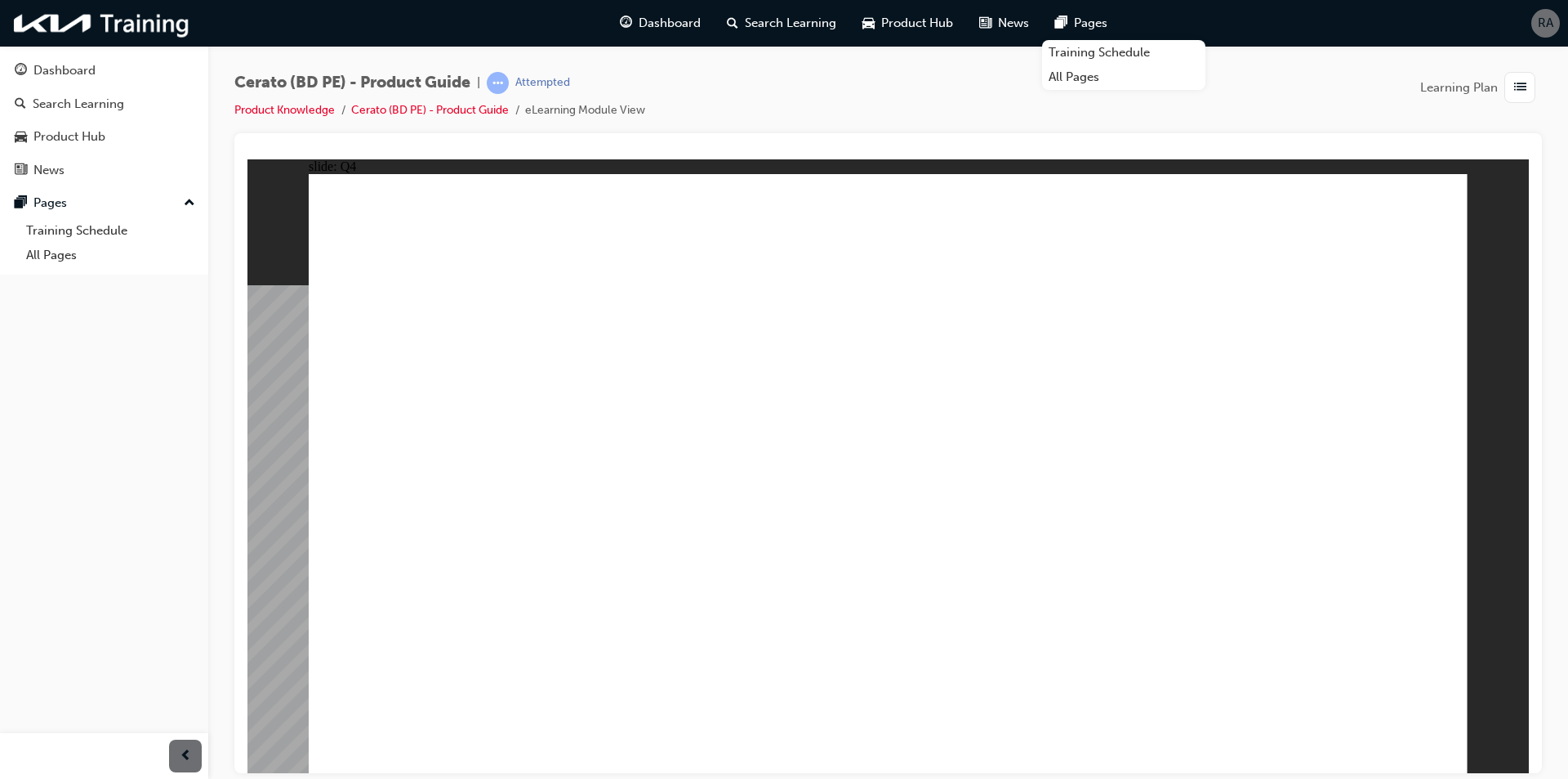
radio input "true"
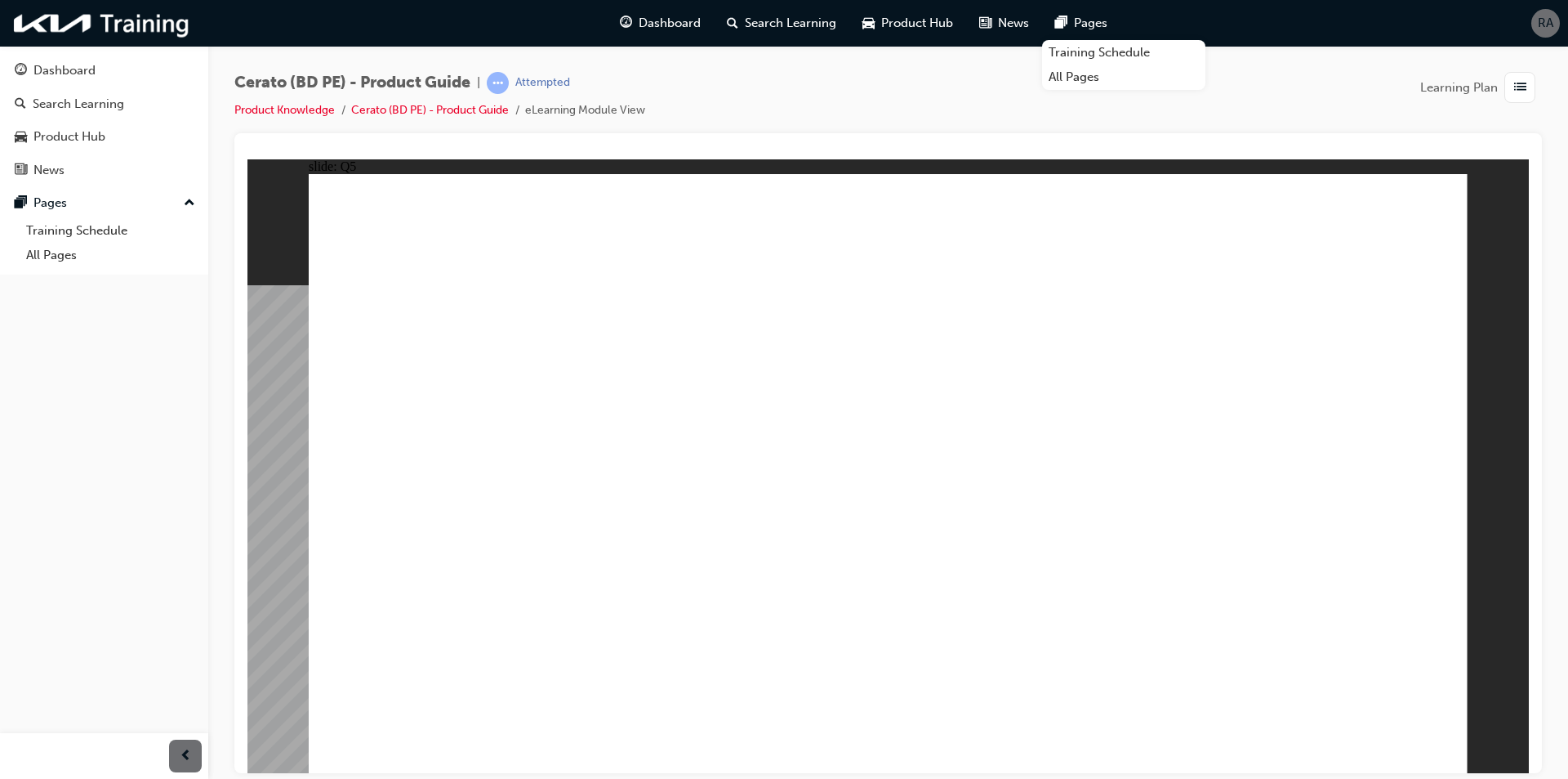
radio input "true"
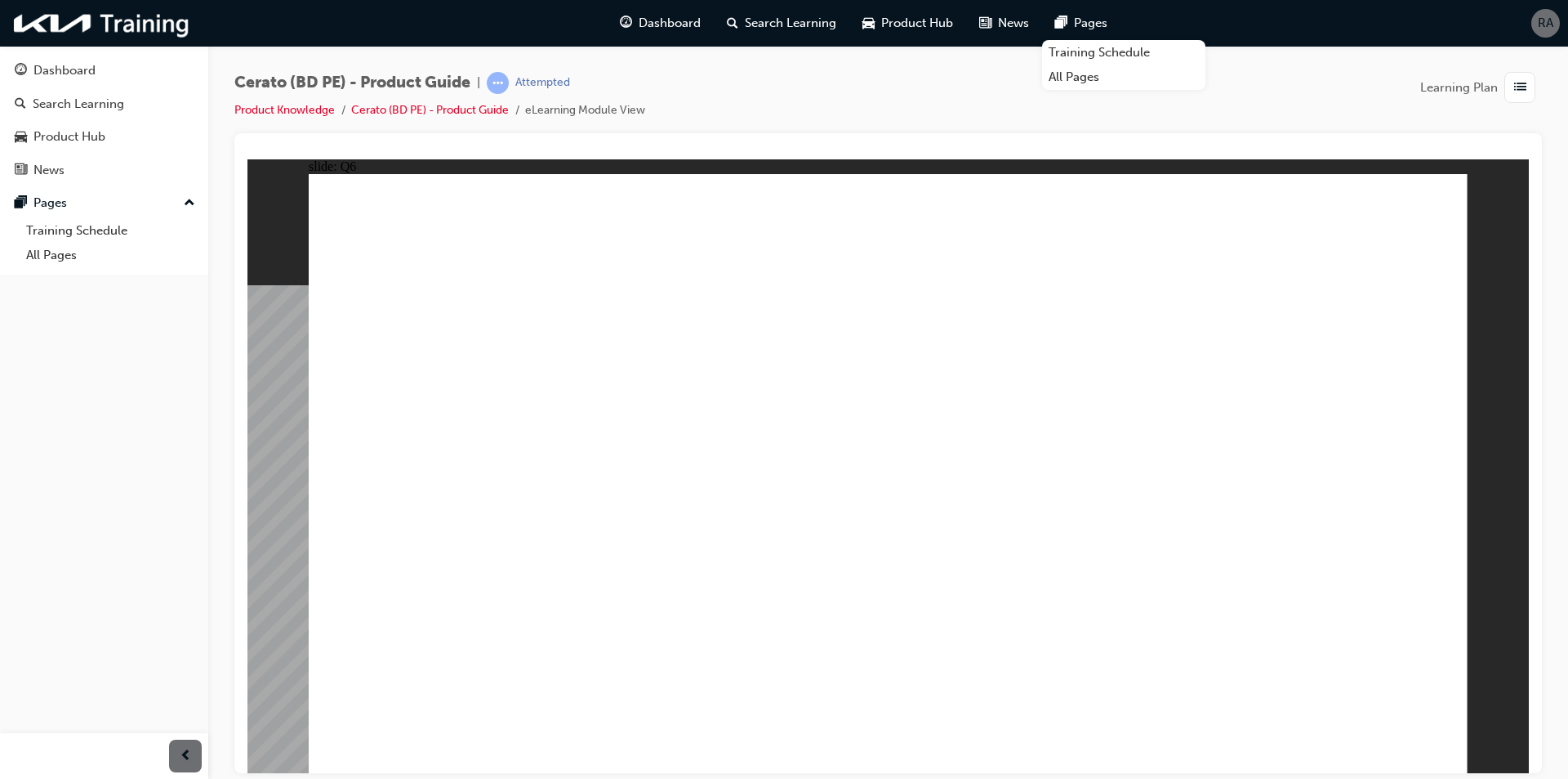
drag, startPoint x: 350, startPoint y: 392, endPoint x: 691, endPoint y: 442, distance: 344.6
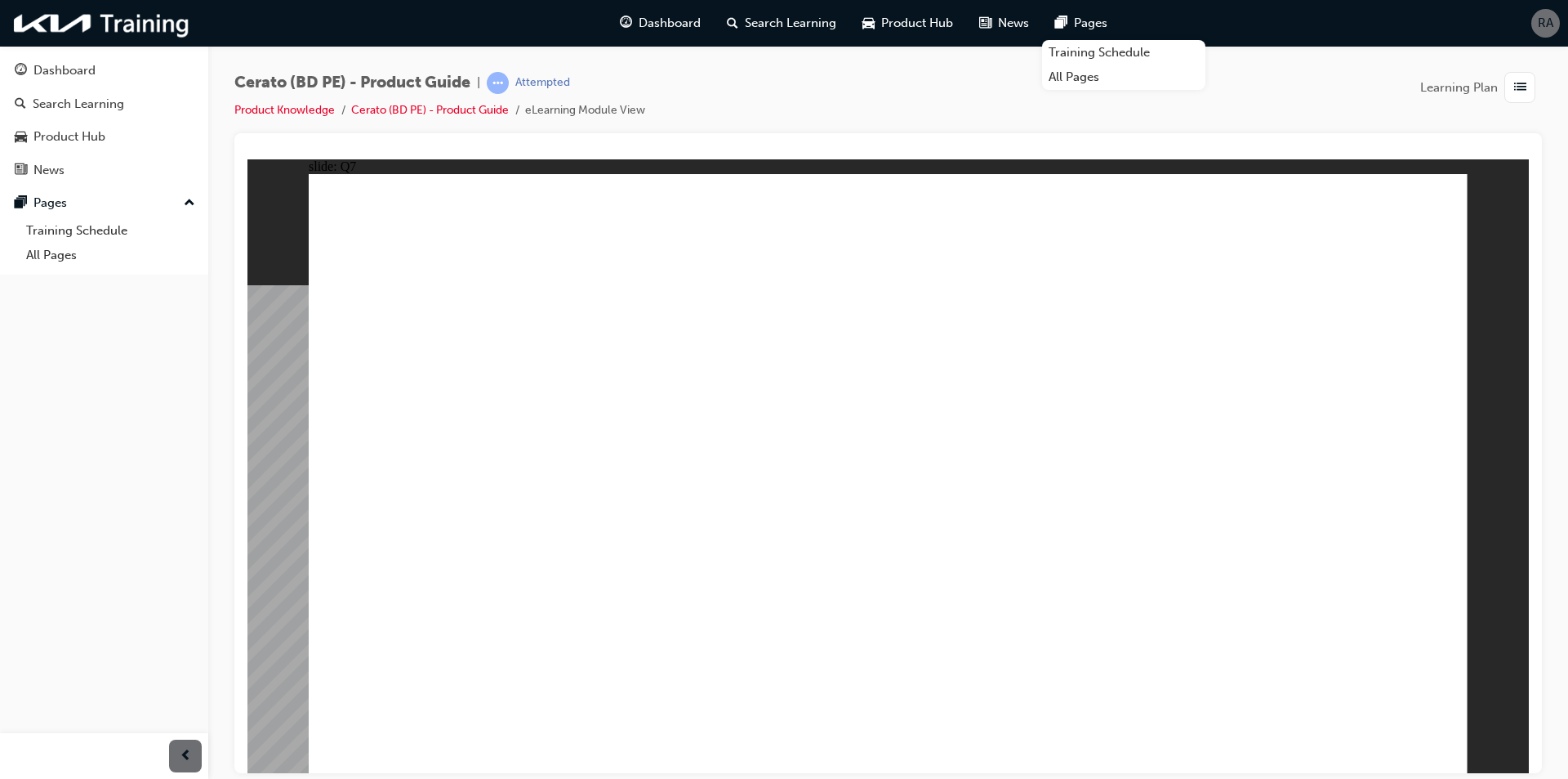
drag, startPoint x: 1156, startPoint y: 546, endPoint x: 1184, endPoint y: 551, distance: 28.4
radio input "false"
radio input "true"
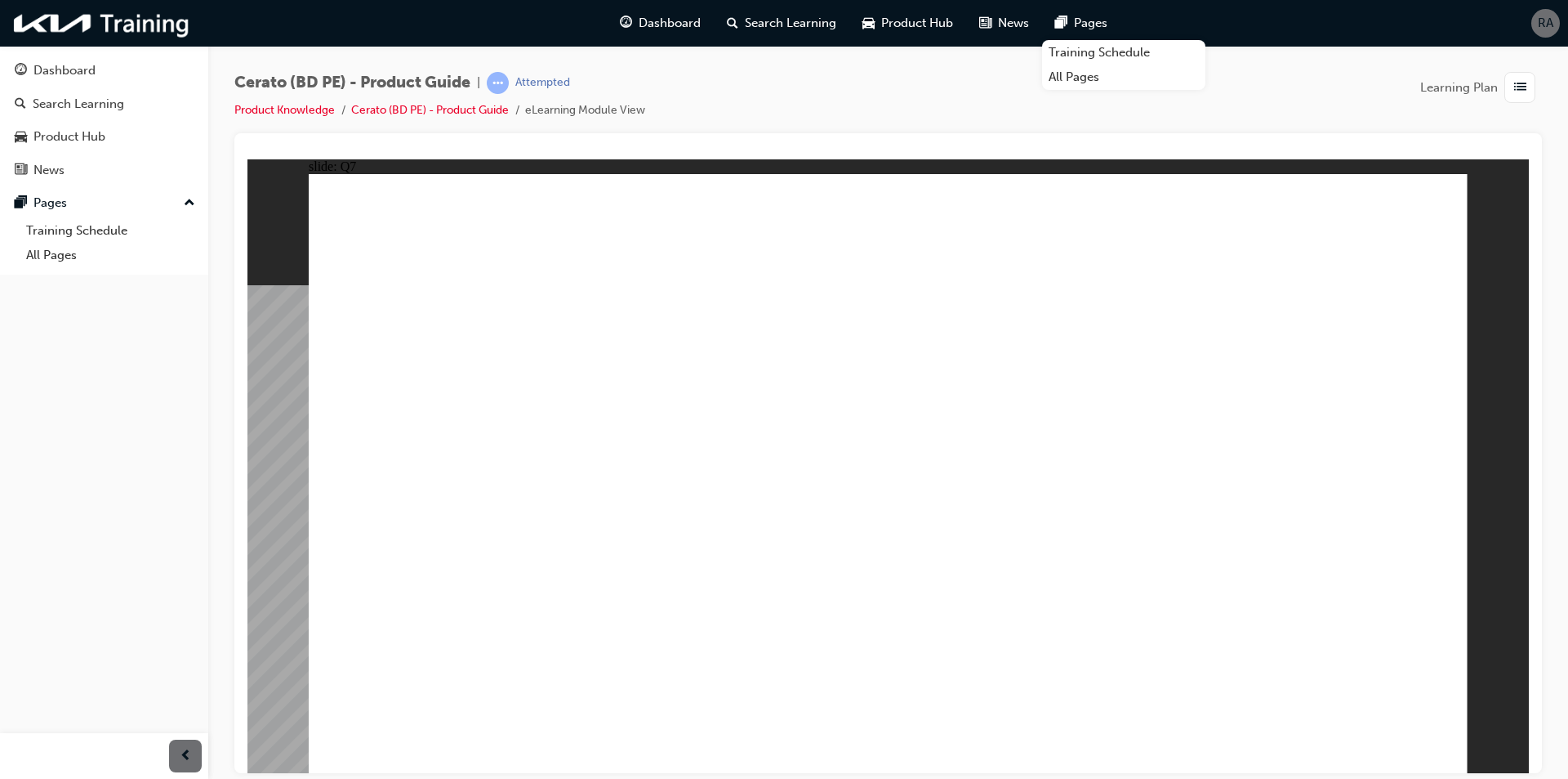
radio input "true"
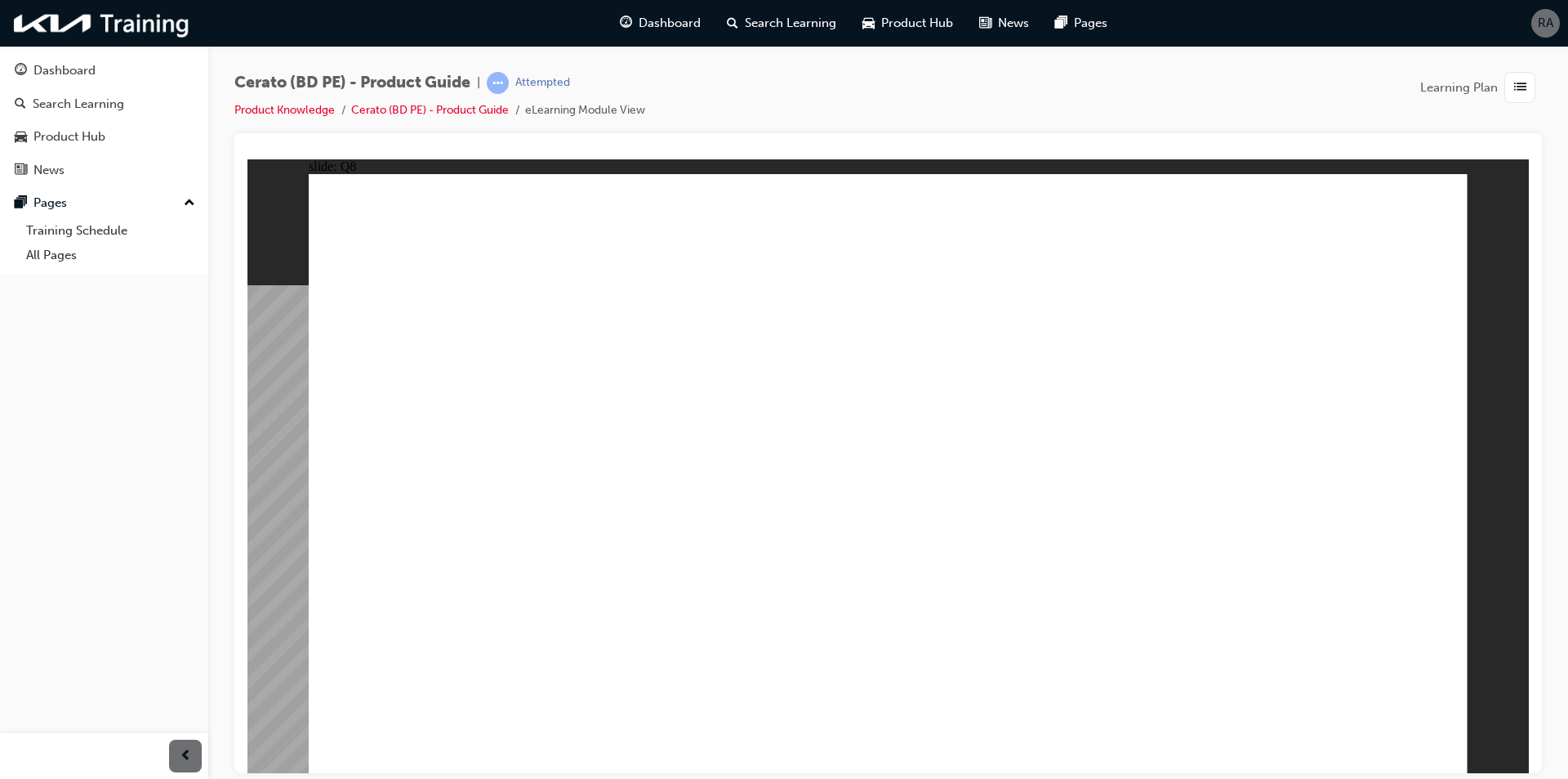
radio input "true"
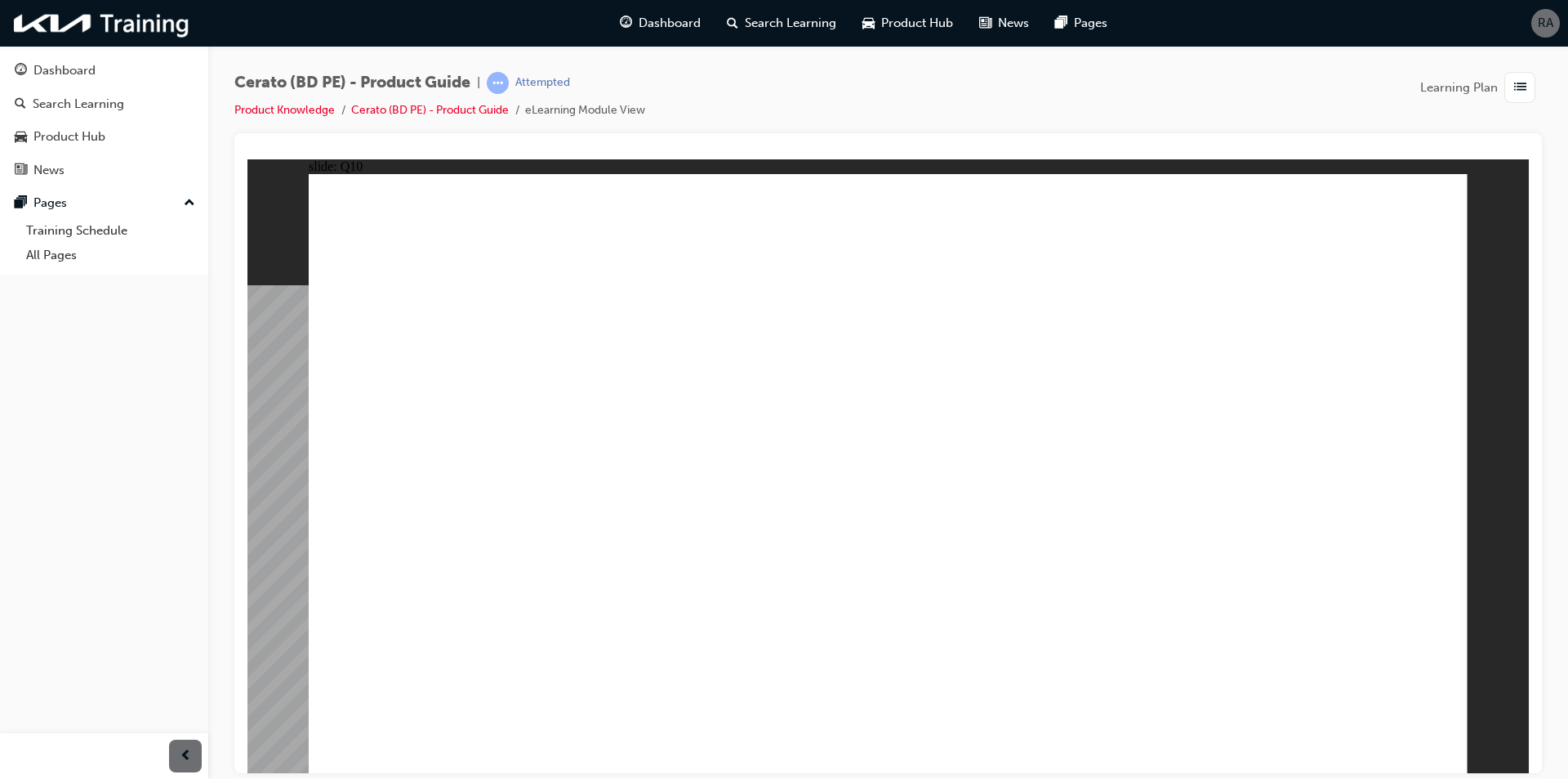
radio input "true"
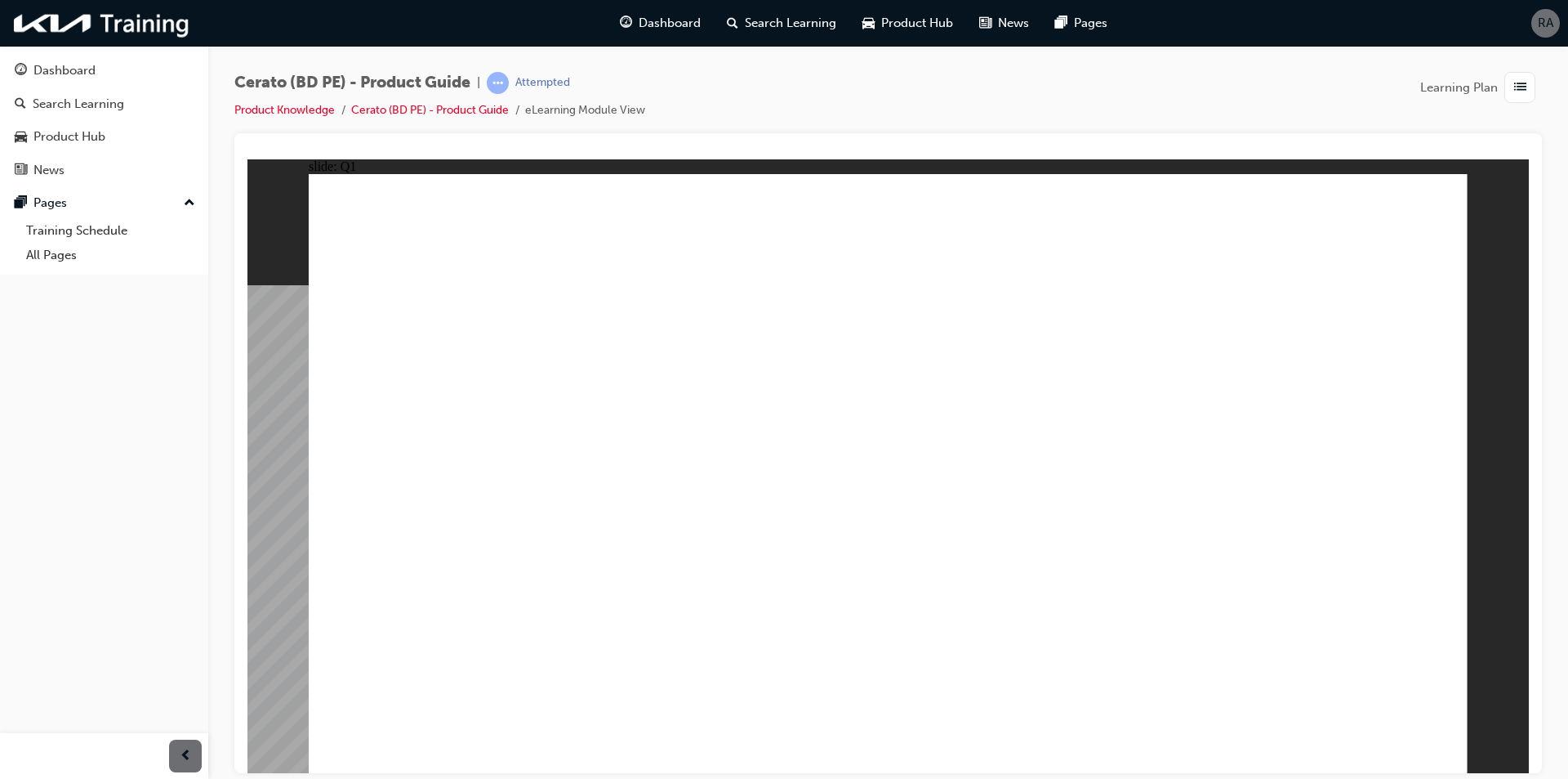
radio input "true"
